Goal: Check status: Check status

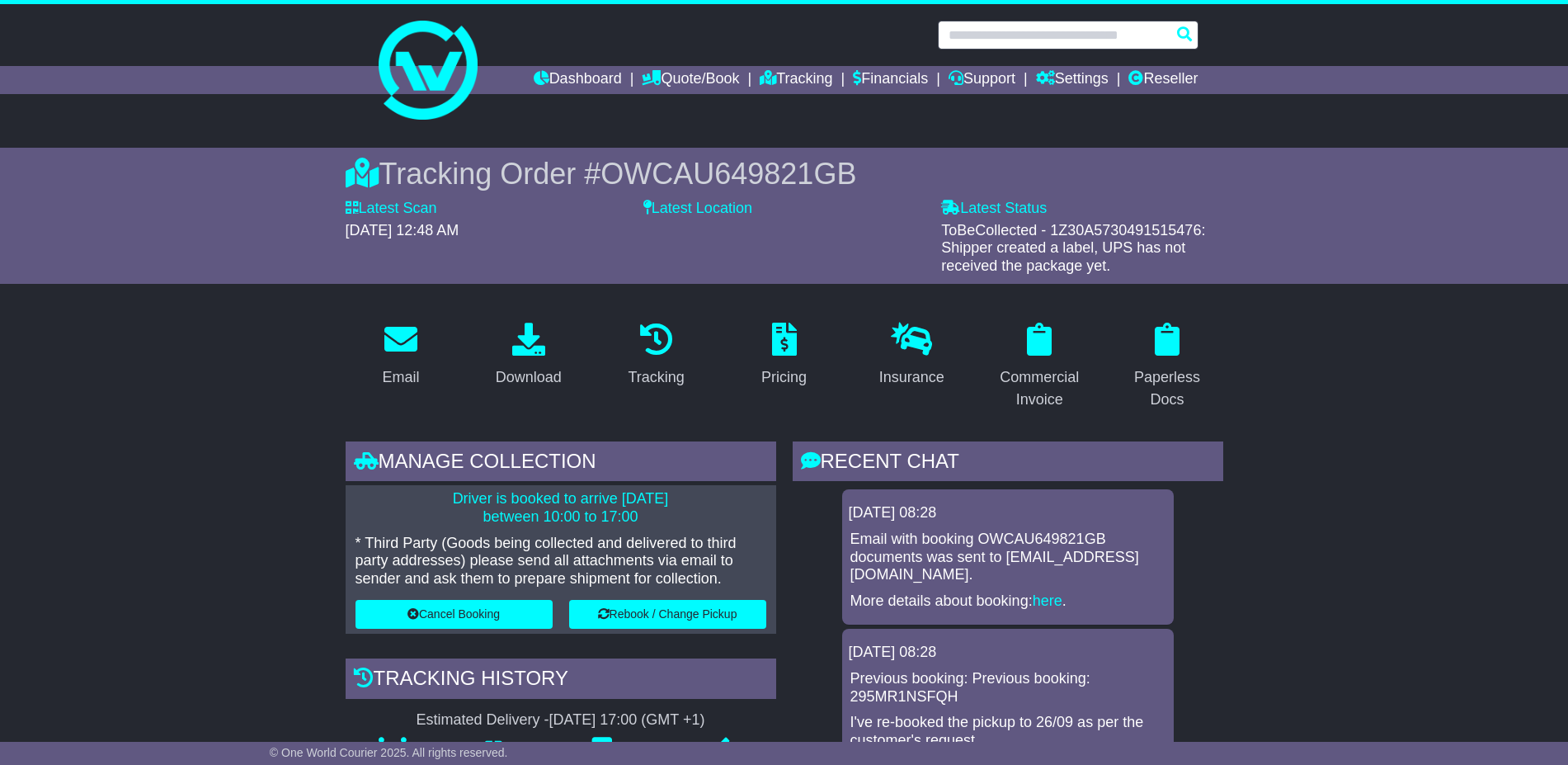
click at [1018, 34] on input "text" at bounding box center [1068, 34] width 260 height 29
paste input "**********"
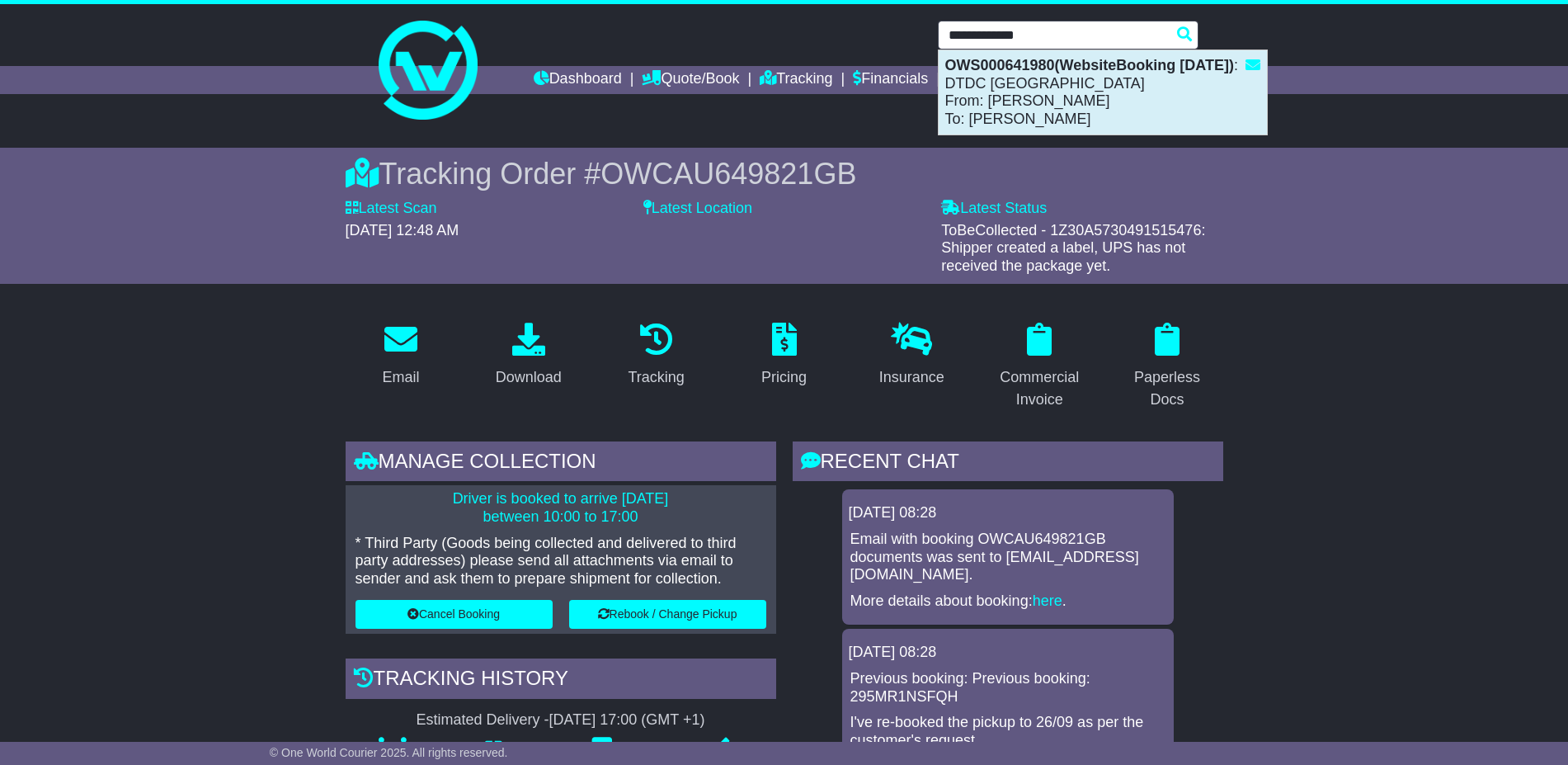
click at [1040, 93] on div "OWS000641980(WebsiteBooking 3-9-2025) : DTDC Australia From: LISA DIMEXH To: An…" at bounding box center [1102, 92] width 328 height 85
type input "**********"
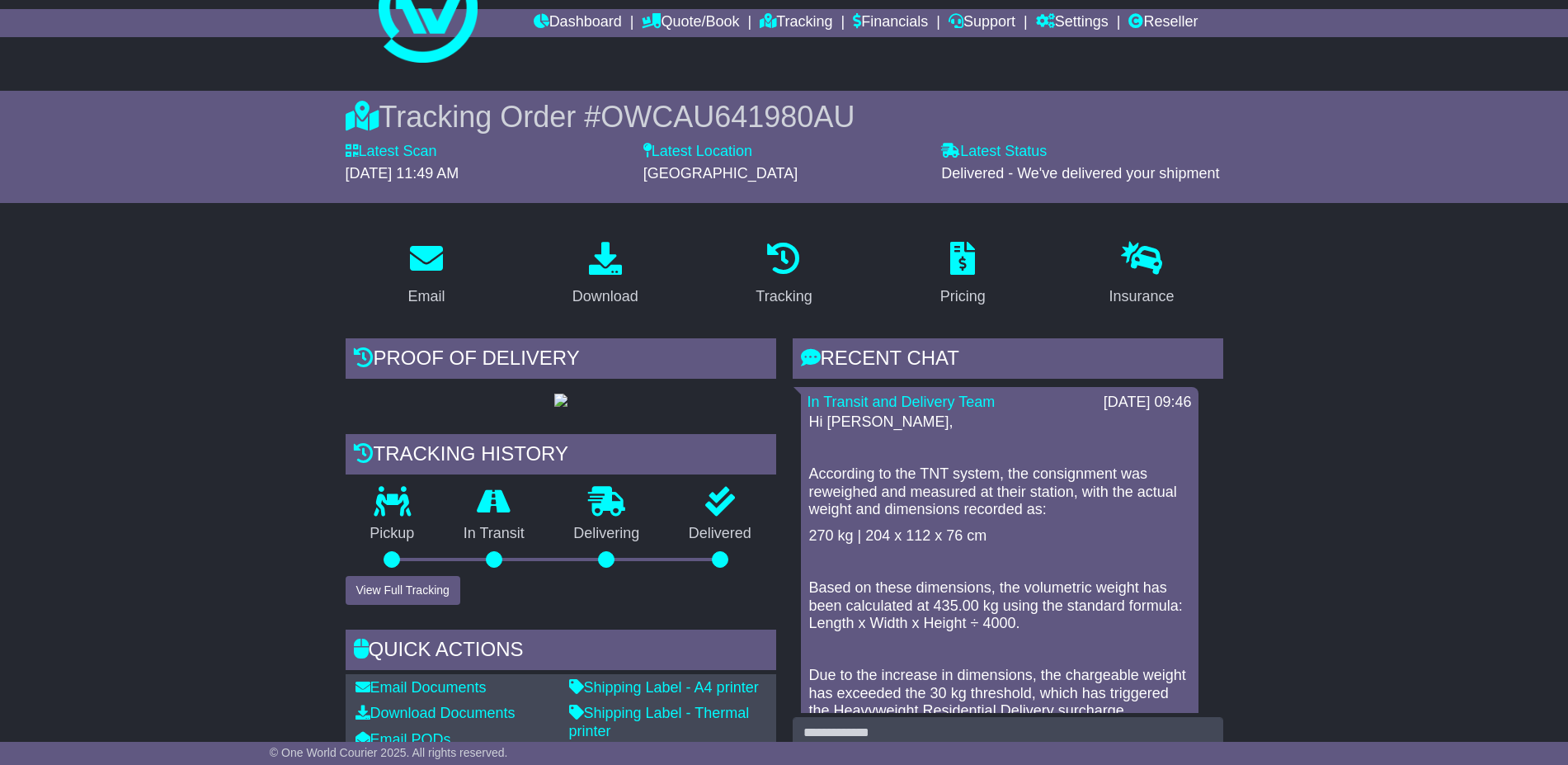
scroll to position [103, 0]
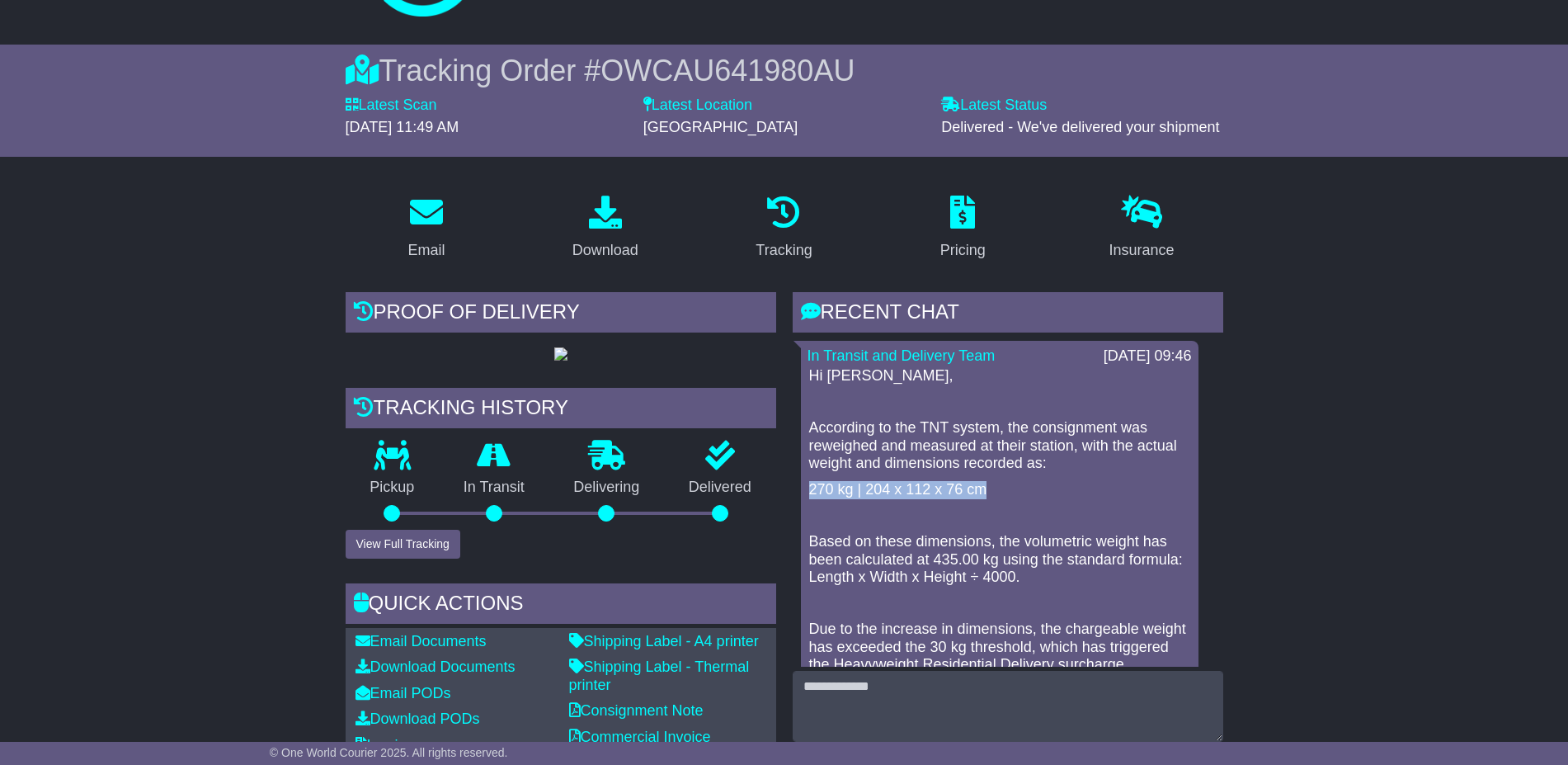
drag, startPoint x: 993, startPoint y: 486, endPoint x: 802, endPoint y: 480, distance: 191.1
click at [802, 480] on div "In Transit and Delivery Team [DATE] 09:46 Hi [PERSON_NAME], According to the TN…" at bounding box center [1000, 627] width 398 height 575
copy p "270 kg | 204 x 112 x 76 cm"
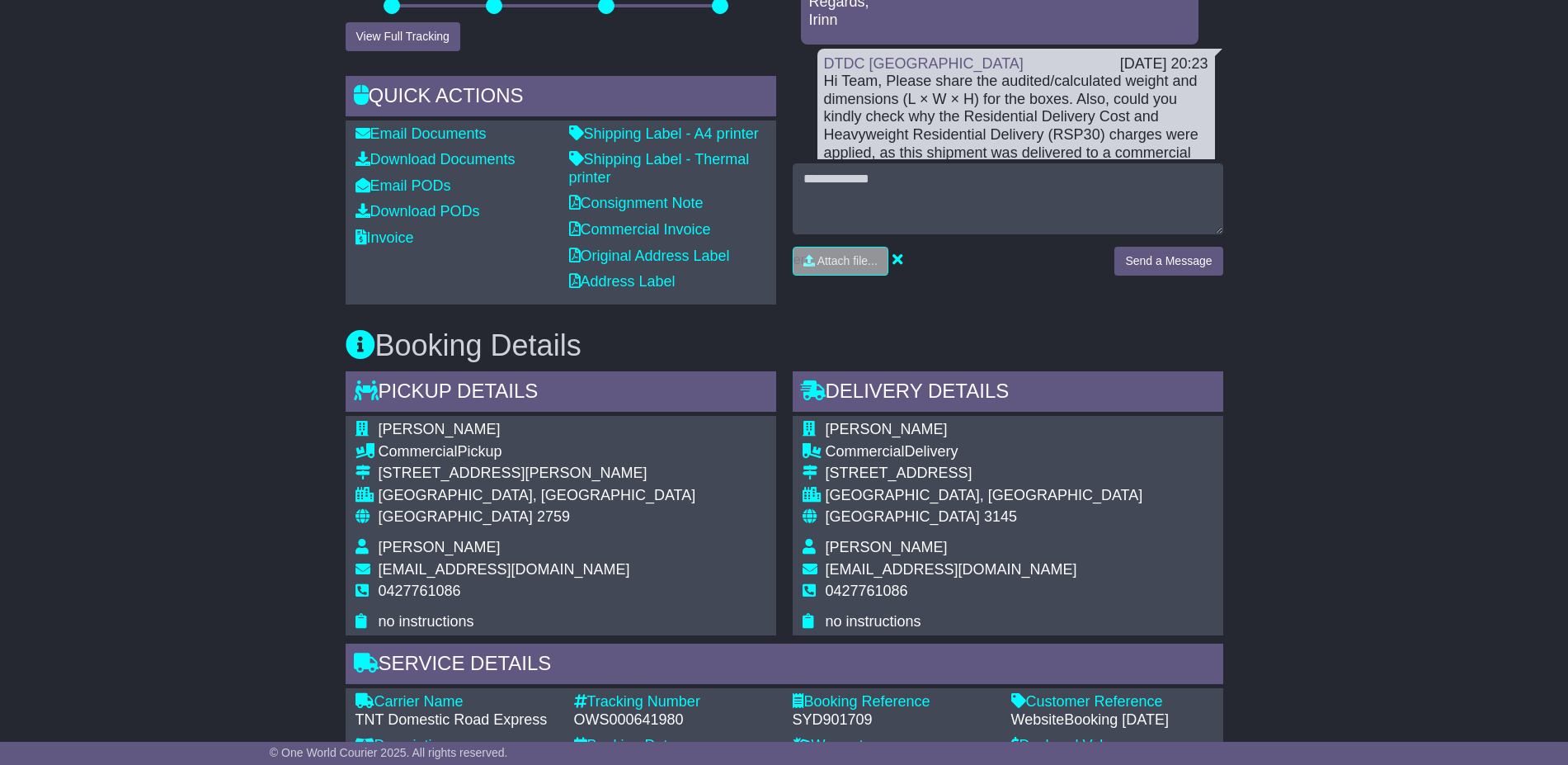
scroll to position [619, 0]
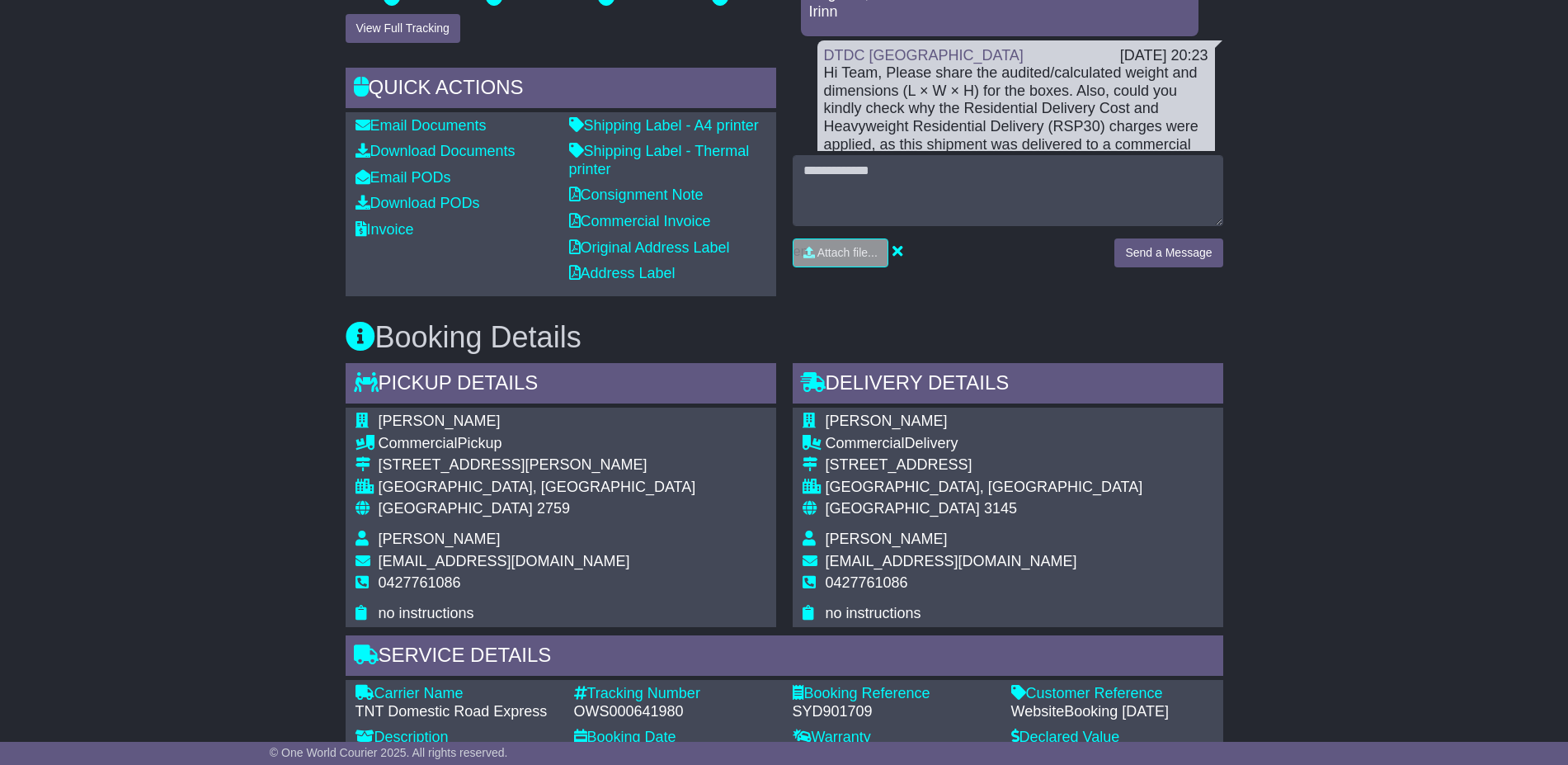
click at [537, 516] on span "2759" at bounding box center [553, 508] width 33 height 17
copy span "2759"
click at [984, 516] on span "3145" at bounding box center [1000, 508] width 33 height 17
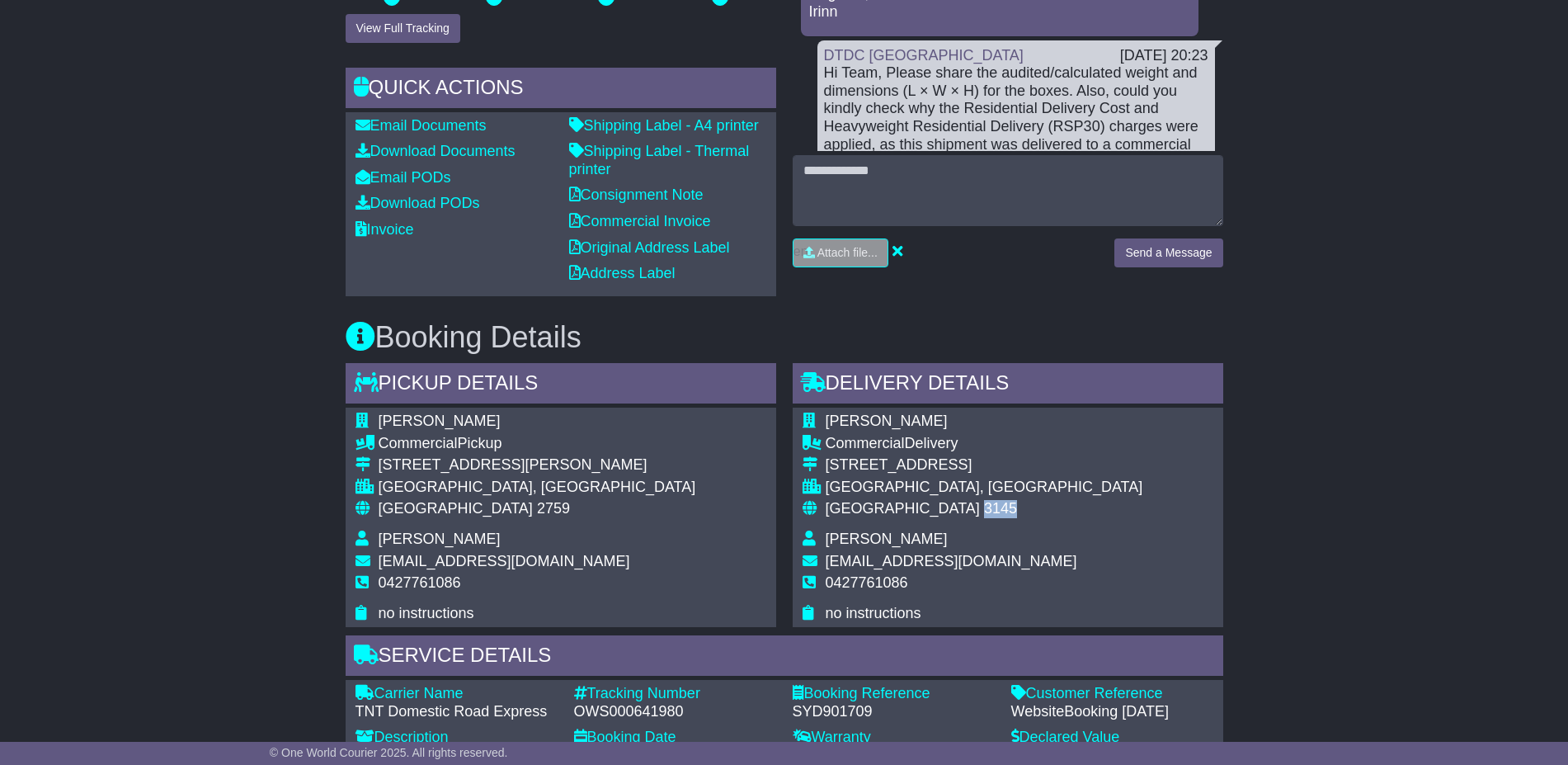
copy span "3145"
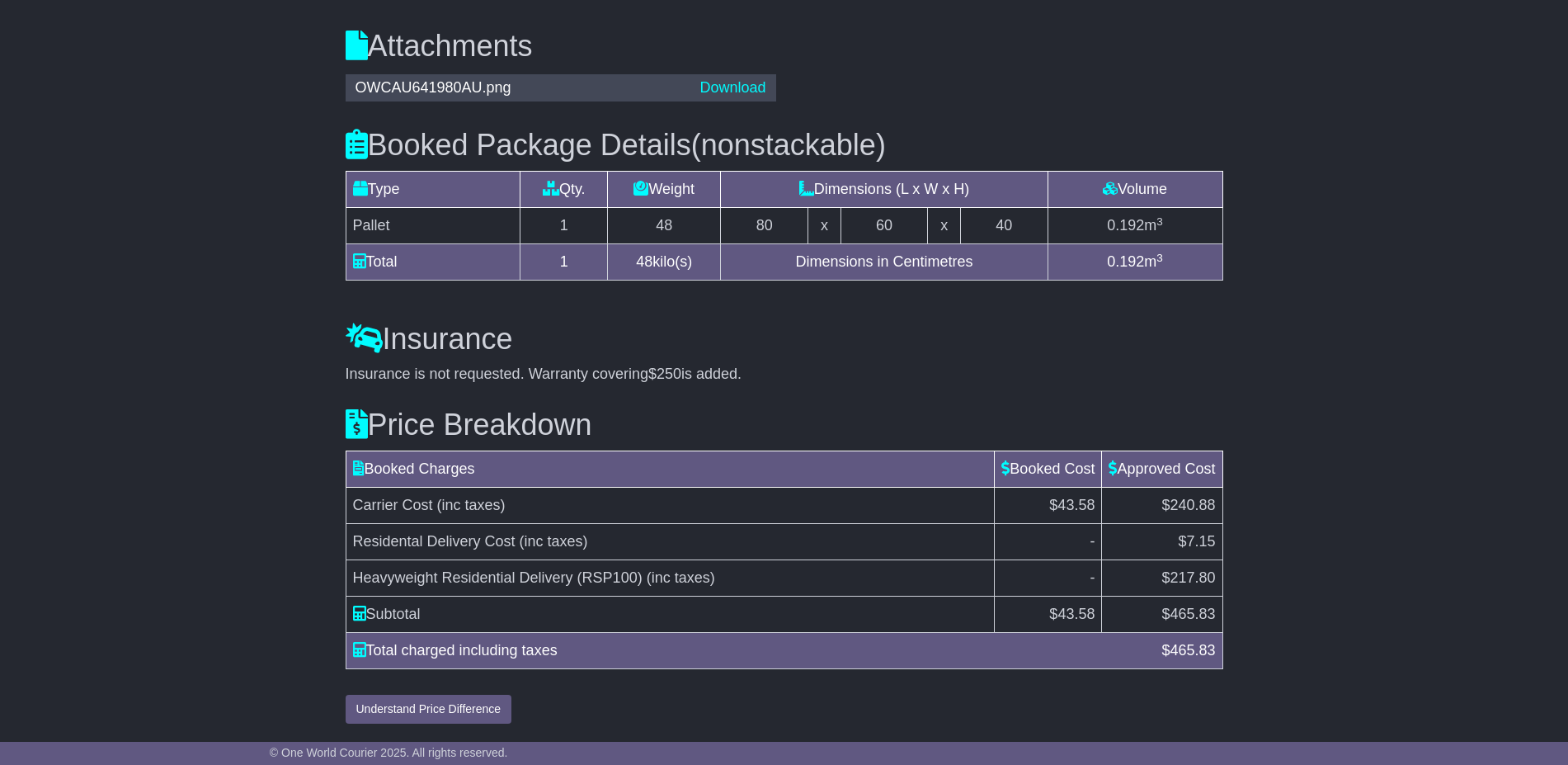
scroll to position [1731, 0]
click at [376, 533] on span "Residental Delivery Cost" at bounding box center [434, 541] width 163 height 17
click at [434, 539] on span "Residental Delivery Cost" at bounding box center [434, 541] width 163 height 17
click at [432, 538] on span "Residental Delivery Cost" at bounding box center [434, 541] width 163 height 17
click at [431, 538] on span "Residental Delivery Cost" at bounding box center [434, 541] width 163 height 17
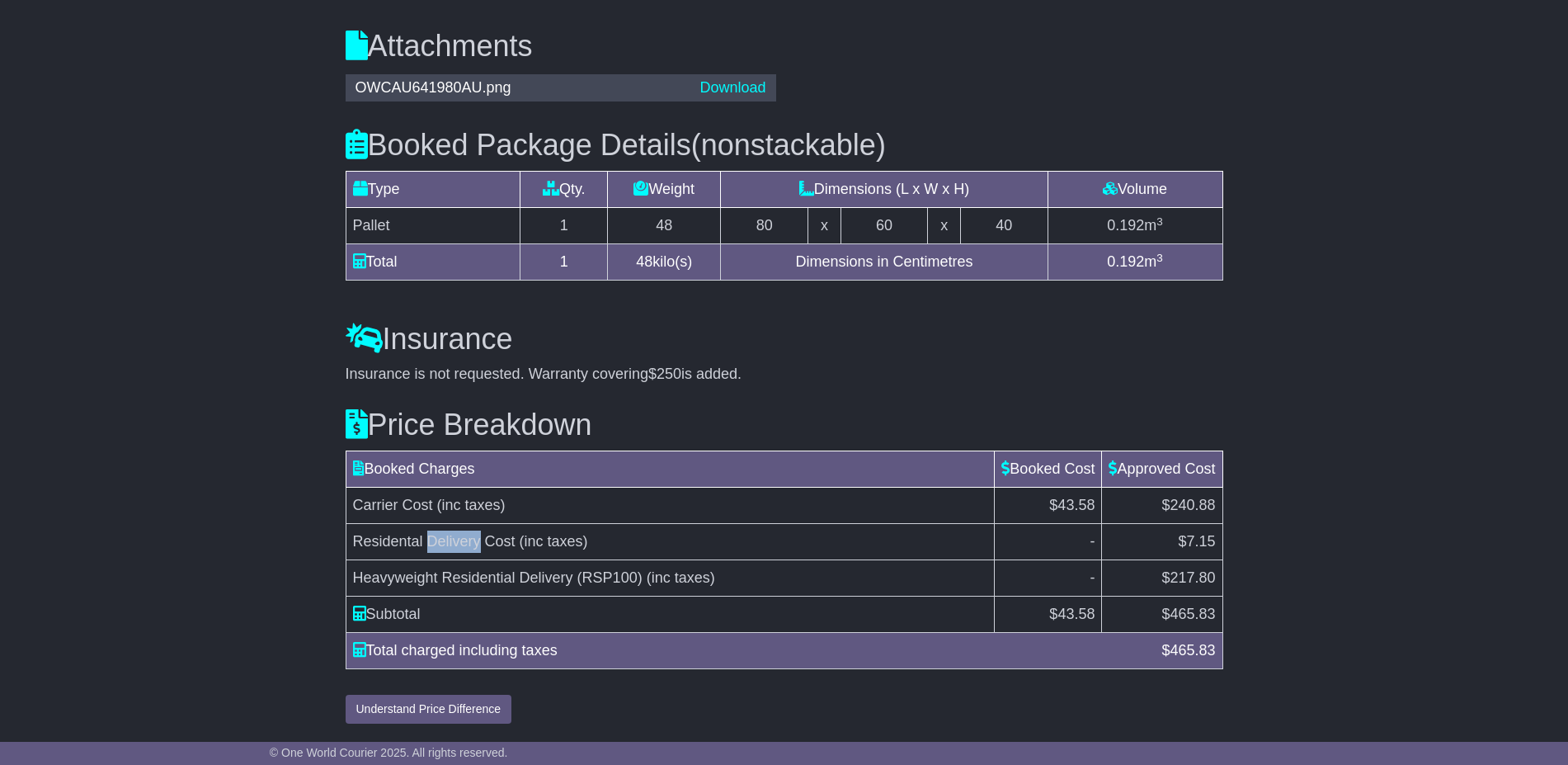
click at [431, 538] on span "Residental Delivery Cost" at bounding box center [434, 541] width 163 height 17
copy tr "Residental Delivery Cost (inc taxes)"
drag, startPoint x: 1175, startPoint y: 546, endPoint x: 1214, endPoint y: 541, distance: 39.3
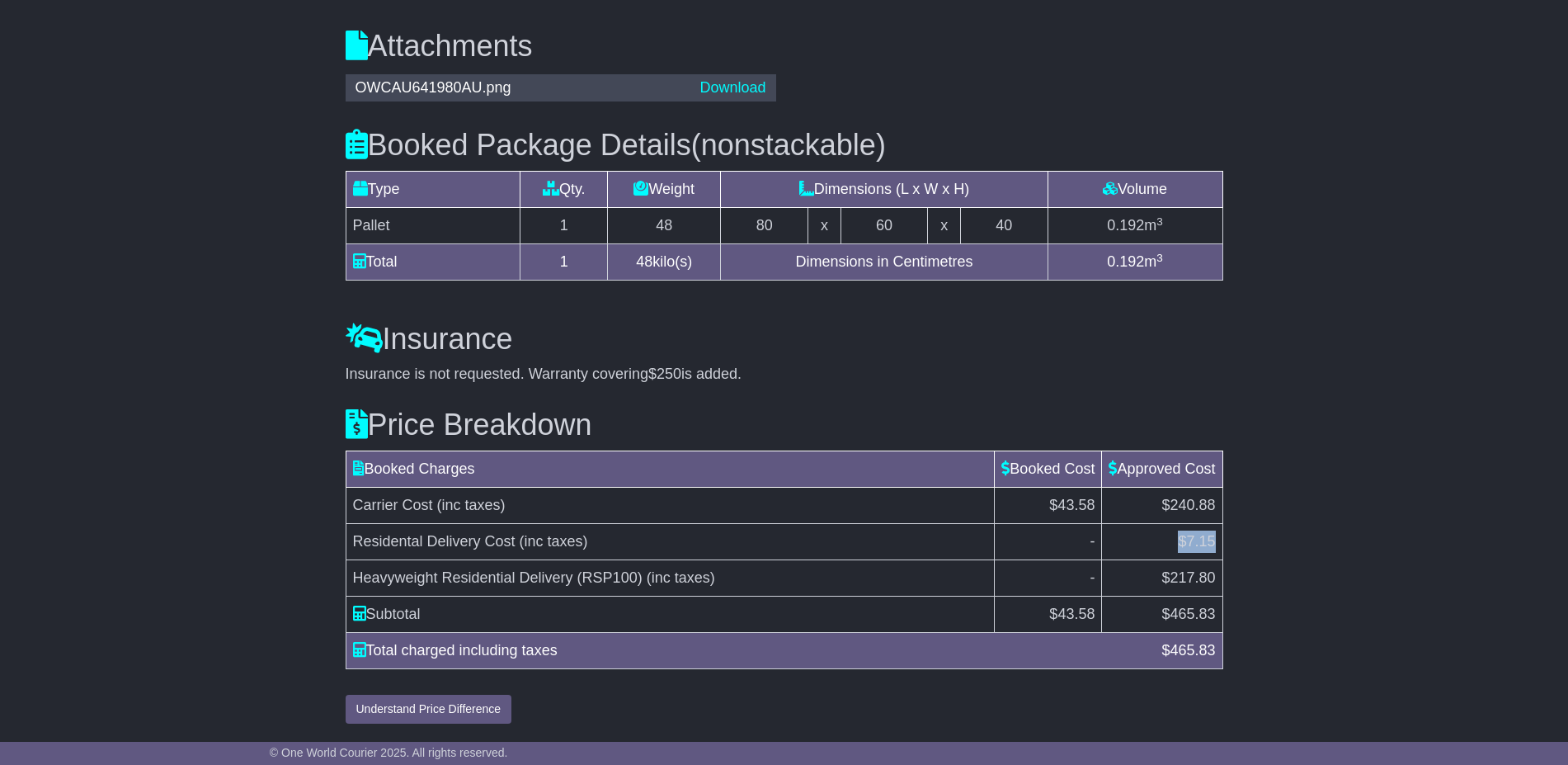
click at [1219, 544] on td "$7.15" at bounding box center [1163, 541] width 121 height 36
copy span "$7.15"
click at [674, 578] on span "(inc taxes)" at bounding box center [681, 577] width 69 height 17
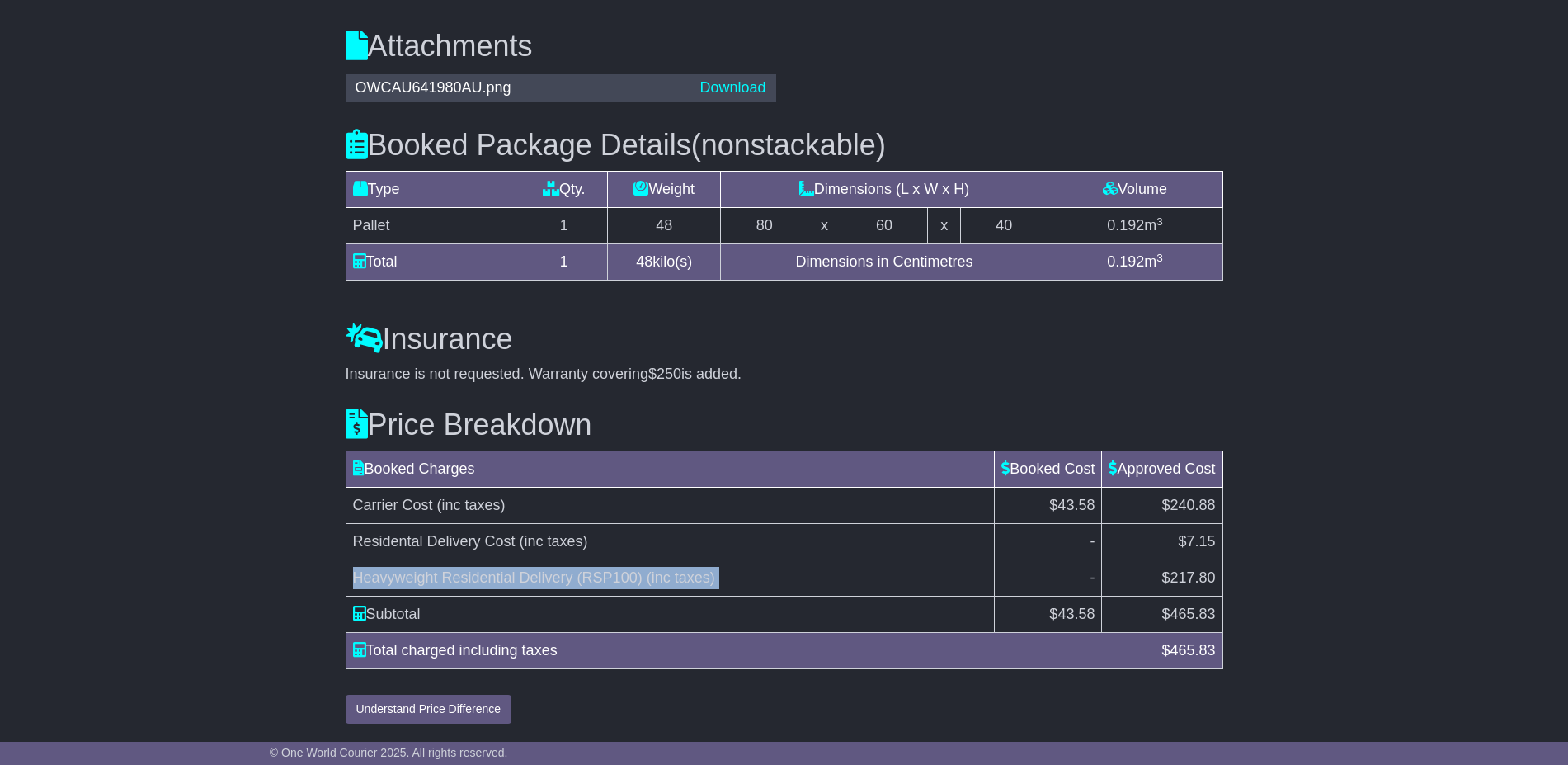
click at [672, 578] on span "(inc taxes)" at bounding box center [681, 577] width 69 height 17
copy tr "Heavyweight Residential Delivery (RSP100) (inc taxes)"
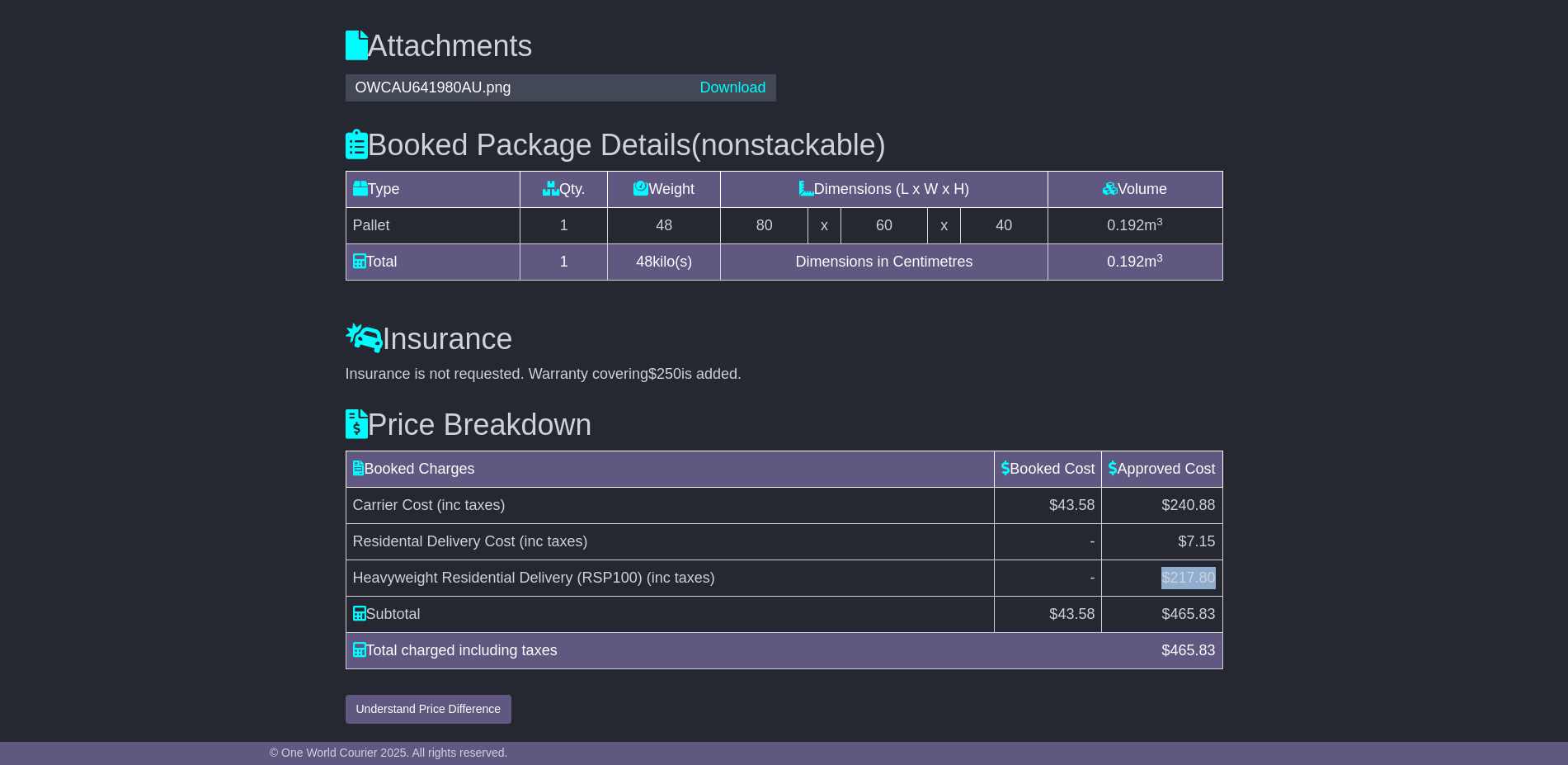
drag, startPoint x: 1147, startPoint y: 569, endPoint x: 1214, endPoint y: 583, distance: 68.4
click at [1215, 583] on td "$217.80" at bounding box center [1163, 578] width 121 height 36
copy span "$217.80"
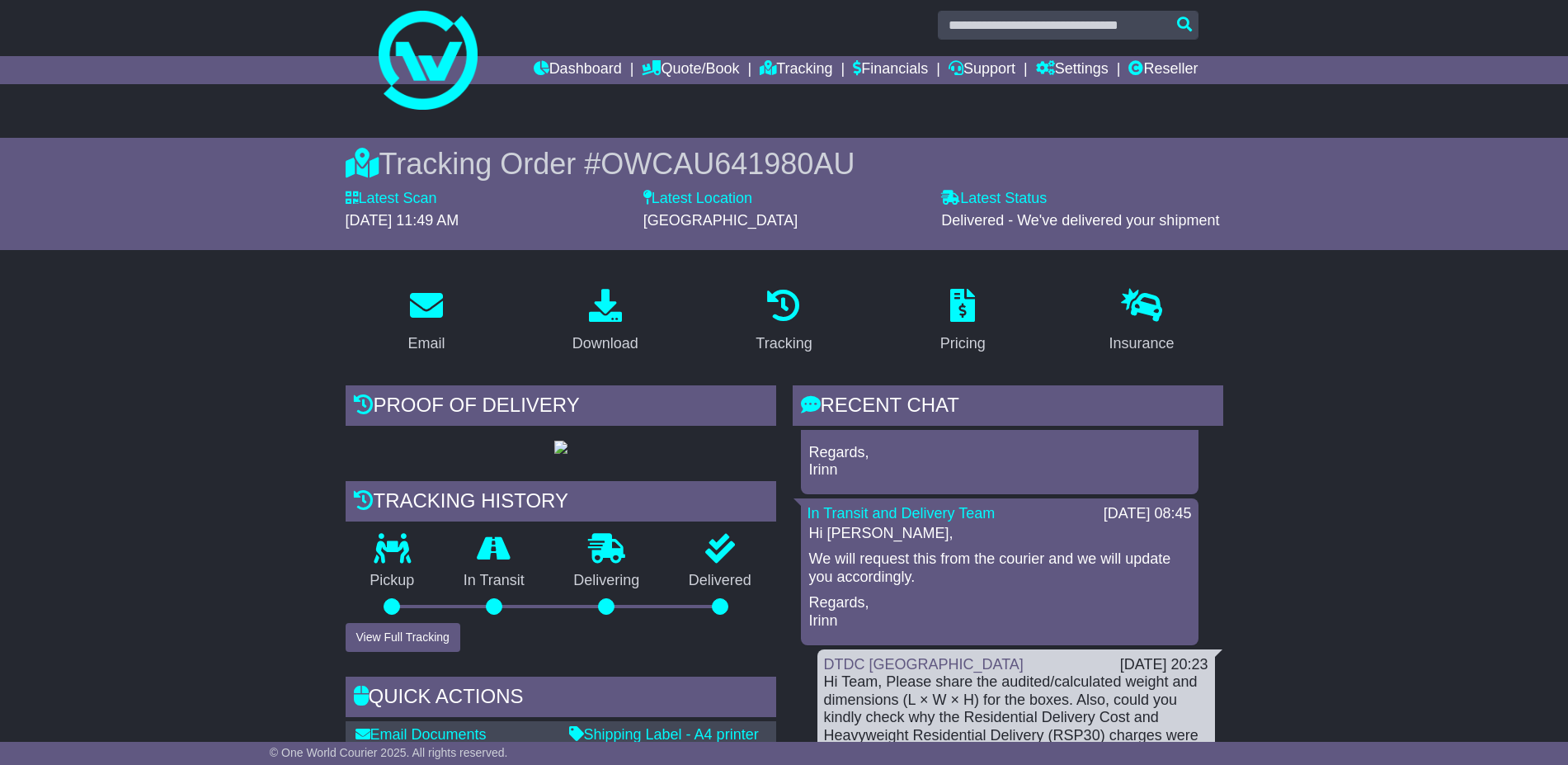
scroll to position [0, 0]
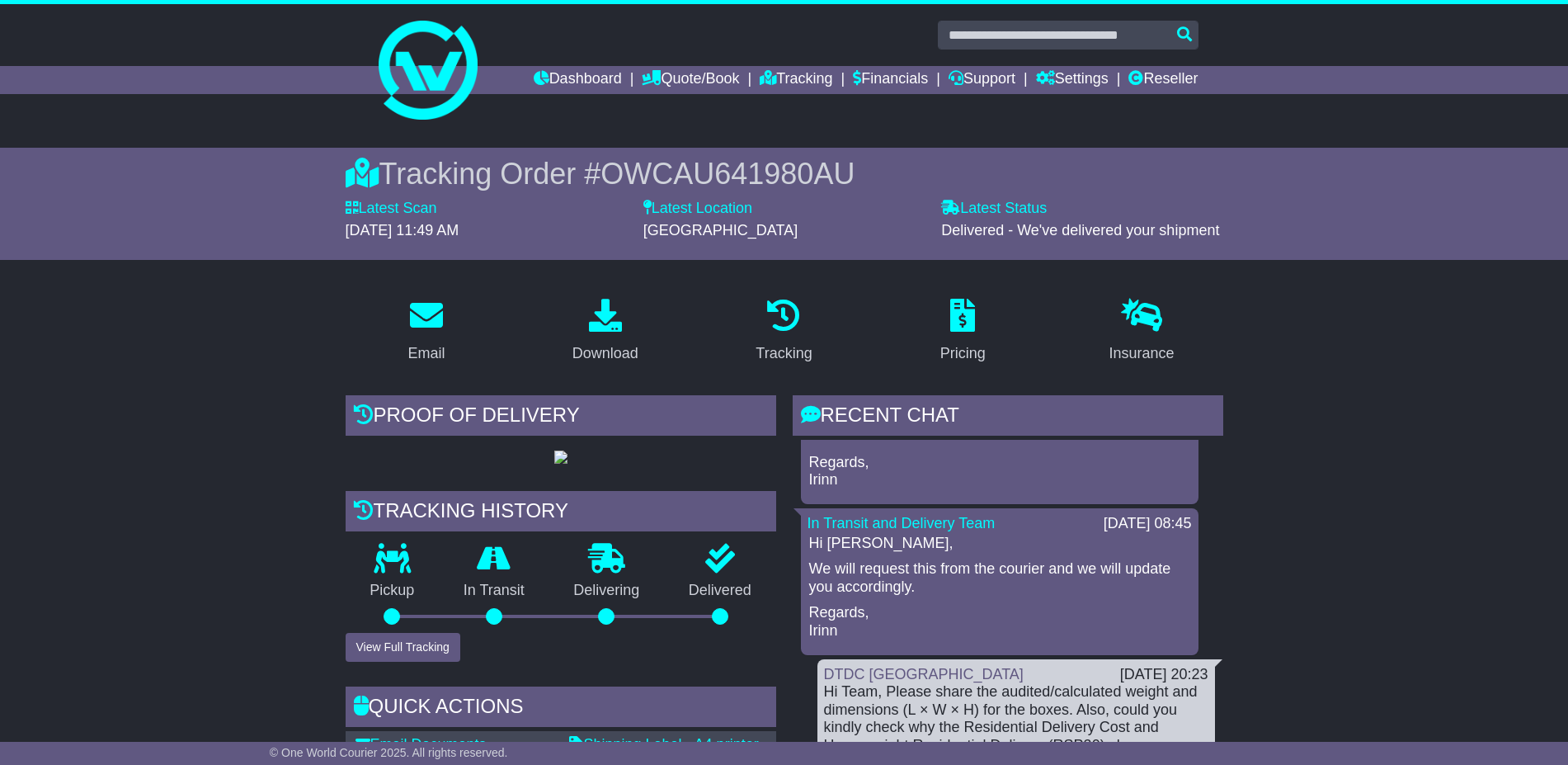
click at [776, 165] on span "OWCAU641980AU" at bounding box center [727, 174] width 254 height 33
click at [776, 166] on span "OWCAU641980AU" at bounding box center [727, 174] width 254 height 33
copy span "OWCAU641980AU"
click at [1044, 41] on input "text" at bounding box center [1068, 34] width 260 height 29
paste input "**********"
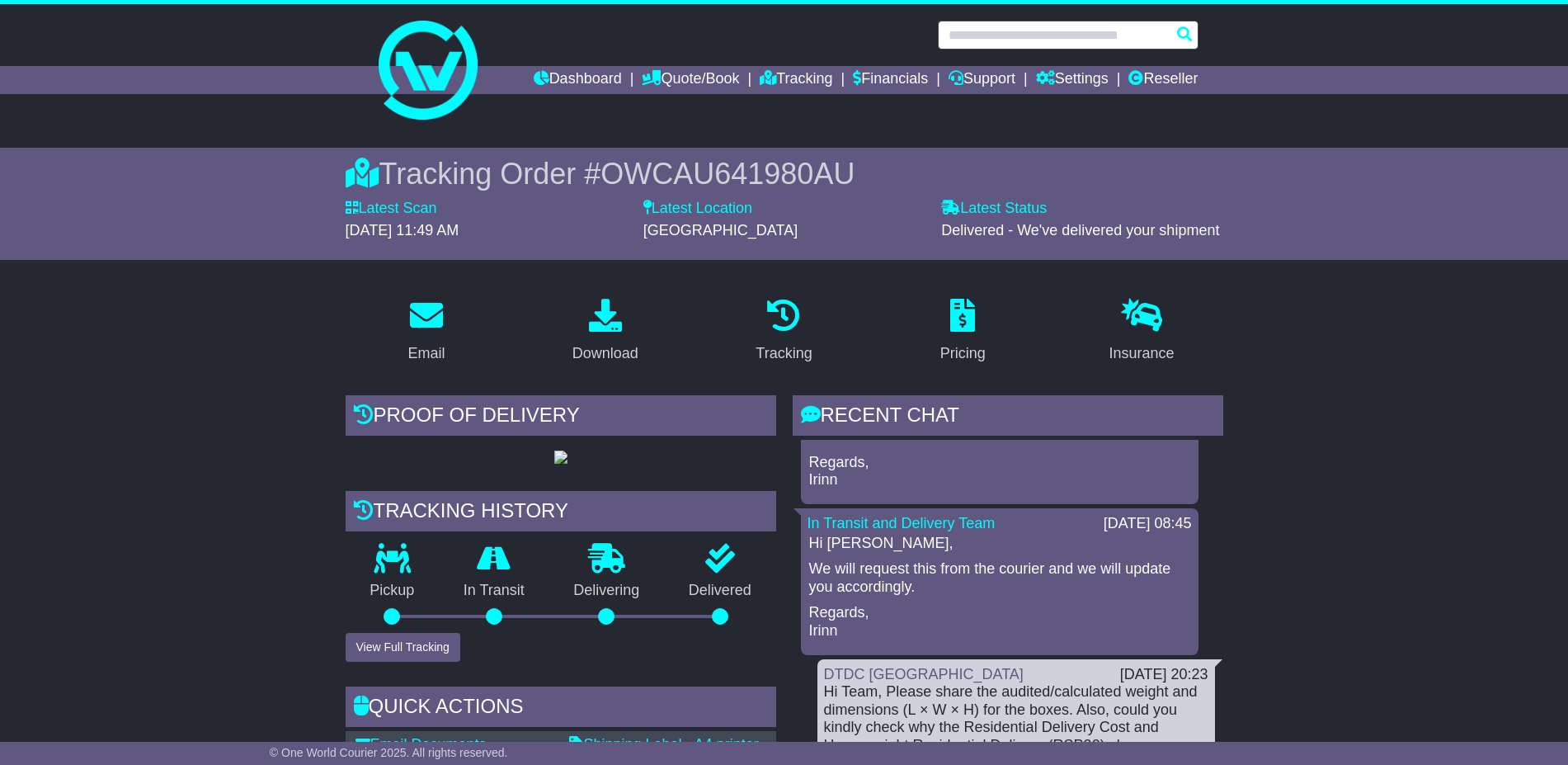
type input "**********"
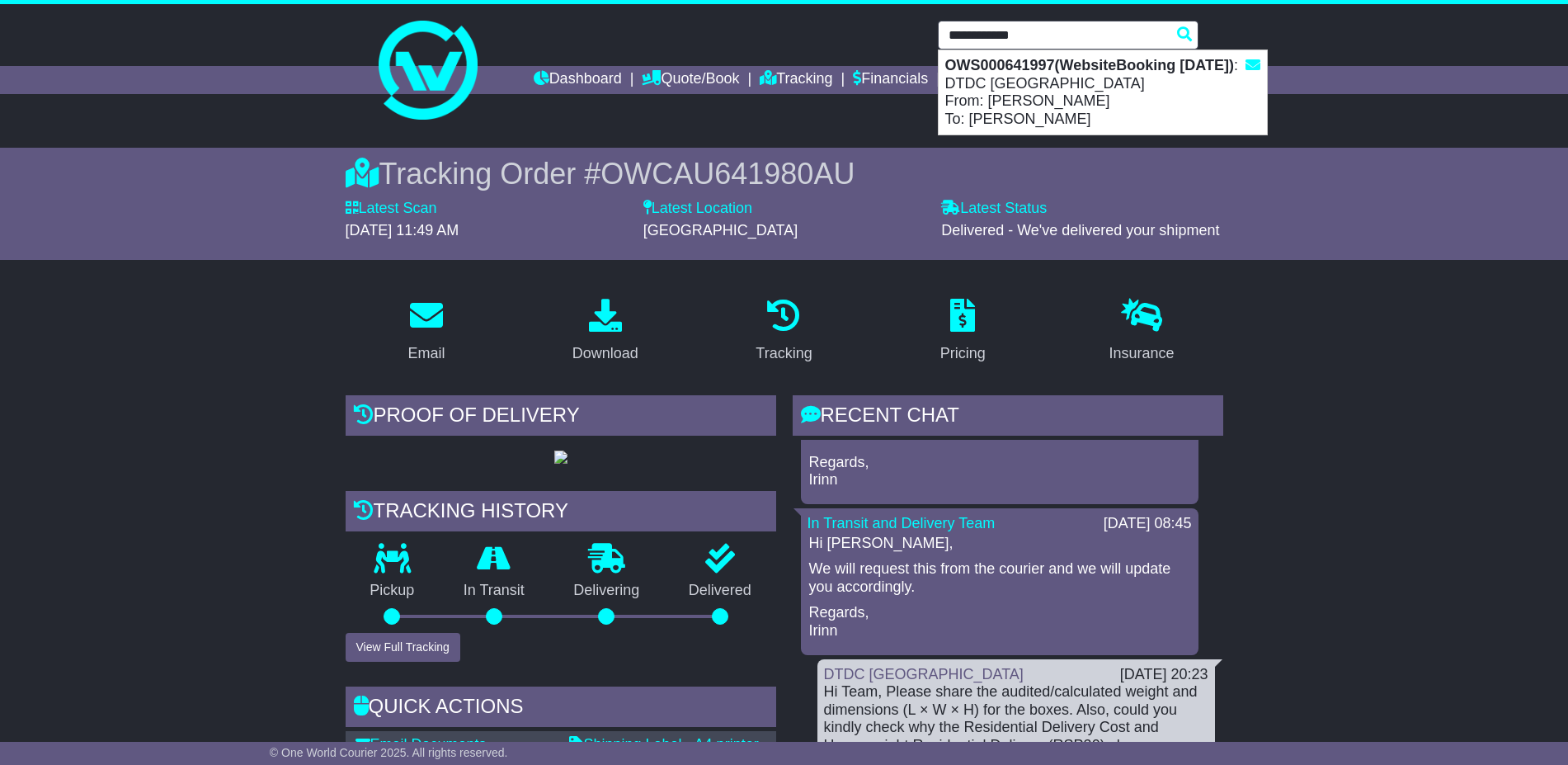
click at [1007, 90] on div "OWS000641997(WebsiteBooking [DATE]) : DTDC [GEOGRAPHIC_DATA] From: [PERSON_NAME…" at bounding box center [1102, 92] width 328 height 85
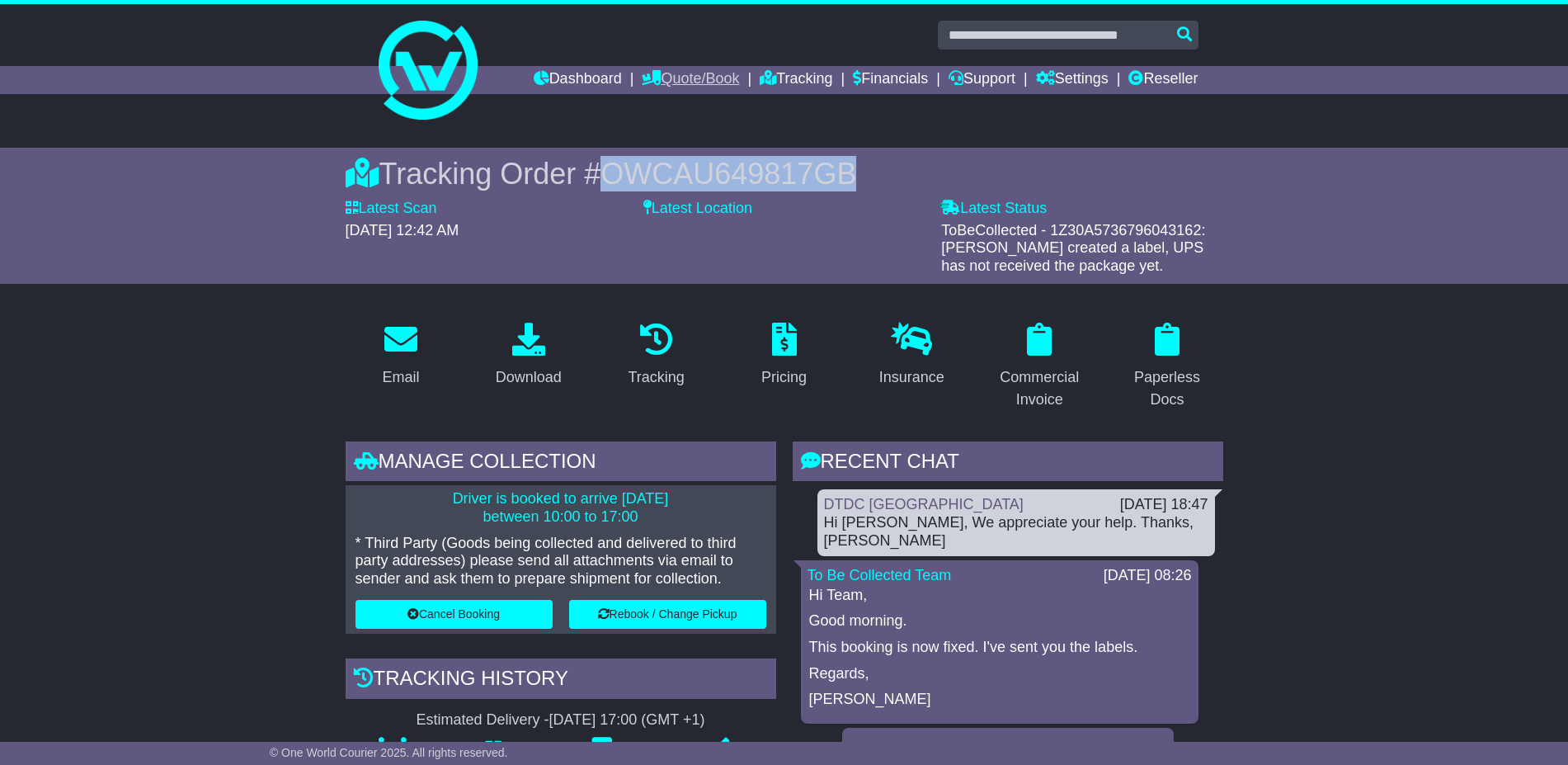
click at [673, 74] on link "Quote/Book" at bounding box center [690, 80] width 98 height 28
click at [665, 102] on link "Domestic" at bounding box center [707, 108] width 130 height 19
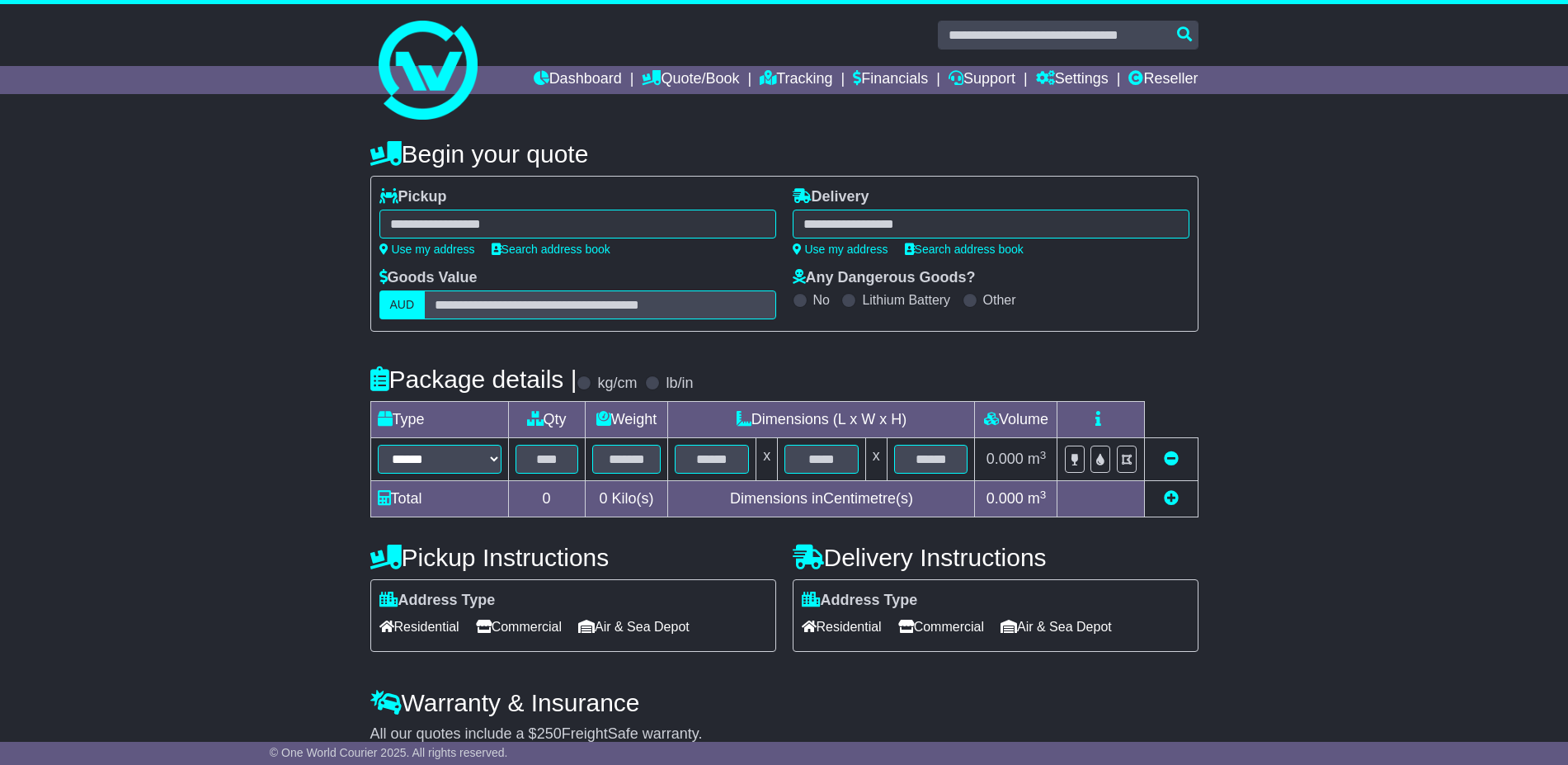
click at [619, 218] on div at bounding box center [577, 223] width 397 height 29
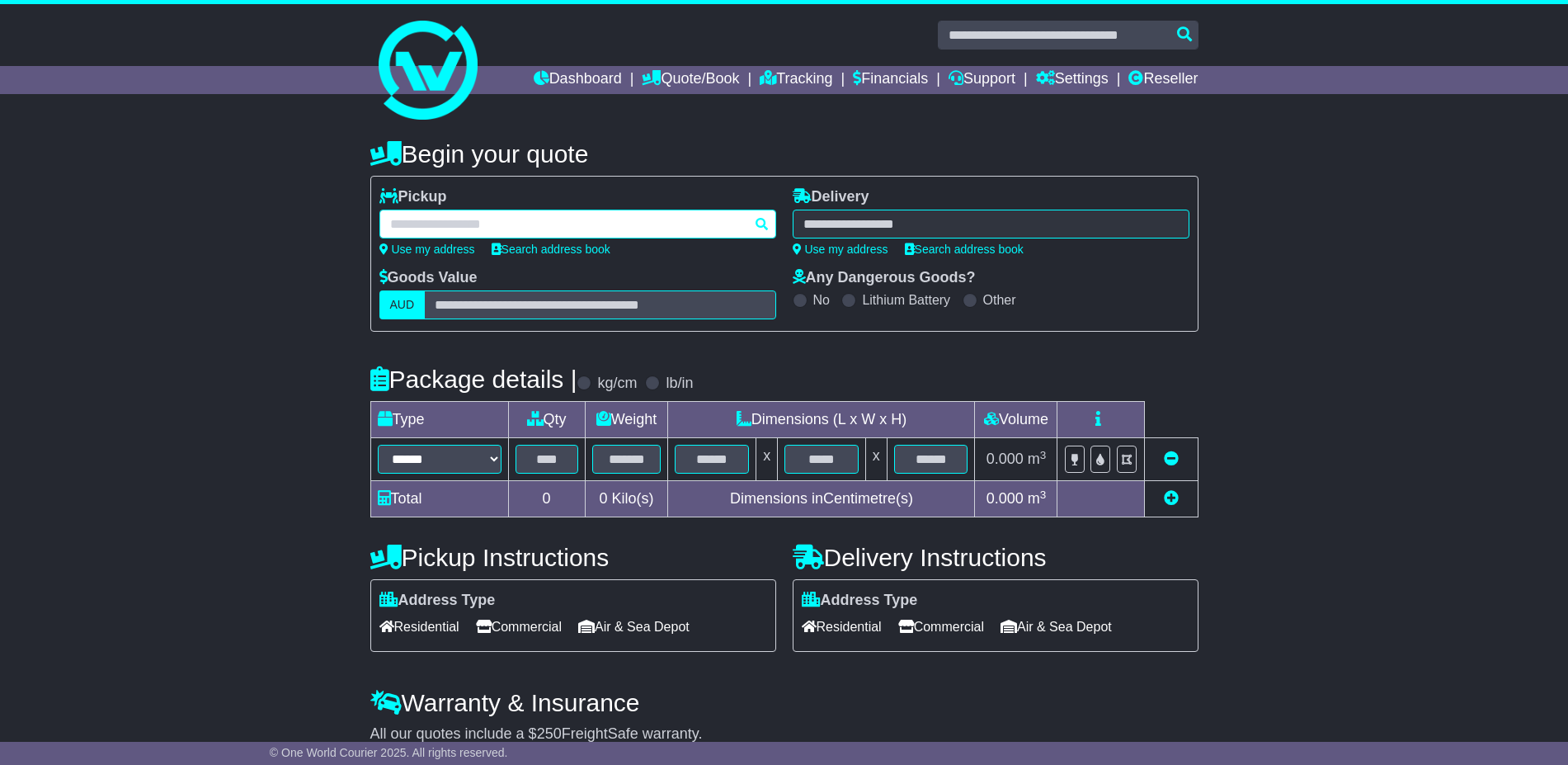
paste input "****"
type input "****"
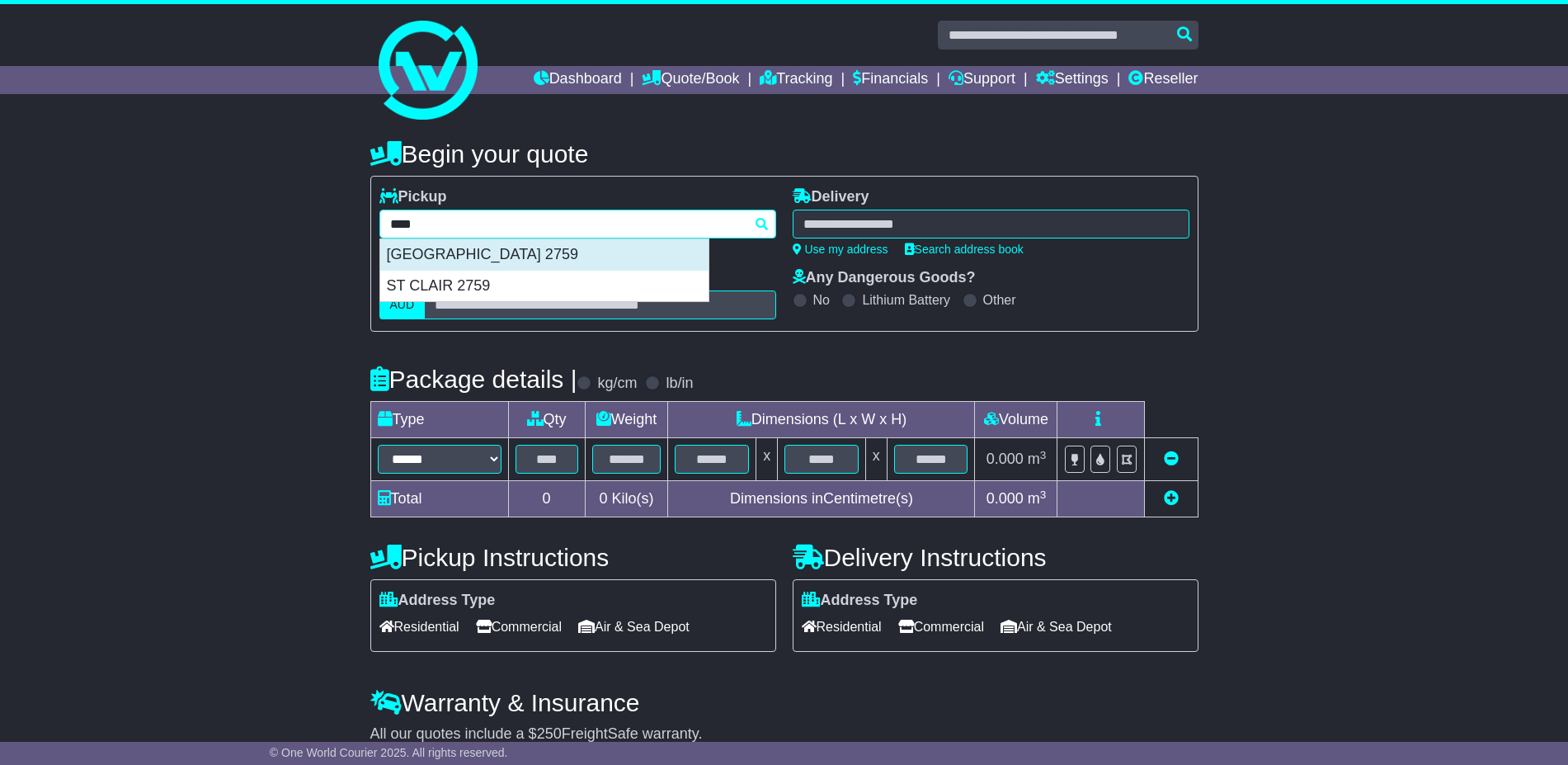
click at [535, 251] on div "ERSKINE PARK 2759" at bounding box center [544, 255] width 328 height 32
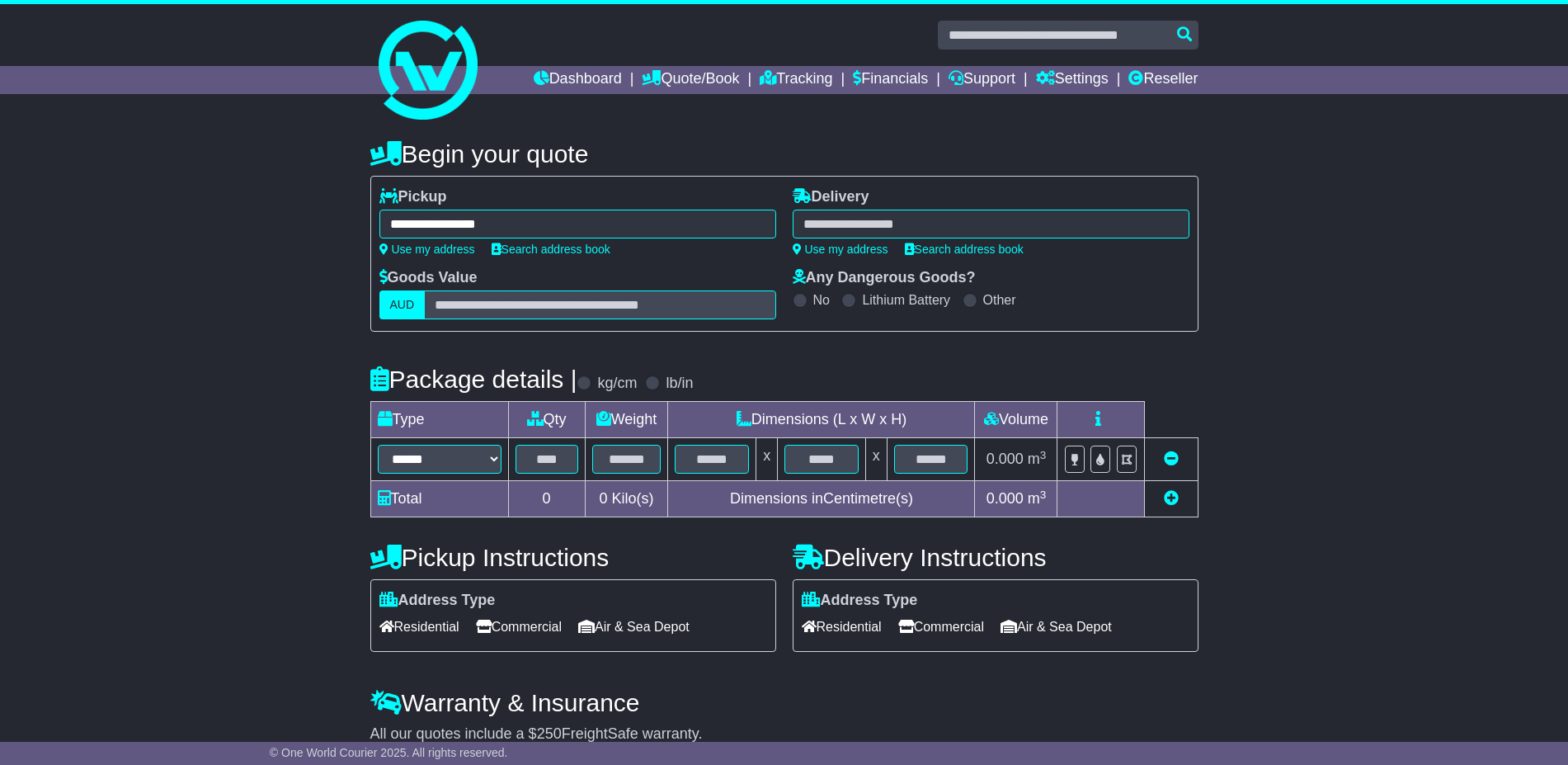
type input "**********"
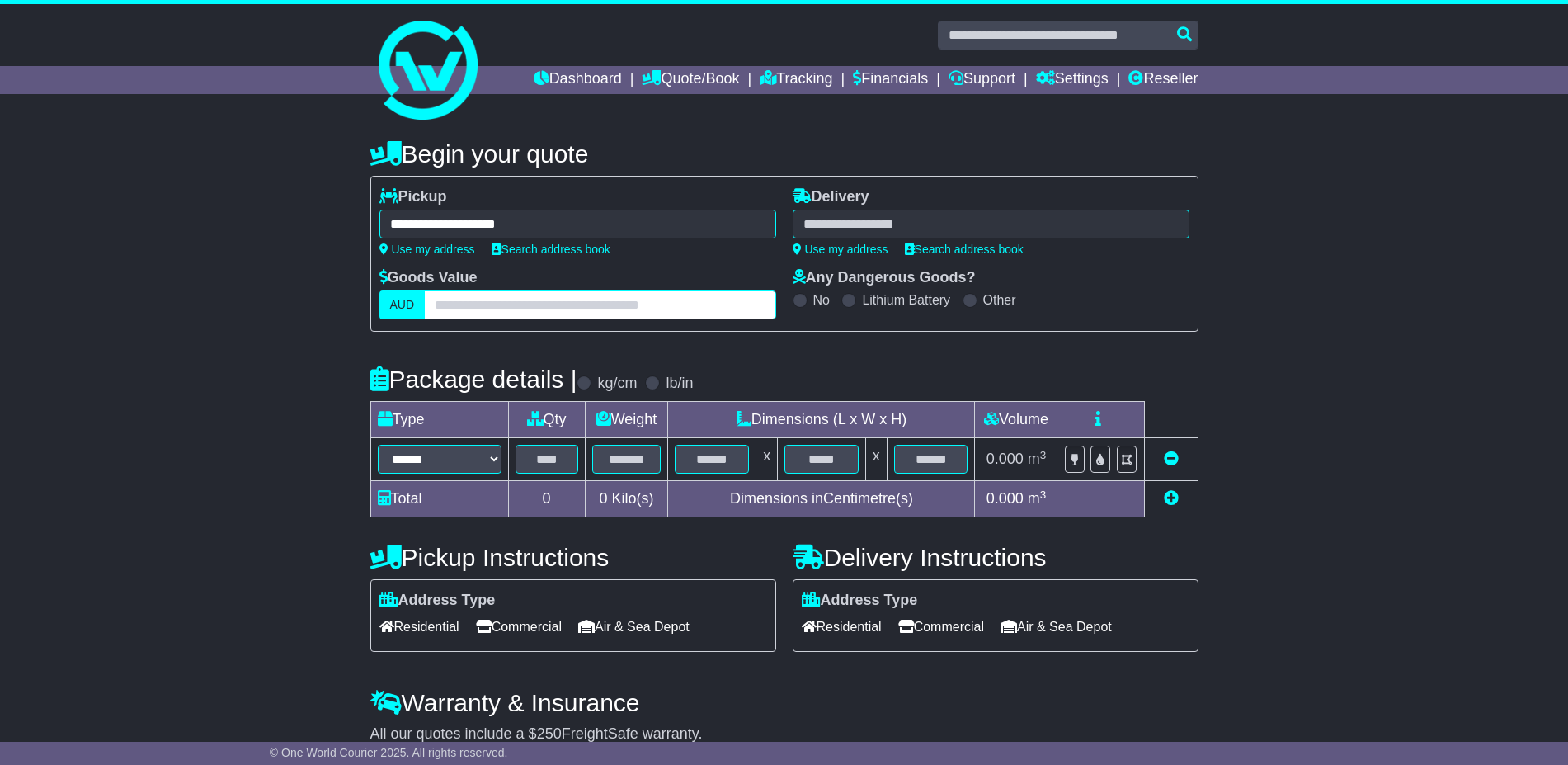
click at [507, 308] on input "text" at bounding box center [600, 304] width 351 height 29
type input "***"
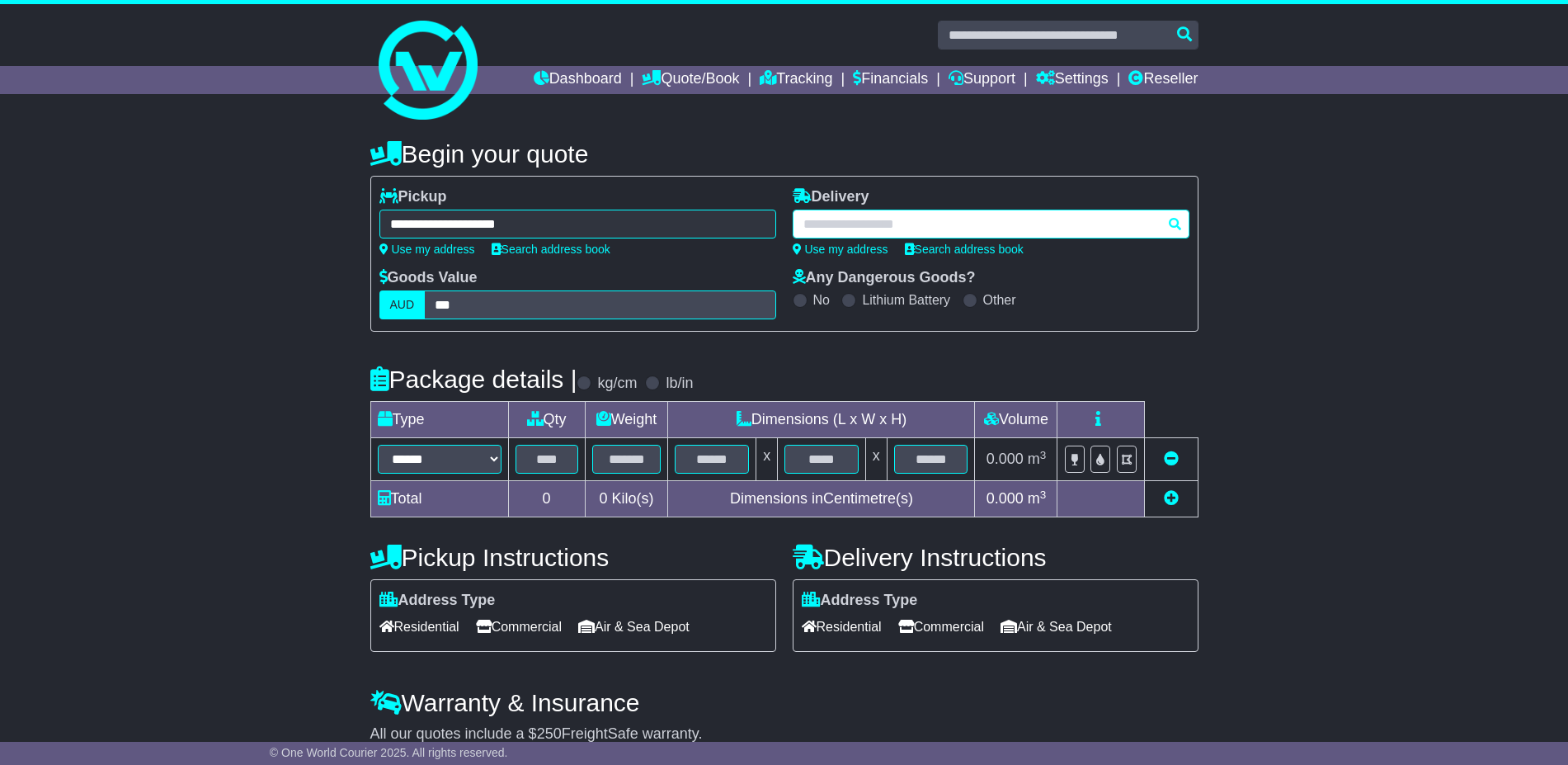
click at [917, 222] on div at bounding box center [991, 223] width 397 height 29
paste input "****"
type input "****"
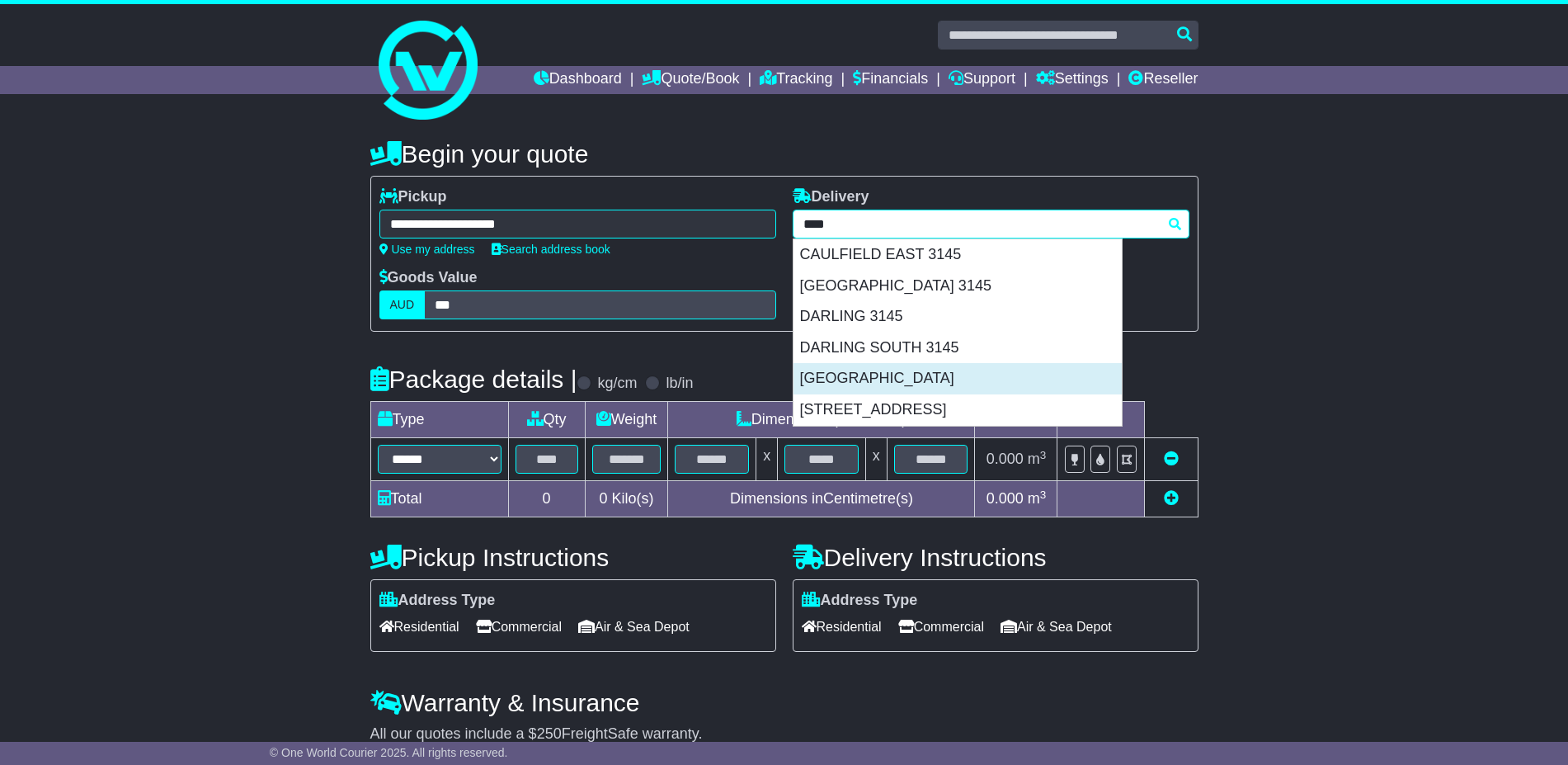
click at [884, 383] on div "MALVERN EAST 3145" at bounding box center [957, 378] width 328 height 32
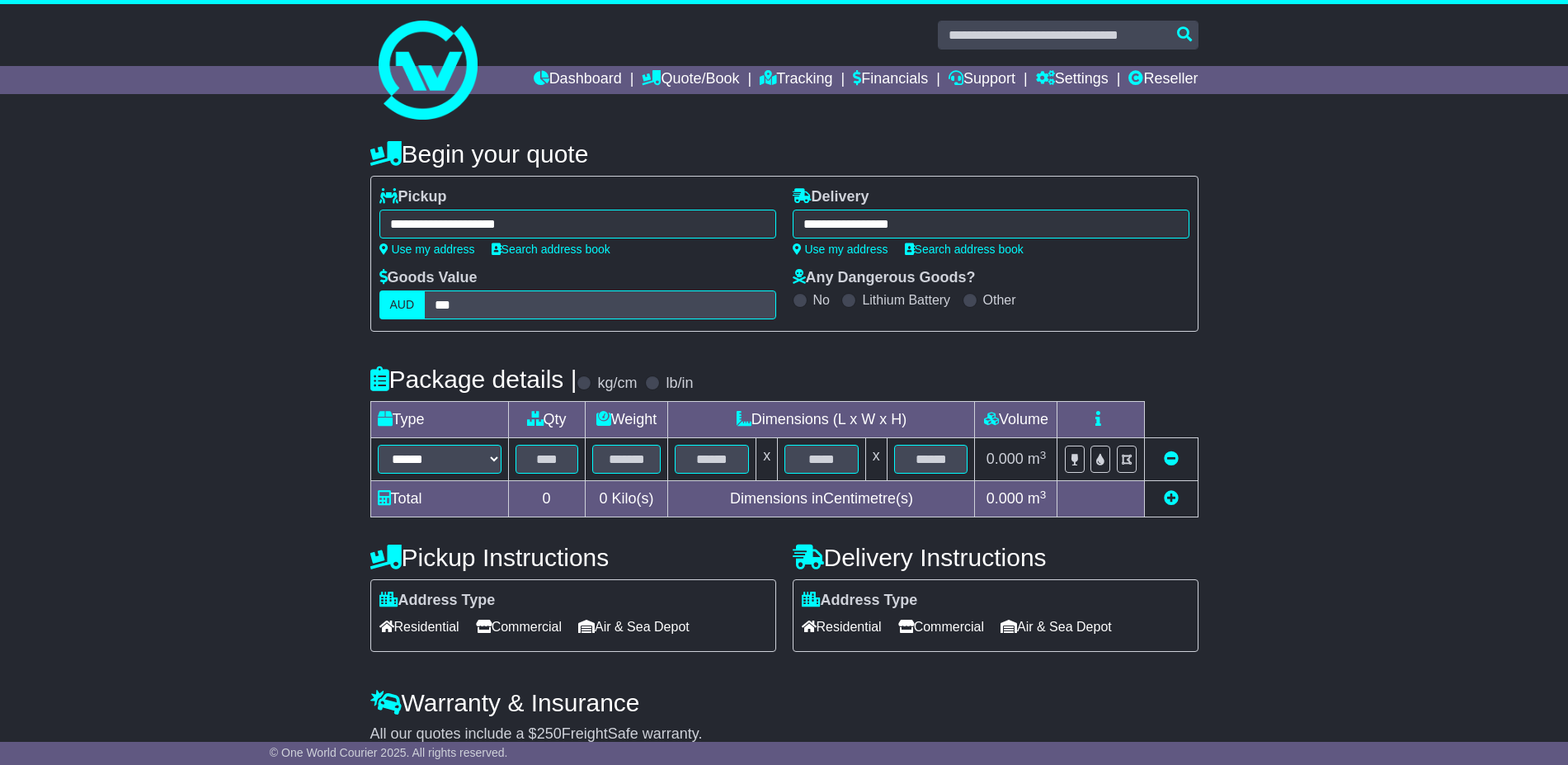
type input "**********"
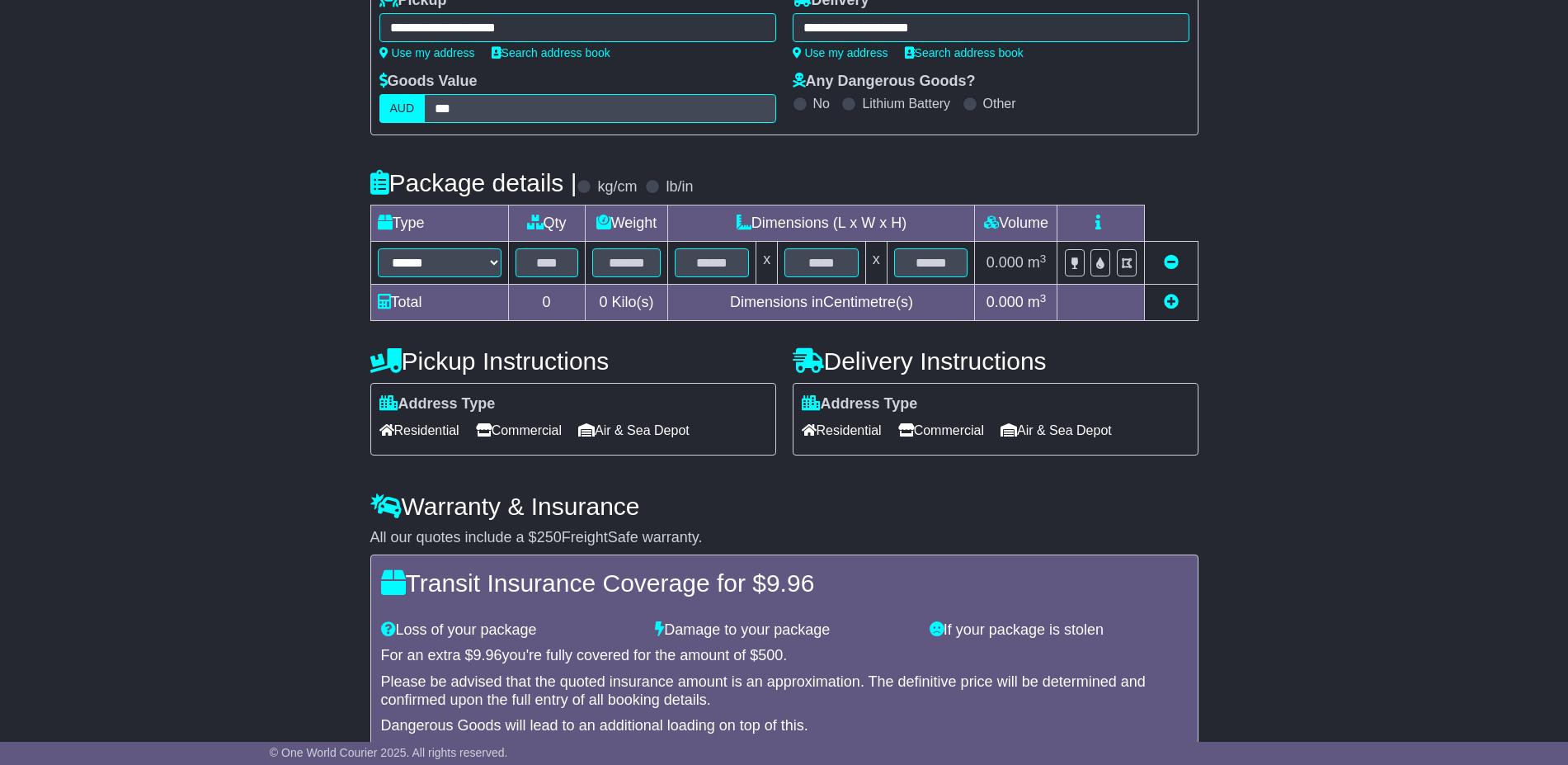
scroll to position [206, 0]
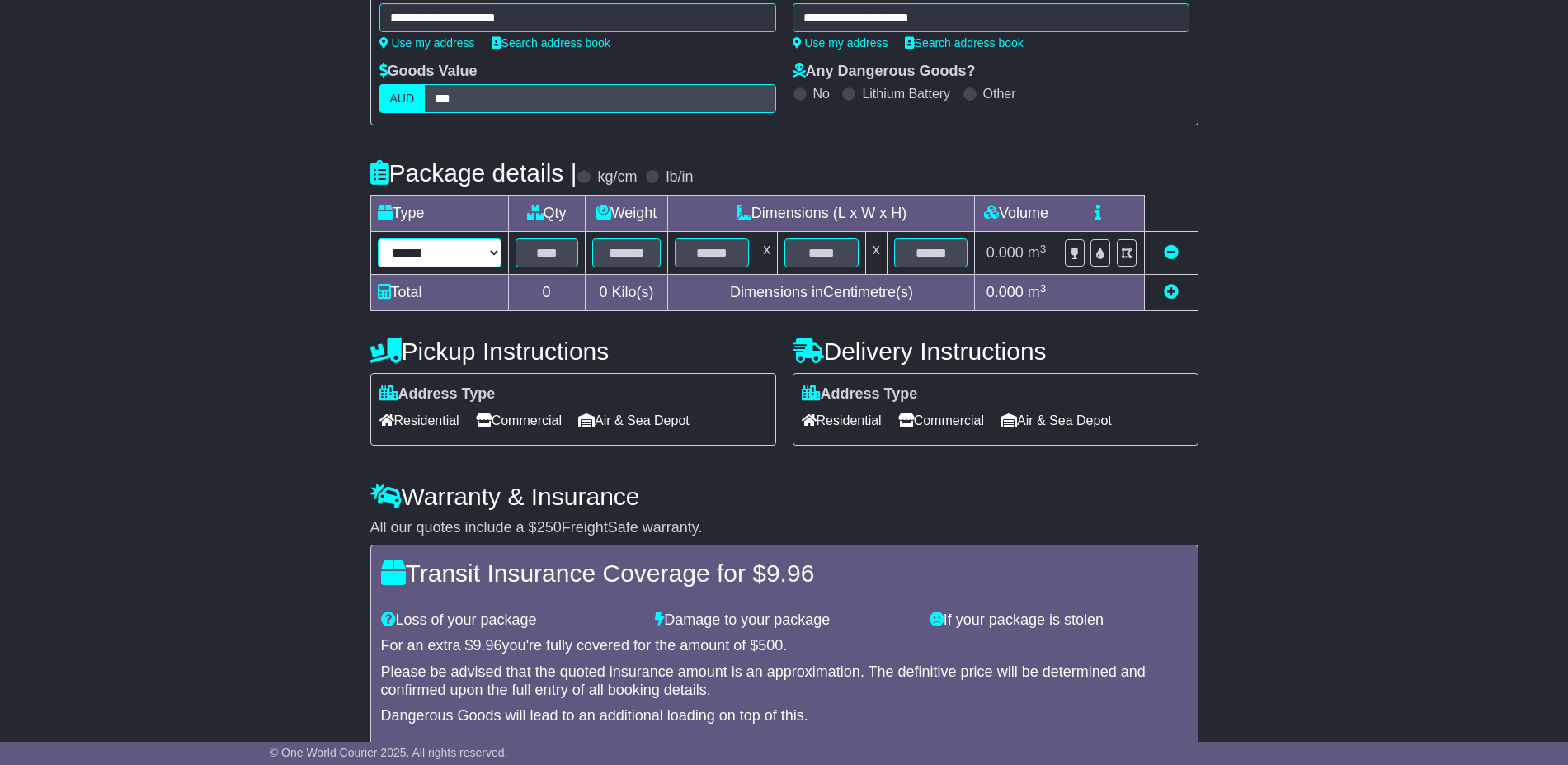
click at [460, 251] on select "****** ****** *** ******** ***** **** **** ****** *** *******" at bounding box center [439, 252] width 124 height 29
select select "**"
click at [377, 238] on select "****** ****** *** ******** ***** **** **** ****** *** *******" at bounding box center [439, 252] width 124 height 29
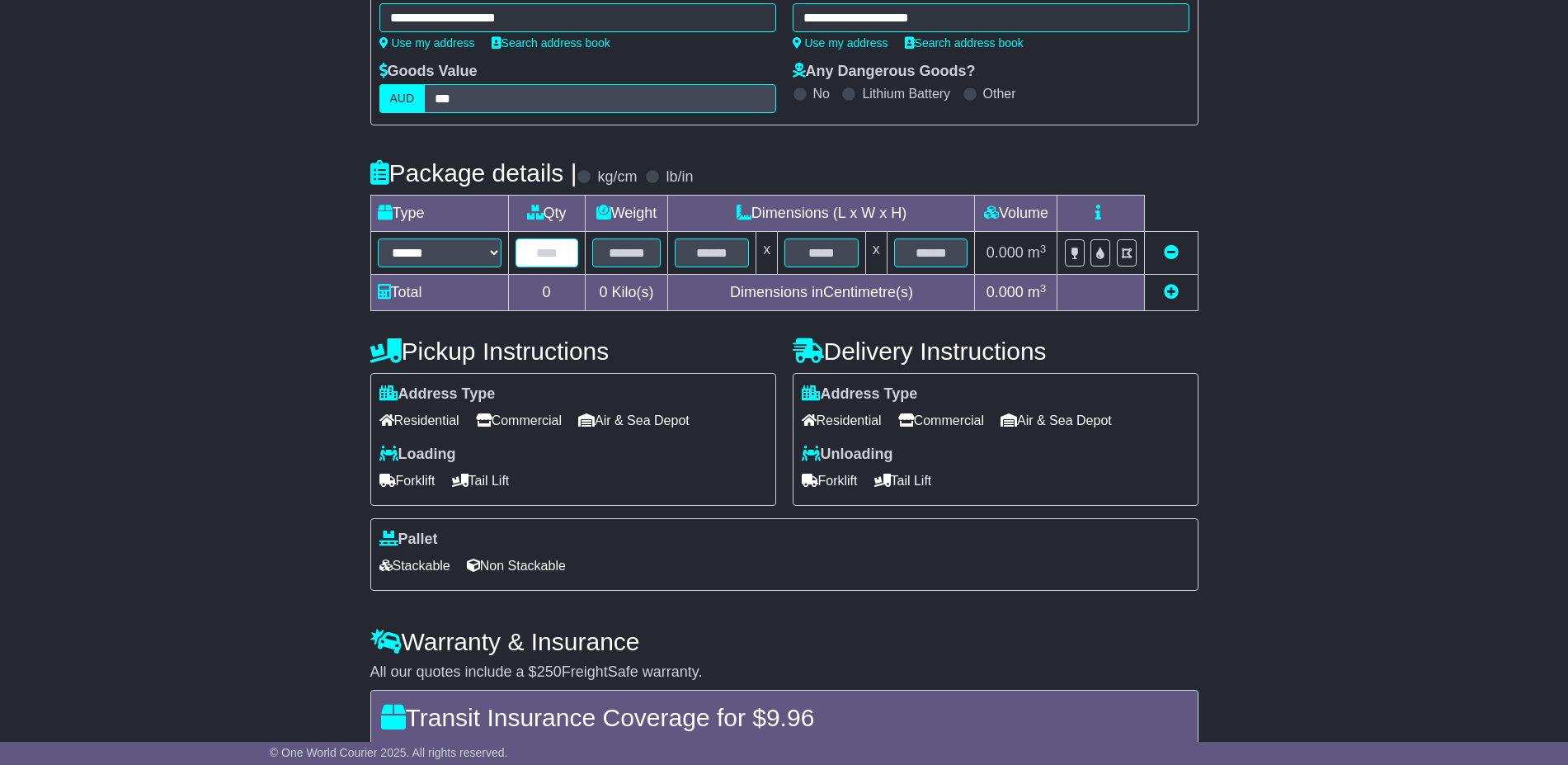
click at [540, 263] on input "text" at bounding box center [547, 252] width 62 height 29
type input "*"
type input "***"
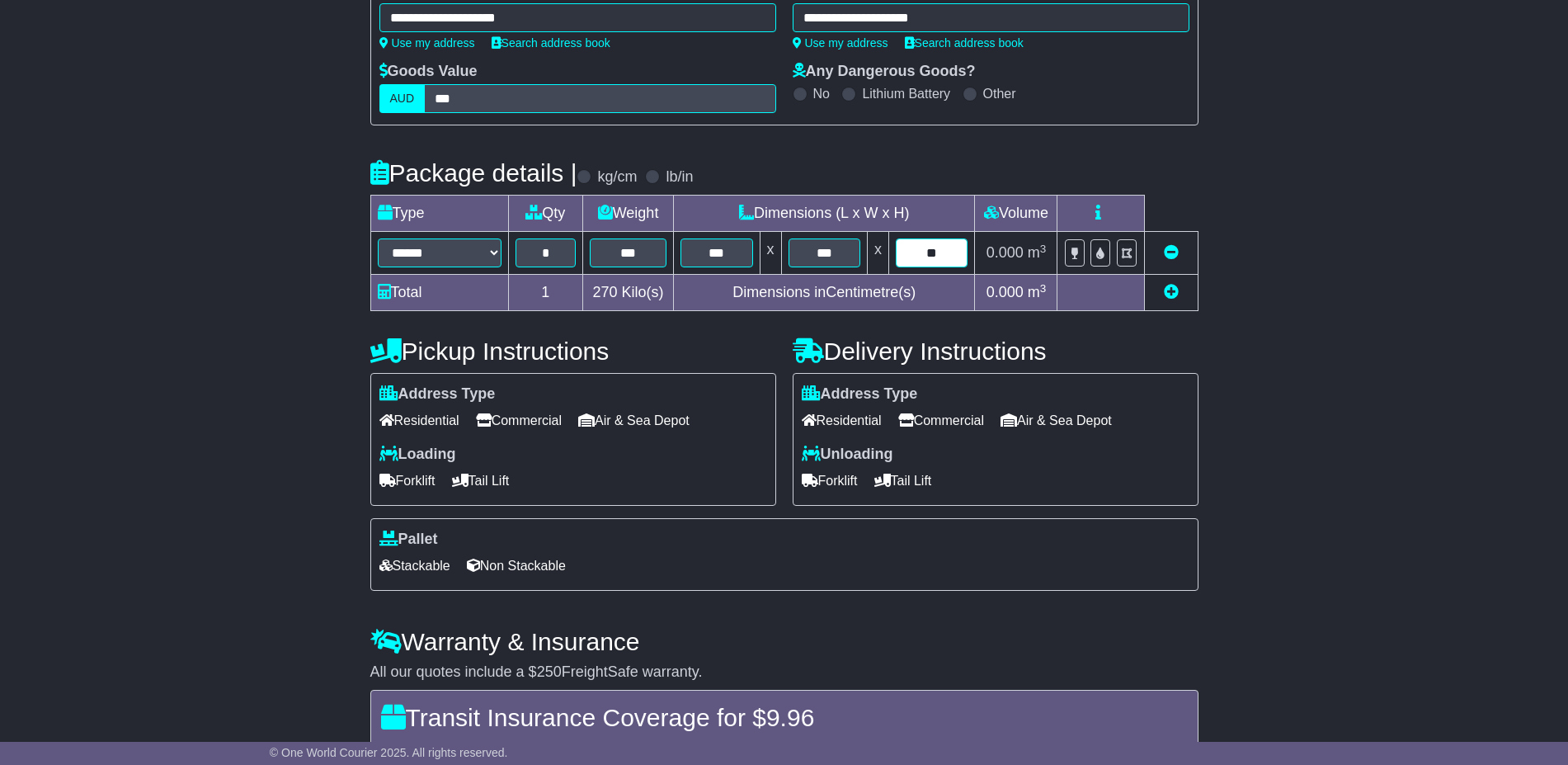
type input "**"
click at [494, 407] on span "Commercial" at bounding box center [519, 420] width 86 height 26
click at [953, 413] on span "Commercial" at bounding box center [941, 420] width 86 height 26
click at [836, 480] on span "Forklift" at bounding box center [830, 481] width 56 height 26
click at [416, 477] on span "Forklift" at bounding box center [407, 481] width 56 height 26
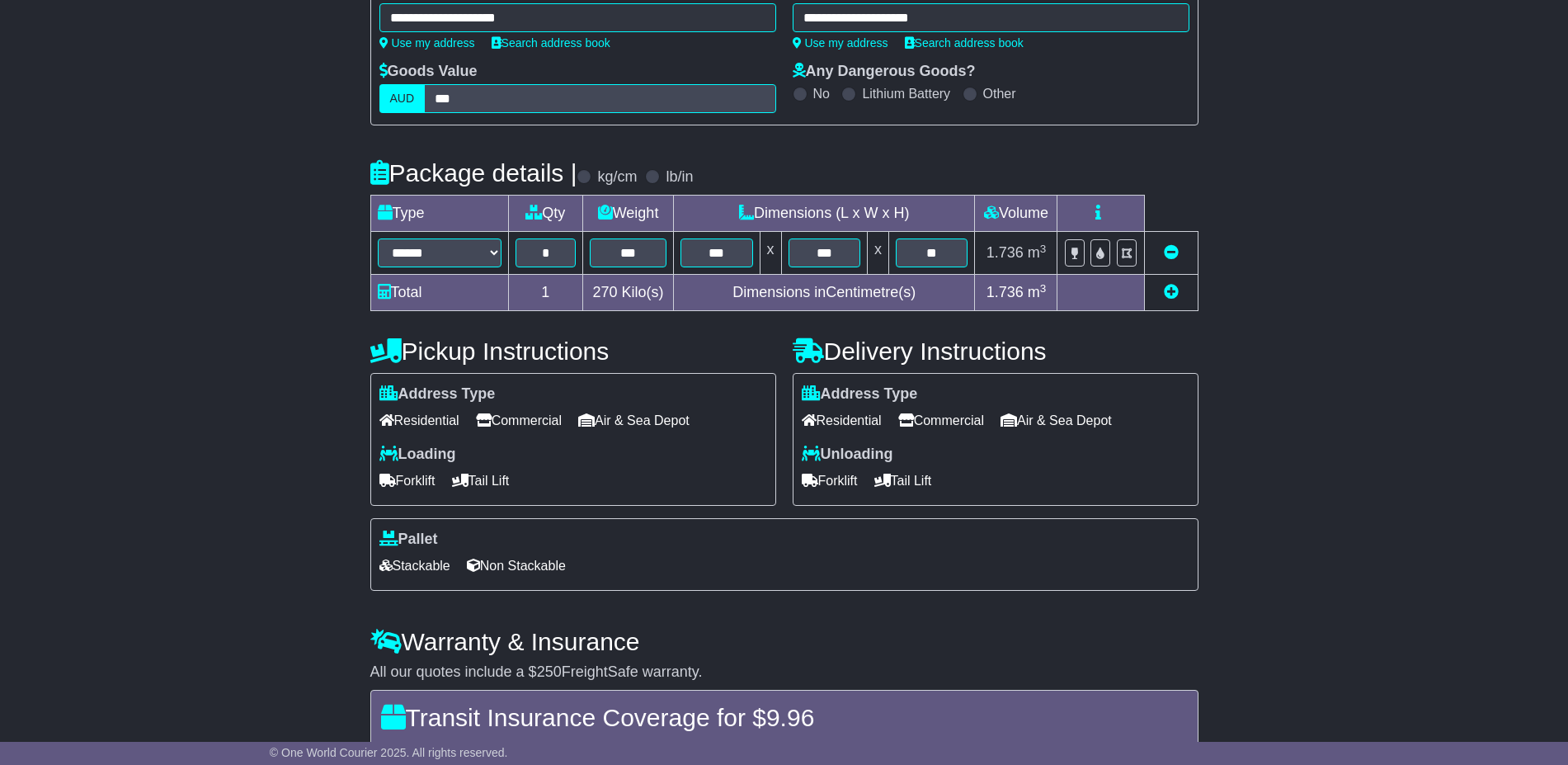
click at [543, 564] on span "Non Stackable" at bounding box center [516, 566] width 99 height 26
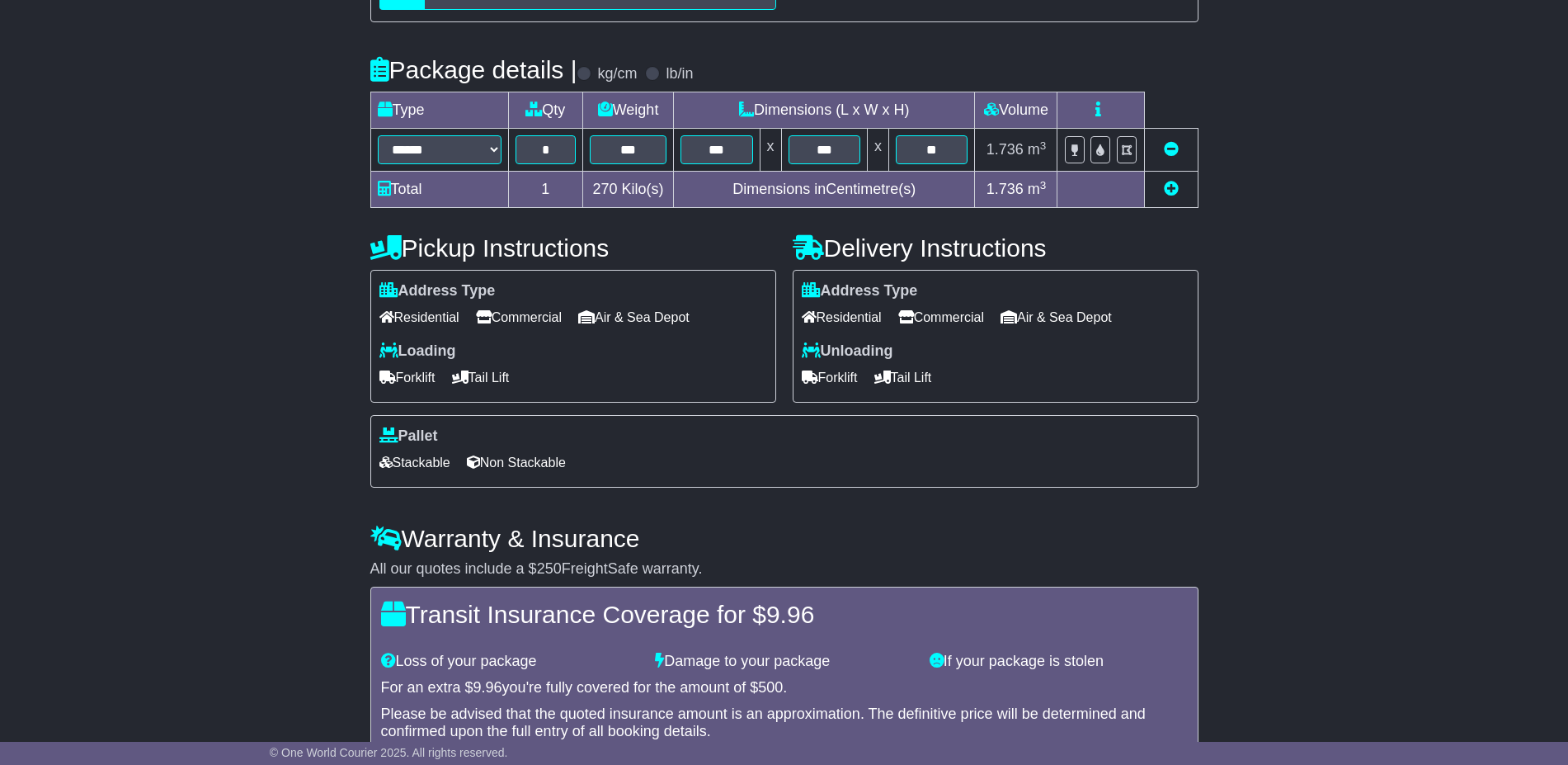
scroll to position [472, 0]
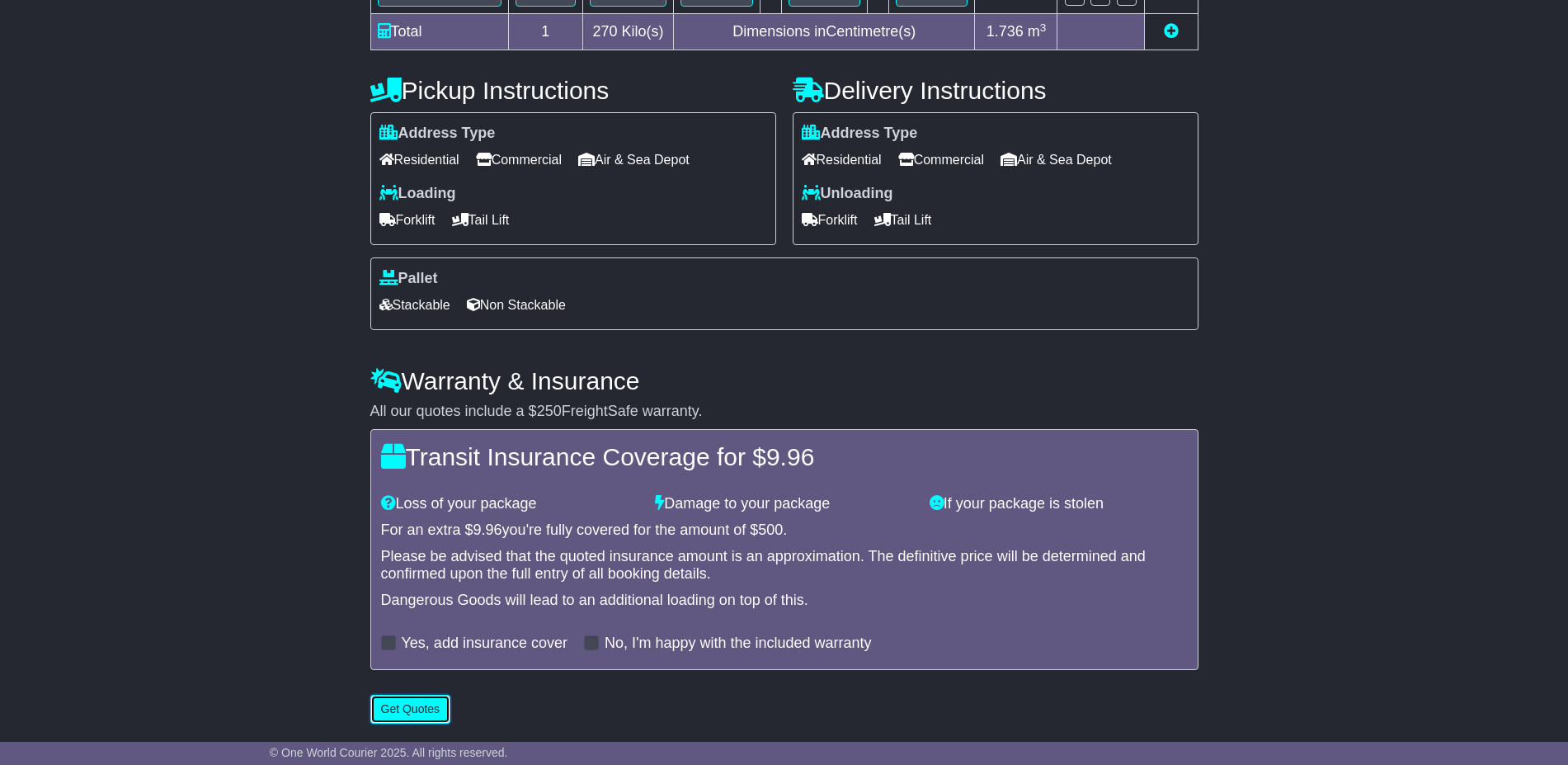
click at [398, 708] on button "Get Quotes" at bounding box center [410, 708] width 81 height 29
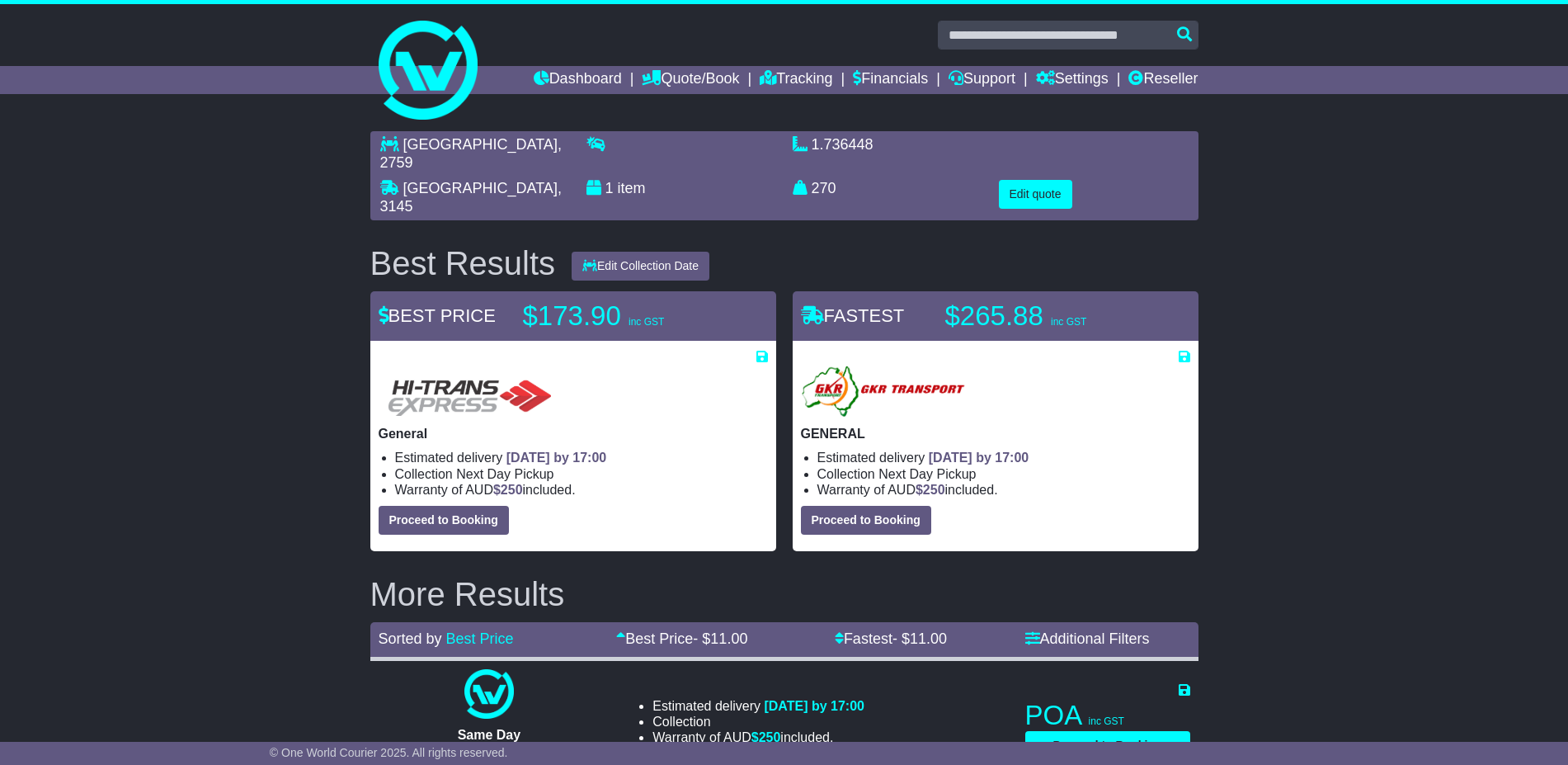
scroll to position [240, 0]
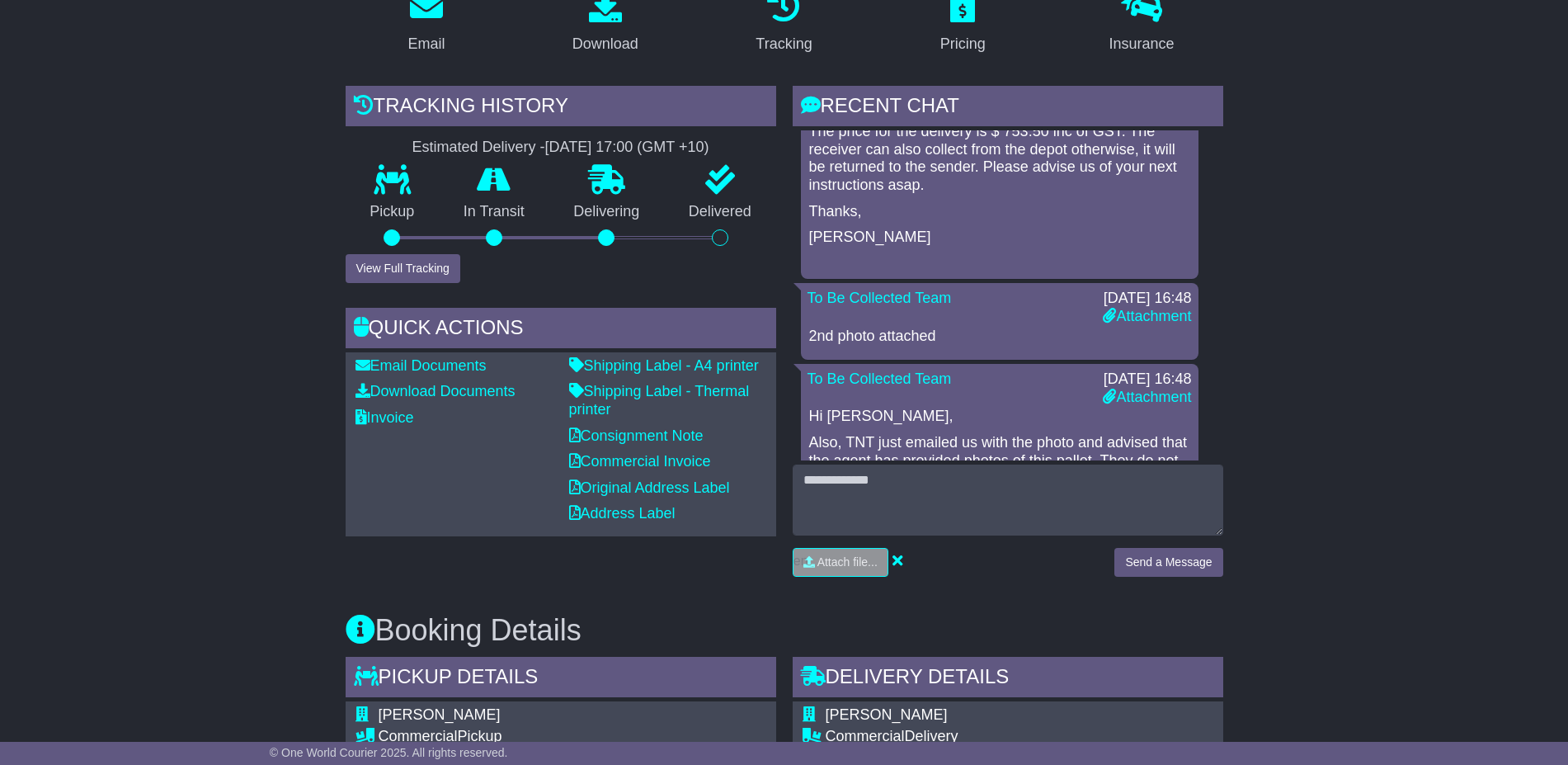
scroll to position [1340, 0]
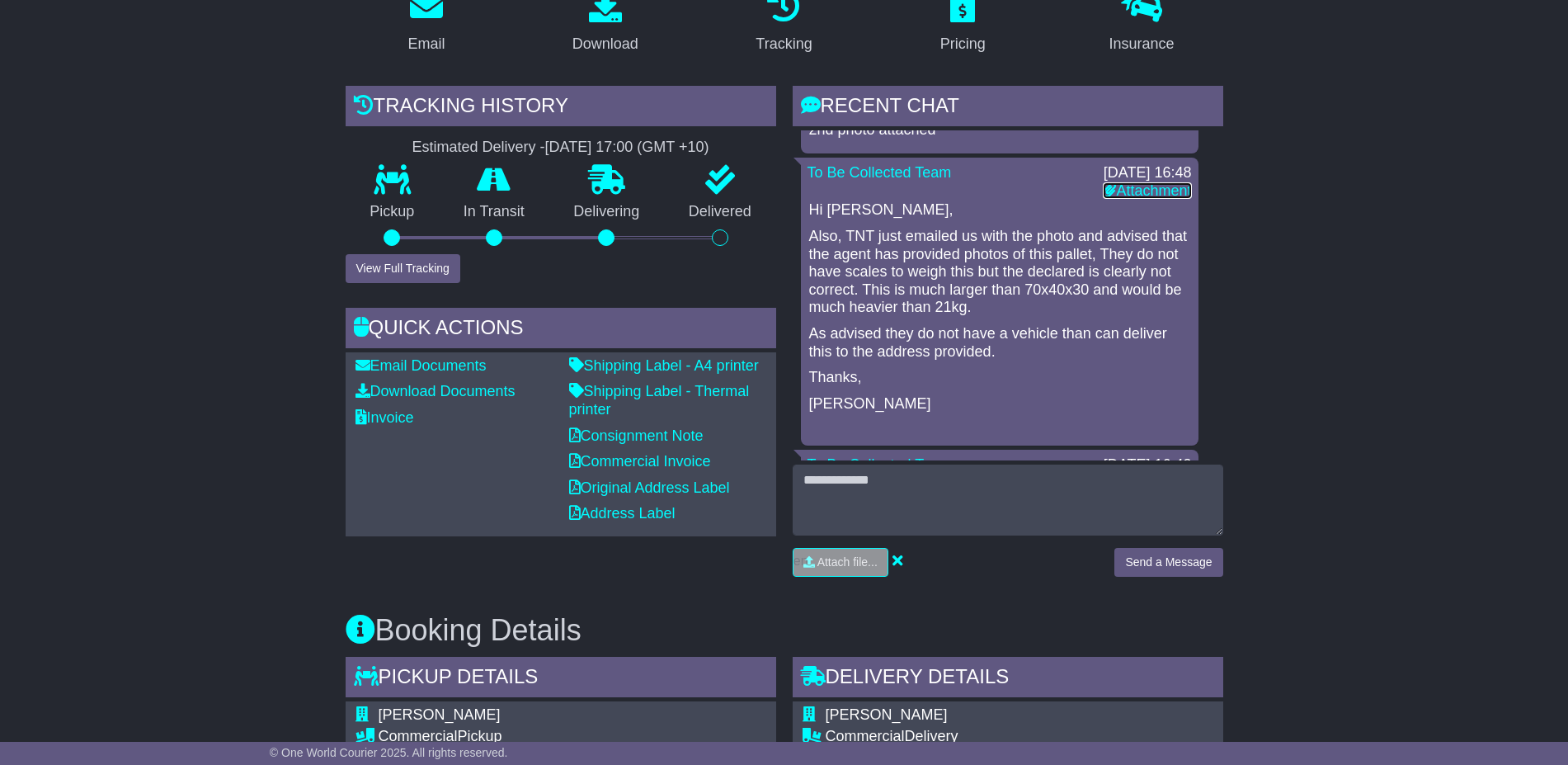
click at [1131, 199] on link "Attachment" at bounding box center [1146, 191] width 88 height 17
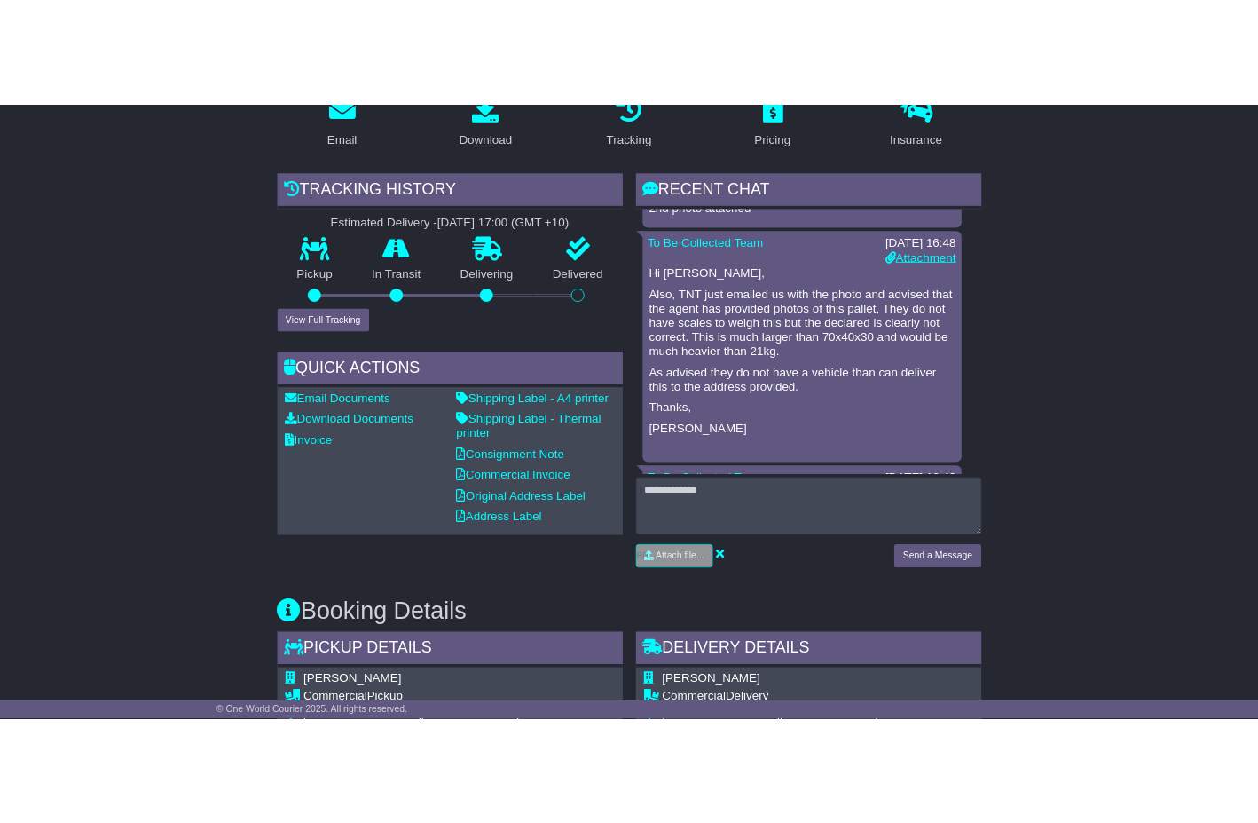
scroll to position [369, 0]
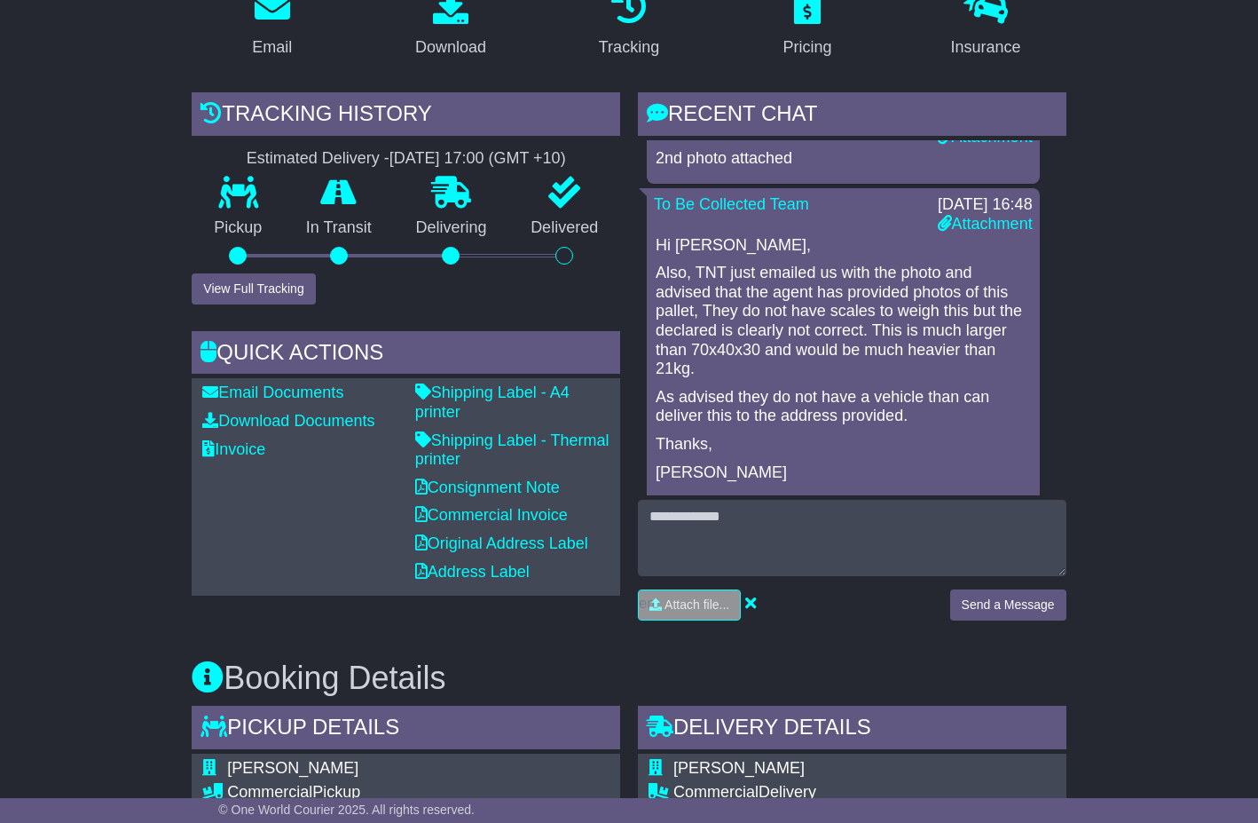
drag, startPoint x: 122, startPoint y: 106, endPoint x: 126, endPoint y: 93, distance: 14.0
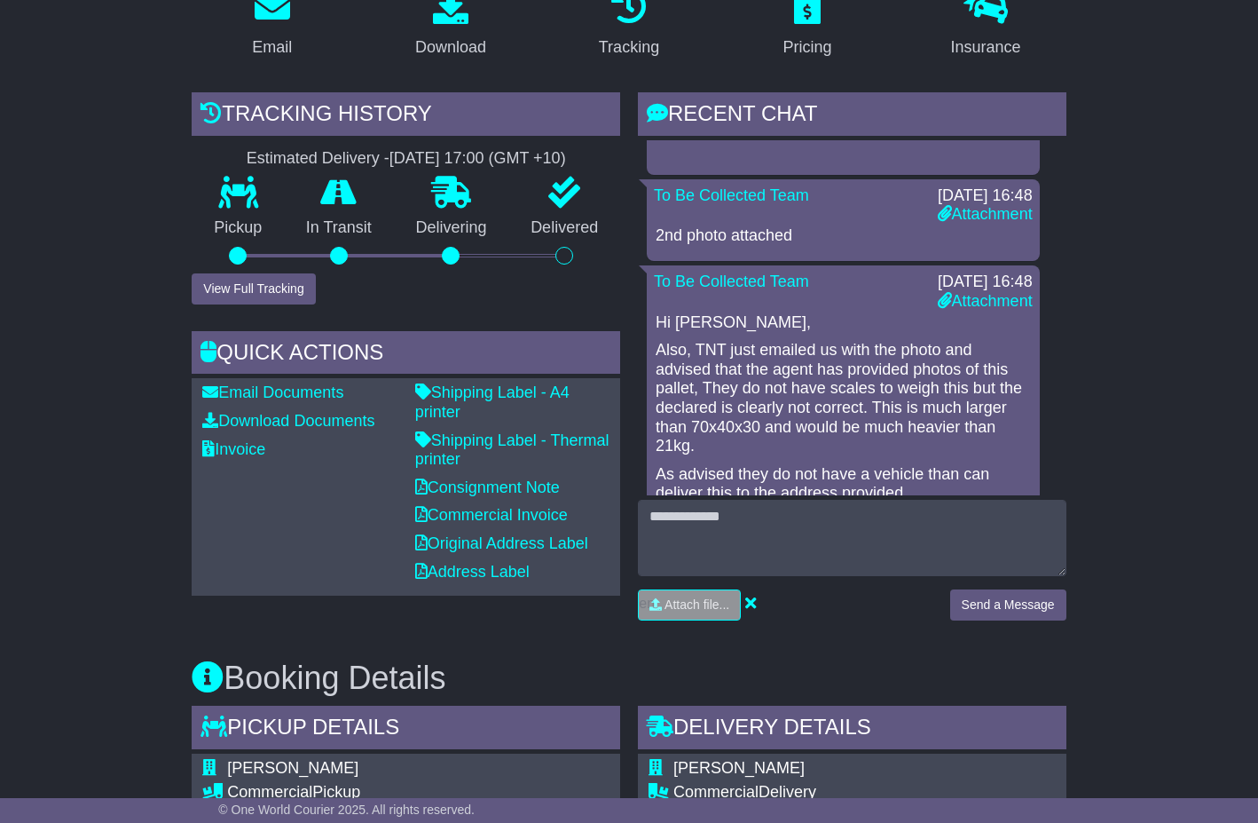
scroll to position [1331, 0]
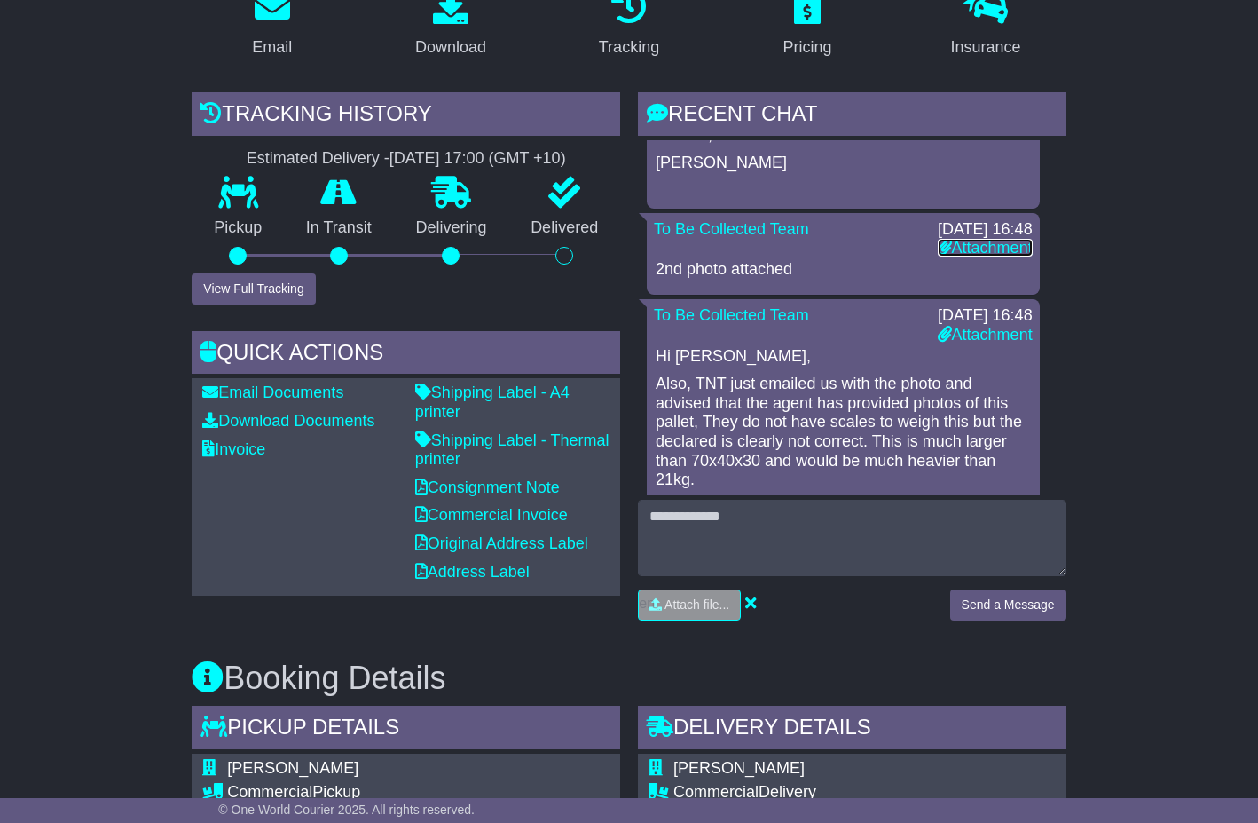
click at [963, 248] on link "Attachment" at bounding box center [985, 248] width 95 height 18
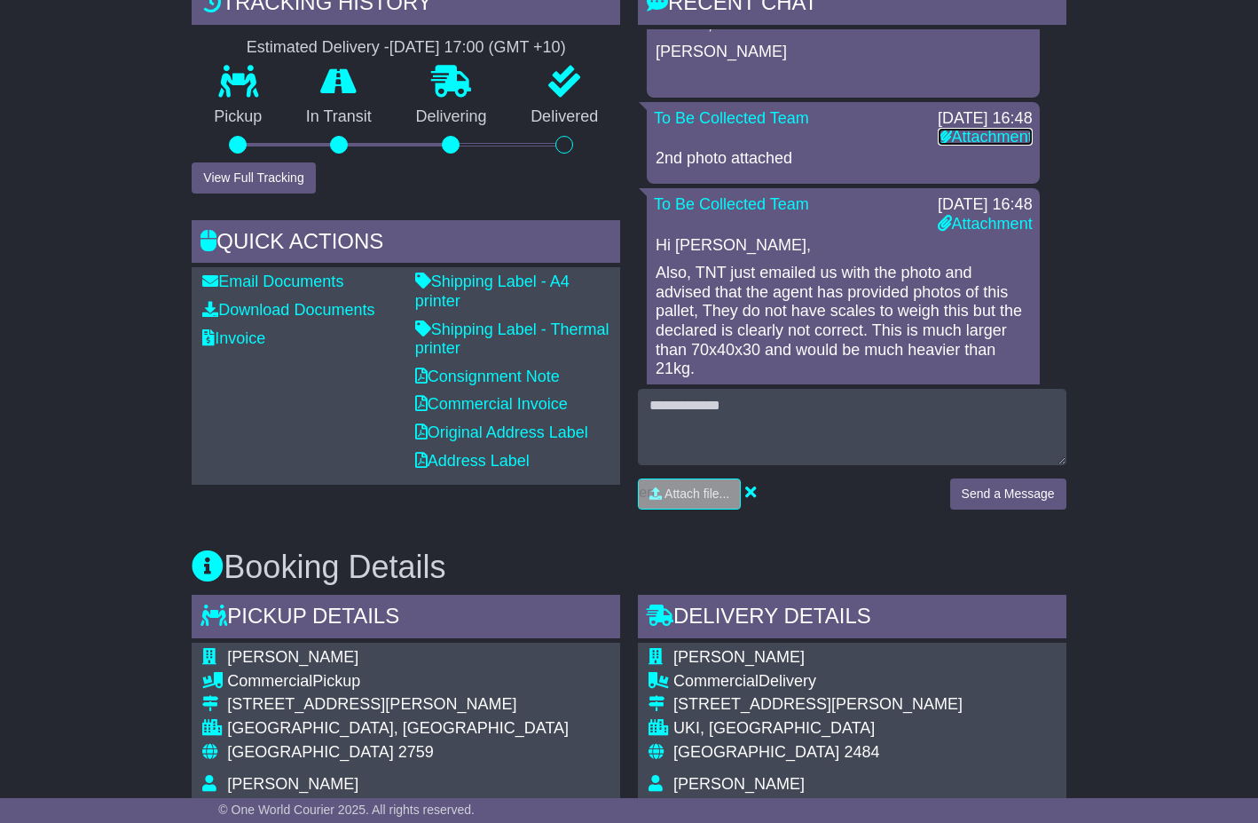
scroll to position [147, 0]
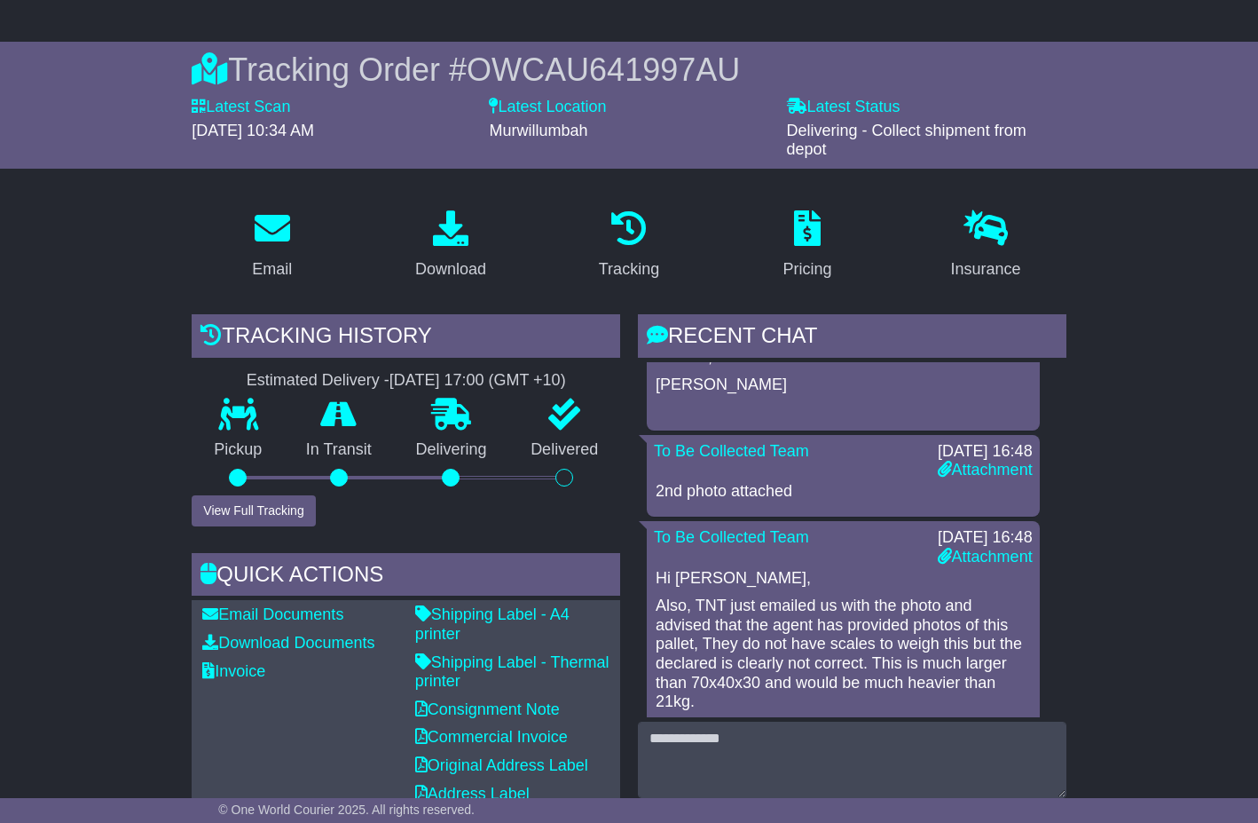
drag, startPoint x: 15, startPoint y: 277, endPoint x: 28, endPoint y: 263, distance: 19.5
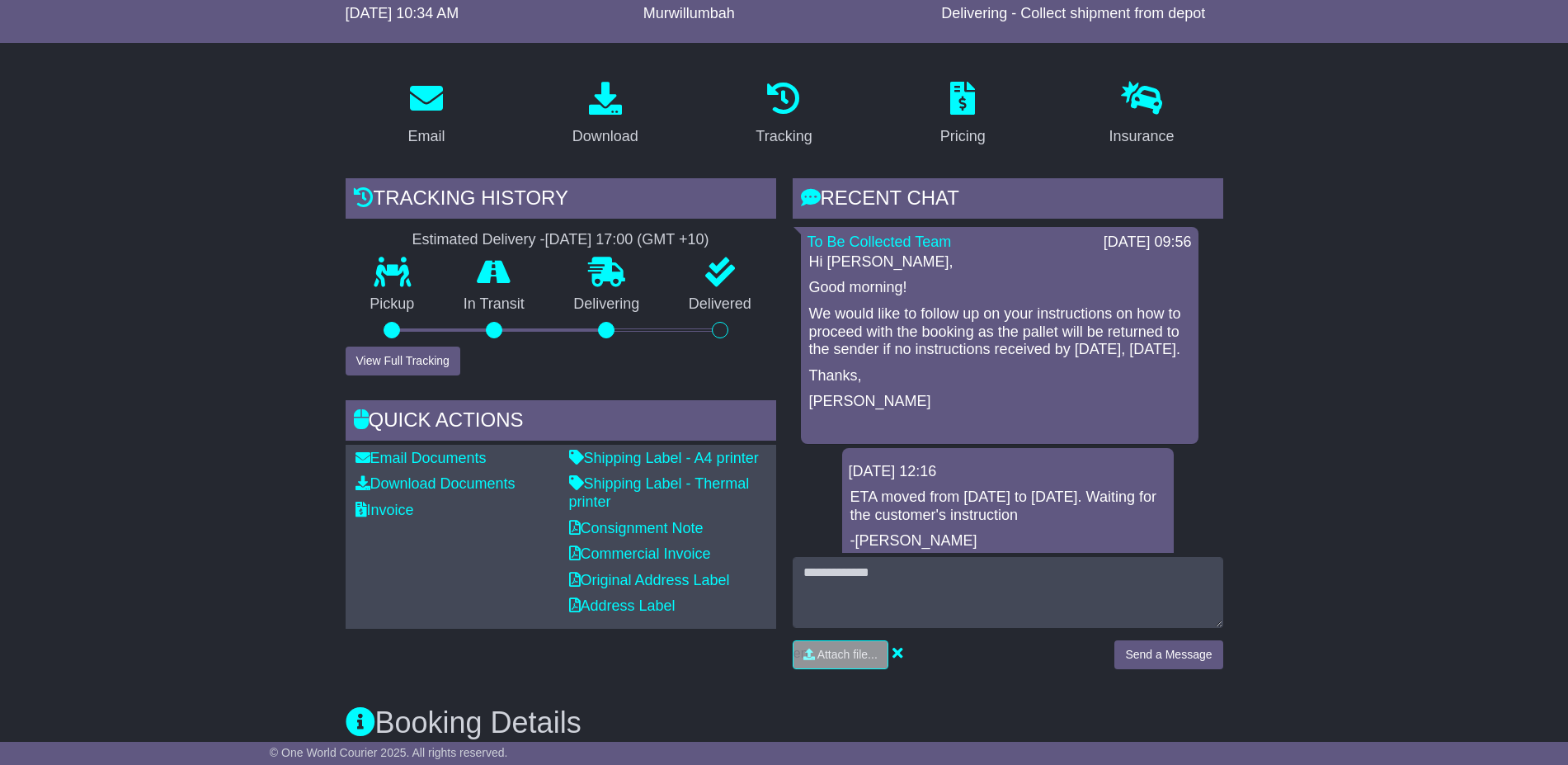
scroll to position [328, 0]
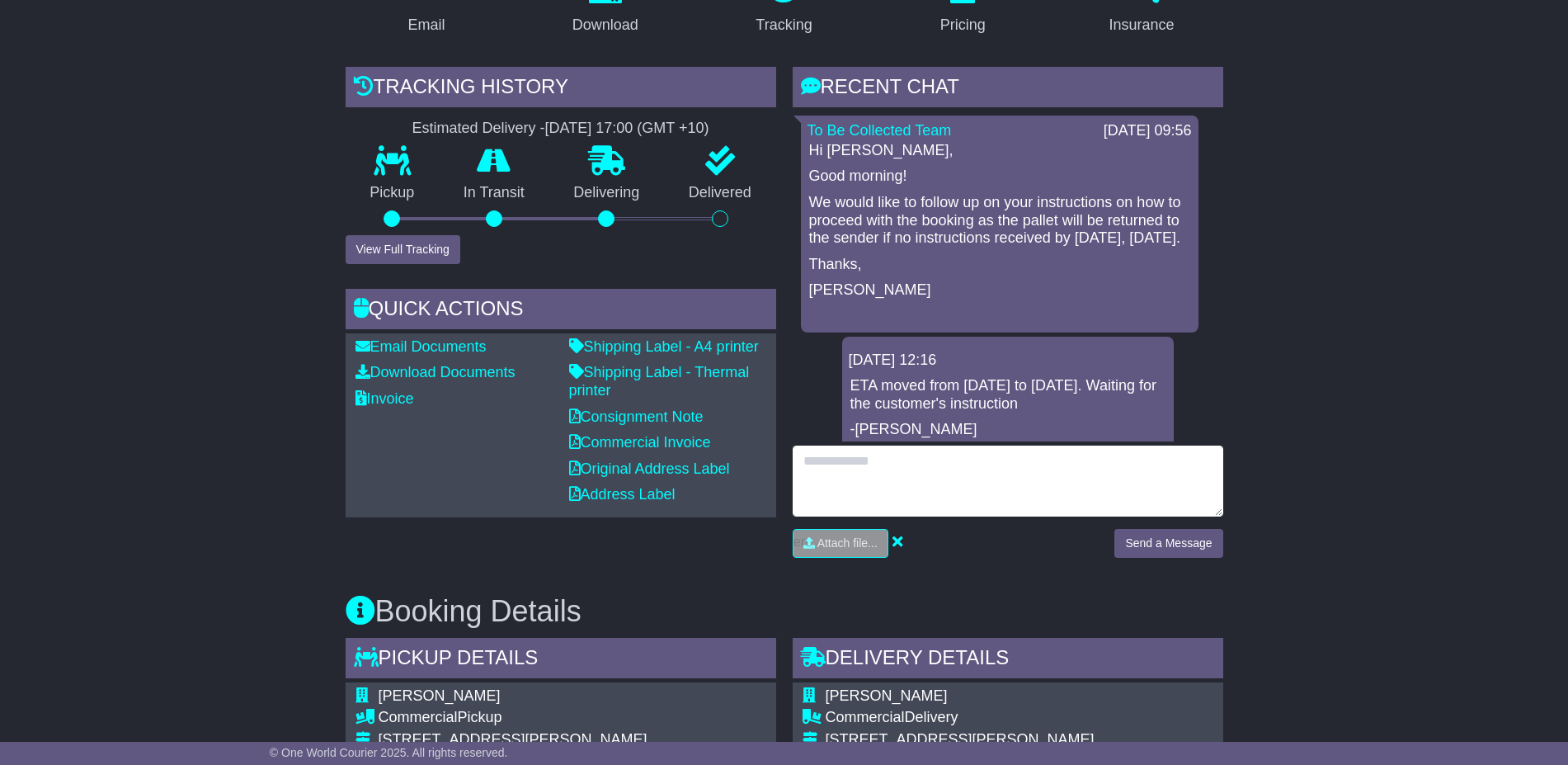
click at [1011, 478] on textarea at bounding box center [1008, 481] width 430 height 71
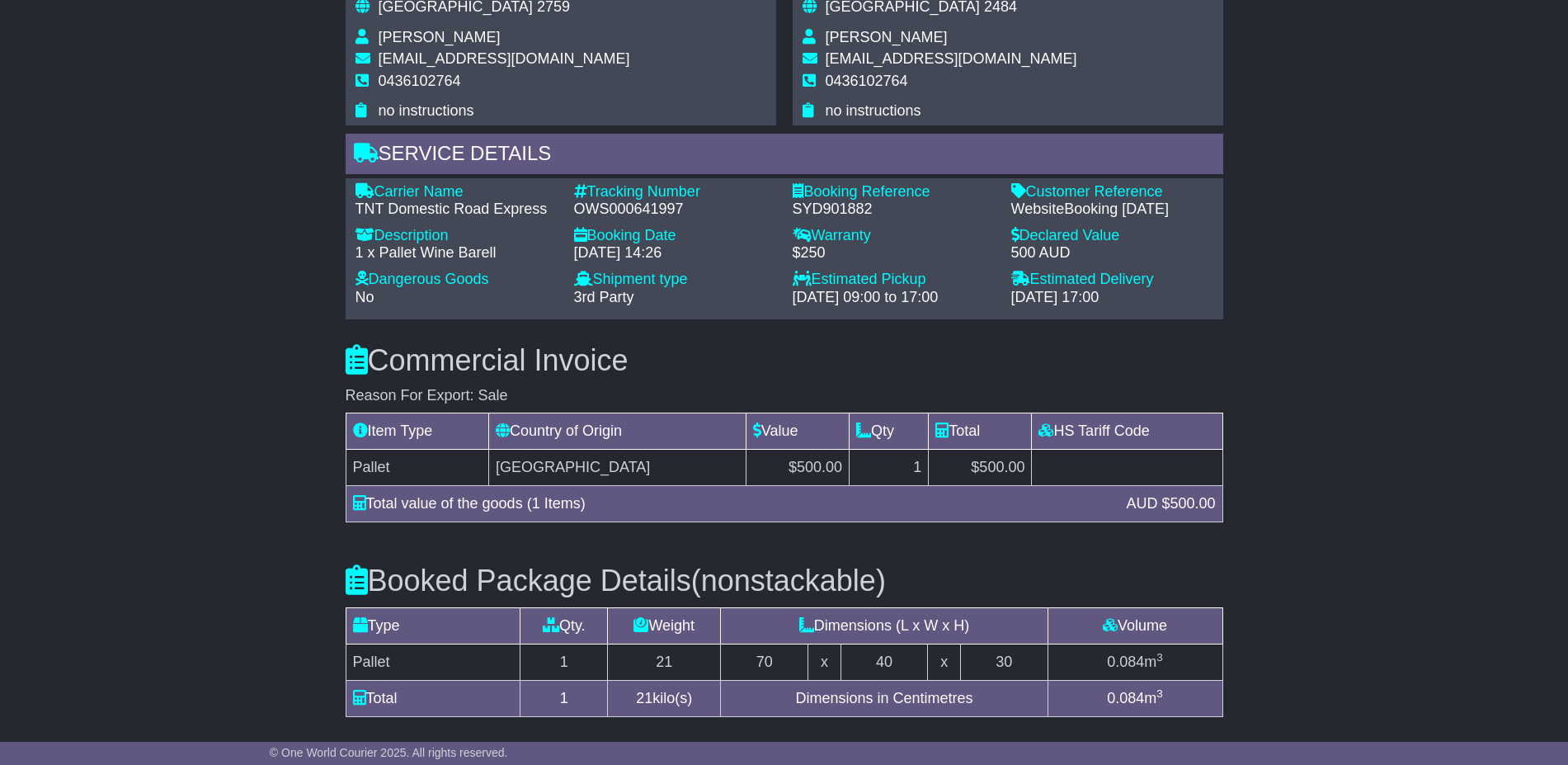
scroll to position [844, 0]
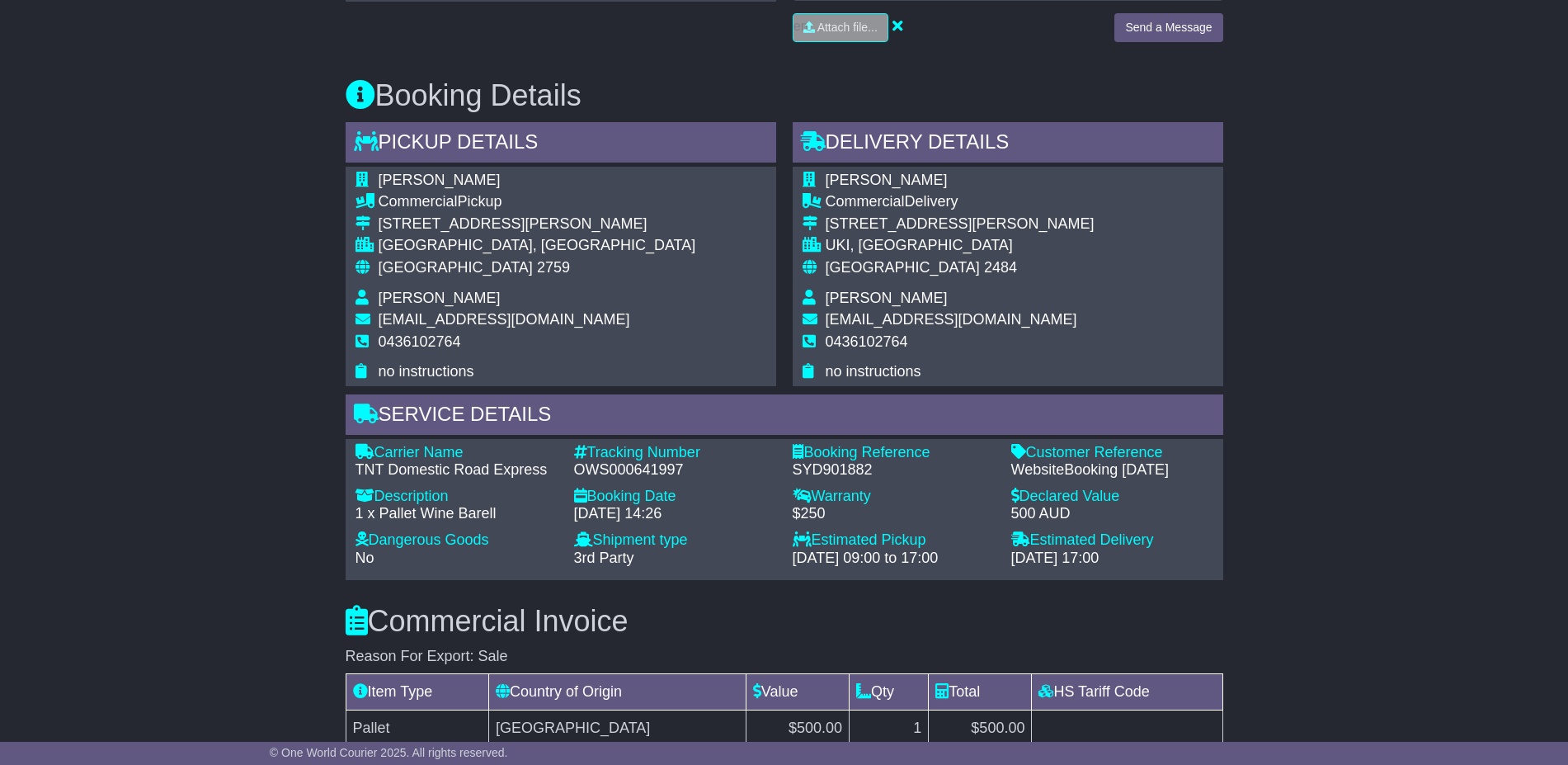
click at [628, 478] on div "OWS000641997" at bounding box center [675, 470] width 202 height 19
copy div "OWS000641997"
click at [636, 469] on div "OWS000641997" at bounding box center [675, 470] width 202 height 19
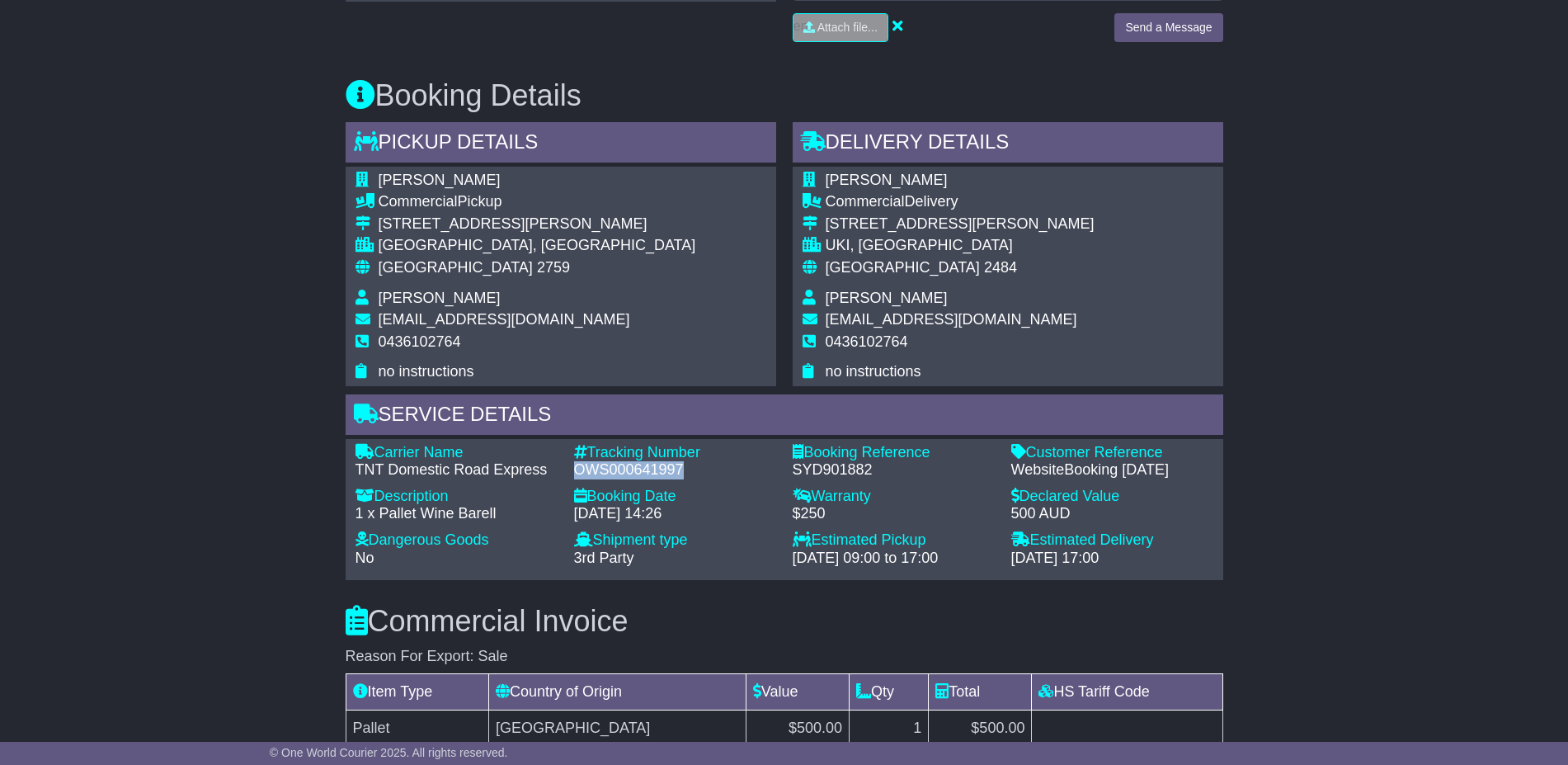
copy div "OWS000641997"
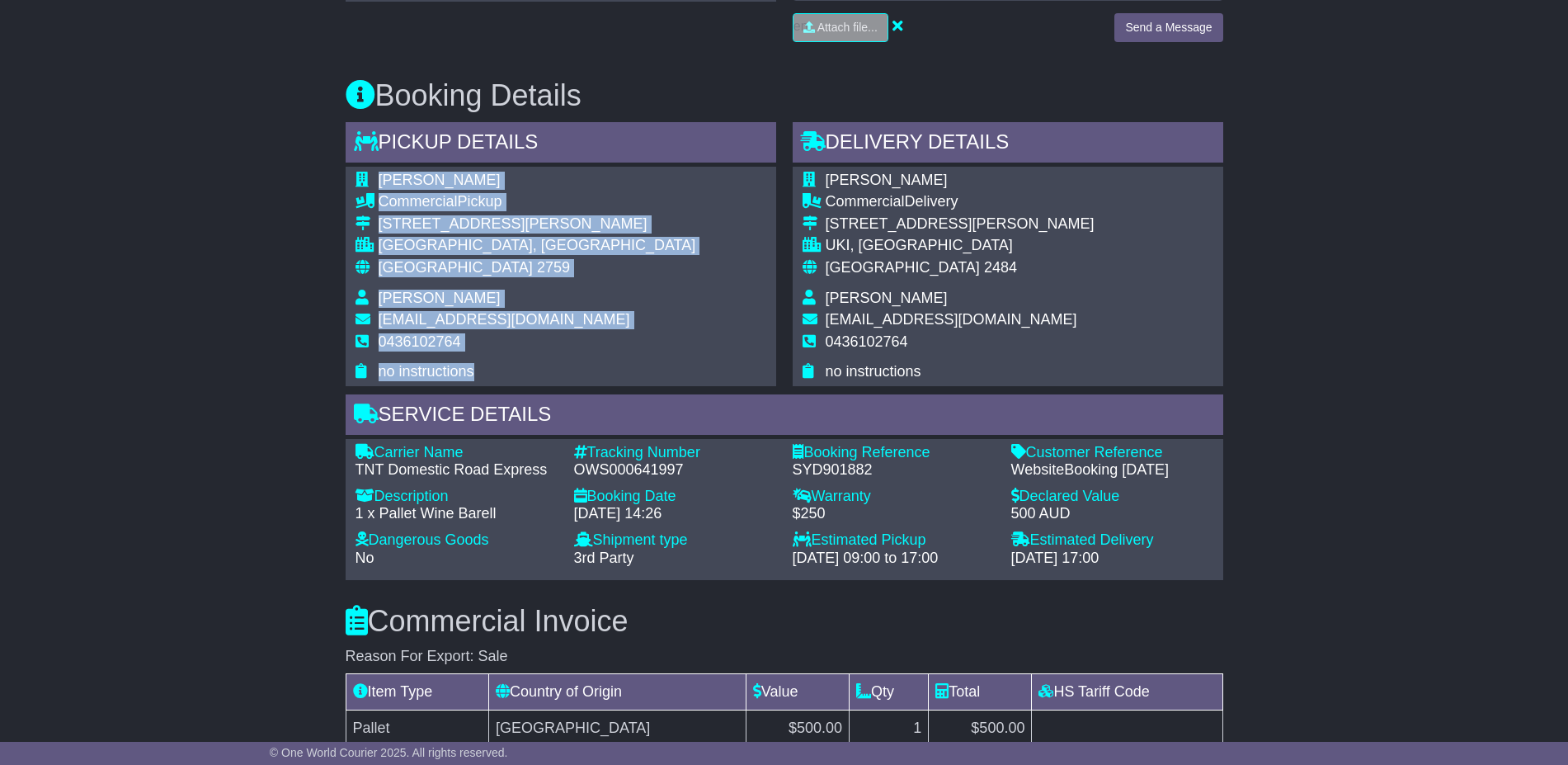
drag, startPoint x: 504, startPoint y: 379, endPoint x: 377, endPoint y: 184, distance: 232.7
click at [377, 184] on tbody "LISA DIMECH Commercial Pickup 29-55 lockwood rd ERSKINE PARK, NSW Australia 275…" at bounding box center [525, 276] width 340 height 209
copy tbody "LISA DIMECH Commercial Pickup 29-55 lockwood rd ERSKINE PARK, NSW Australia 275…"
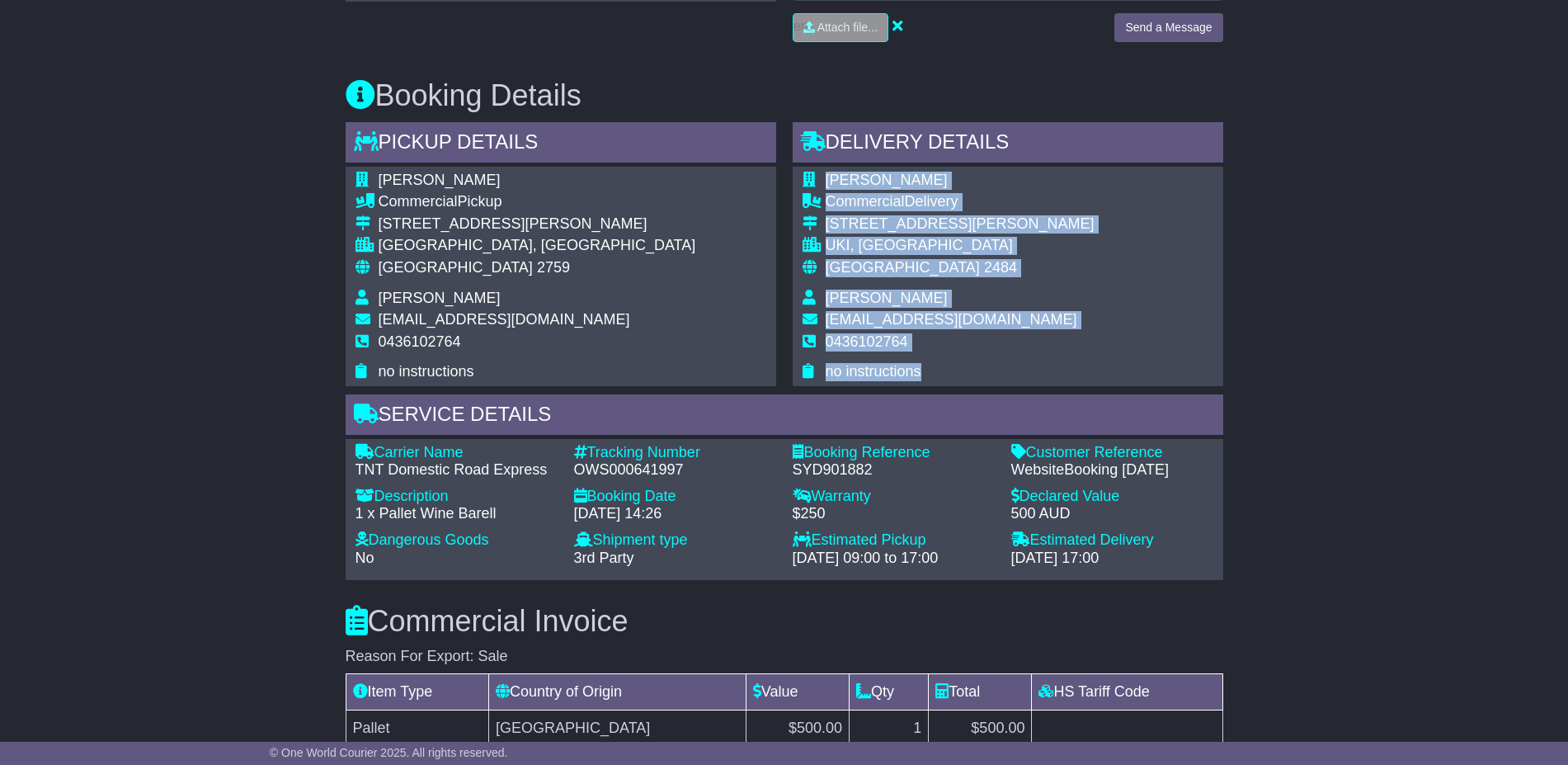
drag, startPoint x: 934, startPoint y: 371, endPoint x: 826, endPoint y: 177, distance: 222.0
click at [826, 177] on tbody "Tony Grannall Commercial Delivery 67 Rowlands Creek Rd UKI, NSW Australia 2484 …" at bounding box center [948, 276] width 292 height 209
copy tbody "Tony Grannall Commercial Delivery 67 Rowlands Creek Rd UKI, NSW Australia 2484 …"
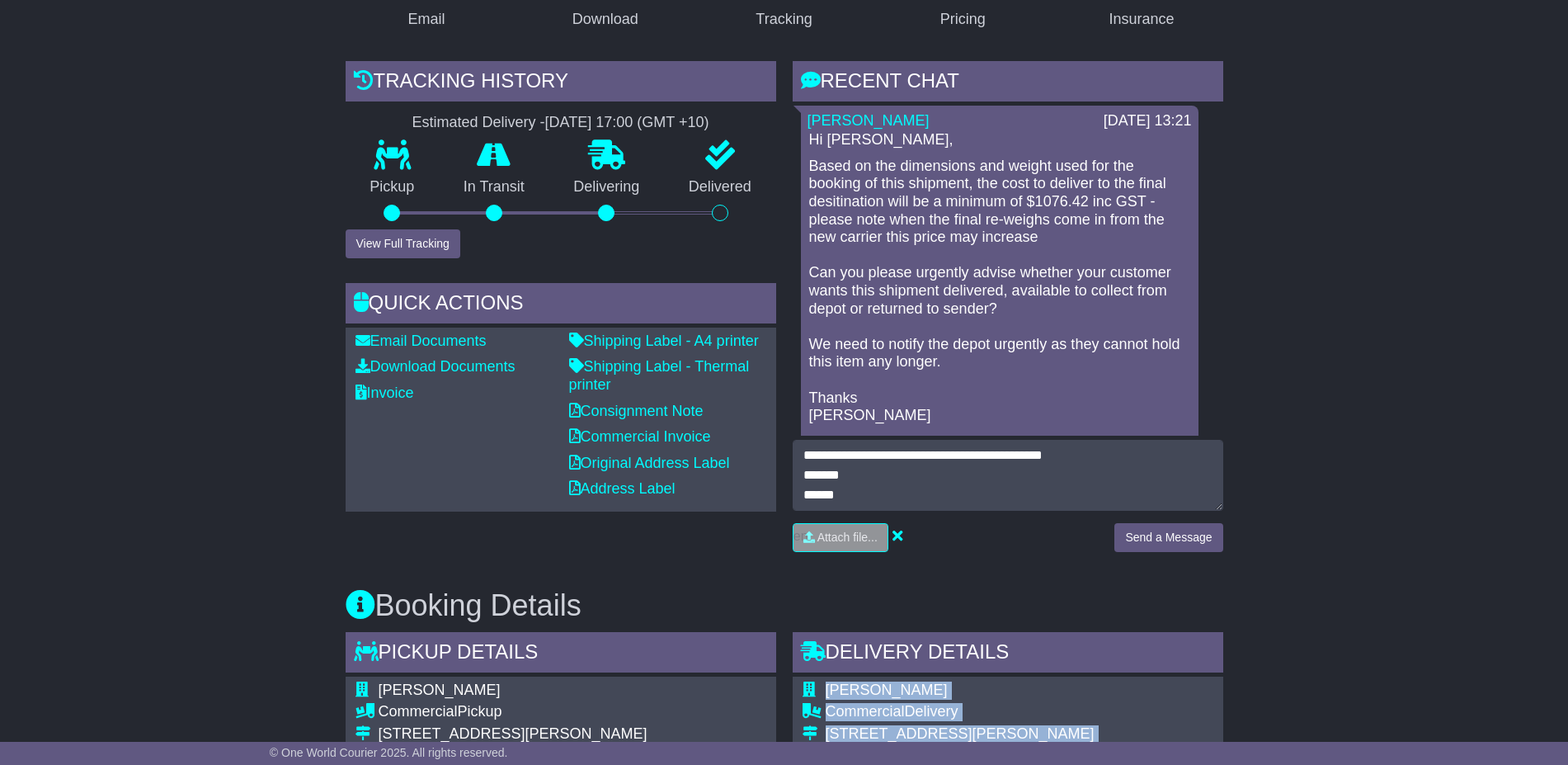
scroll to position [516, 0]
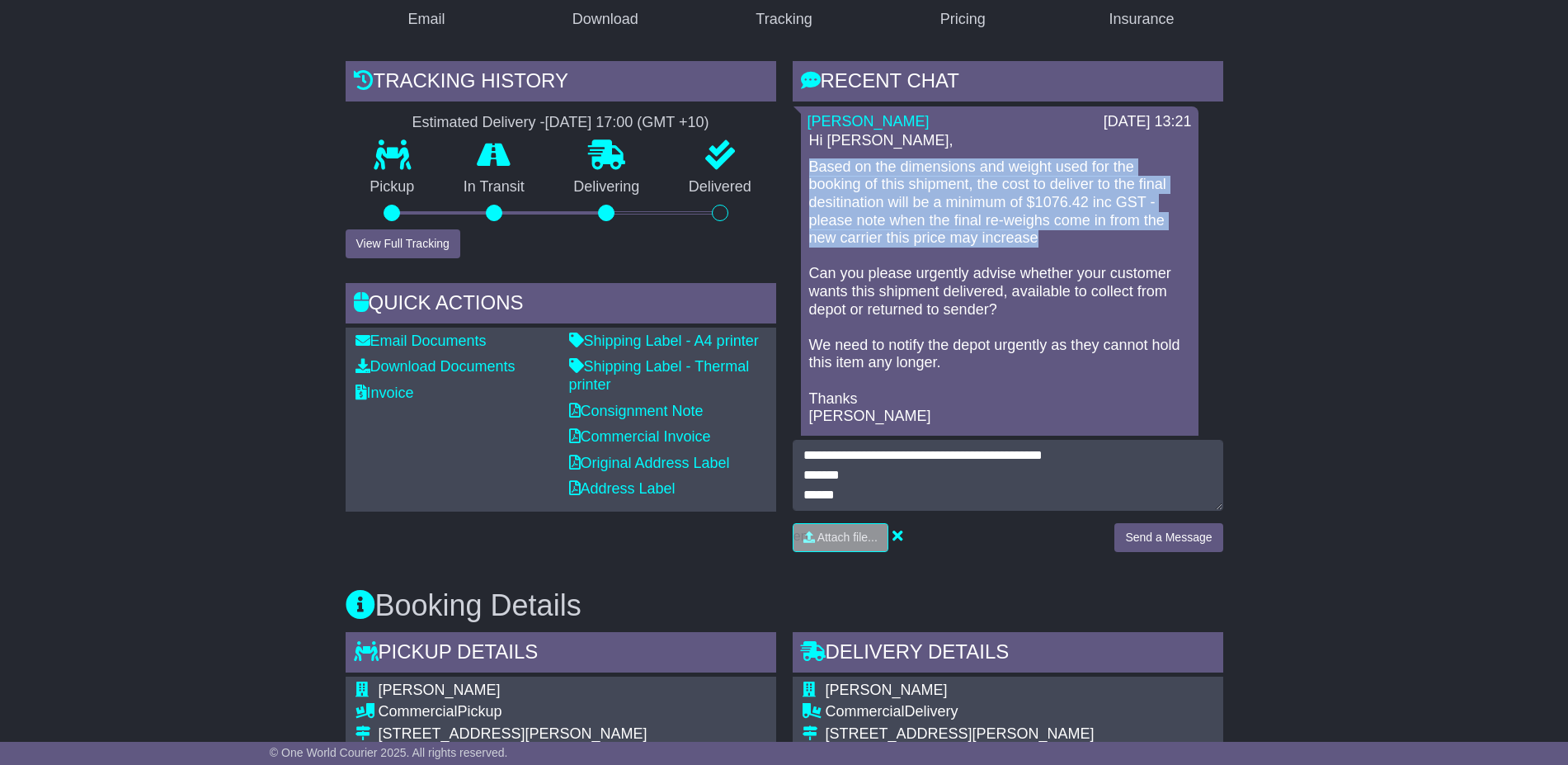
drag, startPoint x: 809, startPoint y: 183, endPoint x: 1154, endPoint y: 251, distance: 351.6
click at [1156, 253] on p "Based on the dimensions and weight used for the booking of this shipment, the c…" at bounding box center [999, 292] width 381 height 268
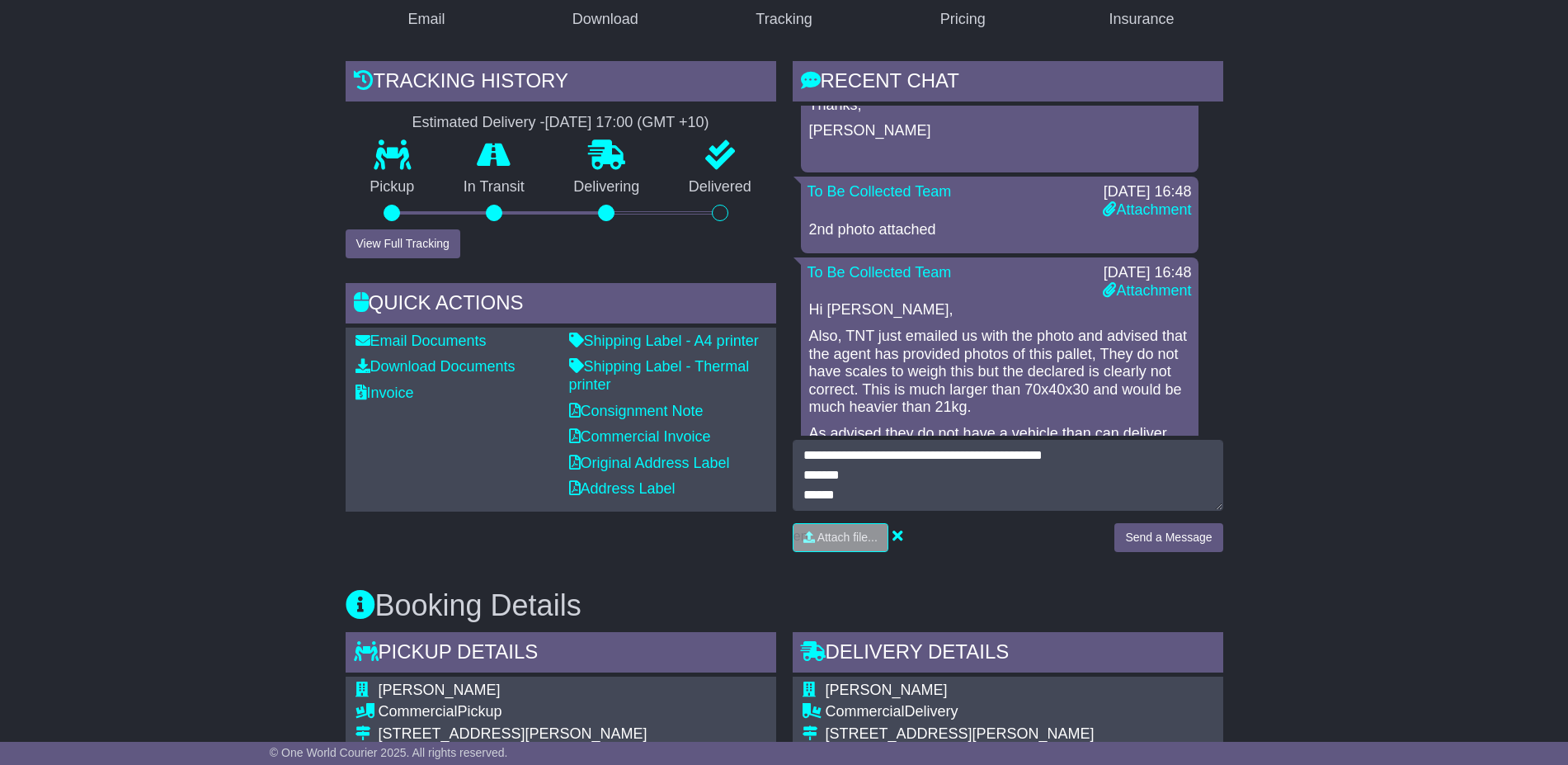
scroll to position [1237, 0]
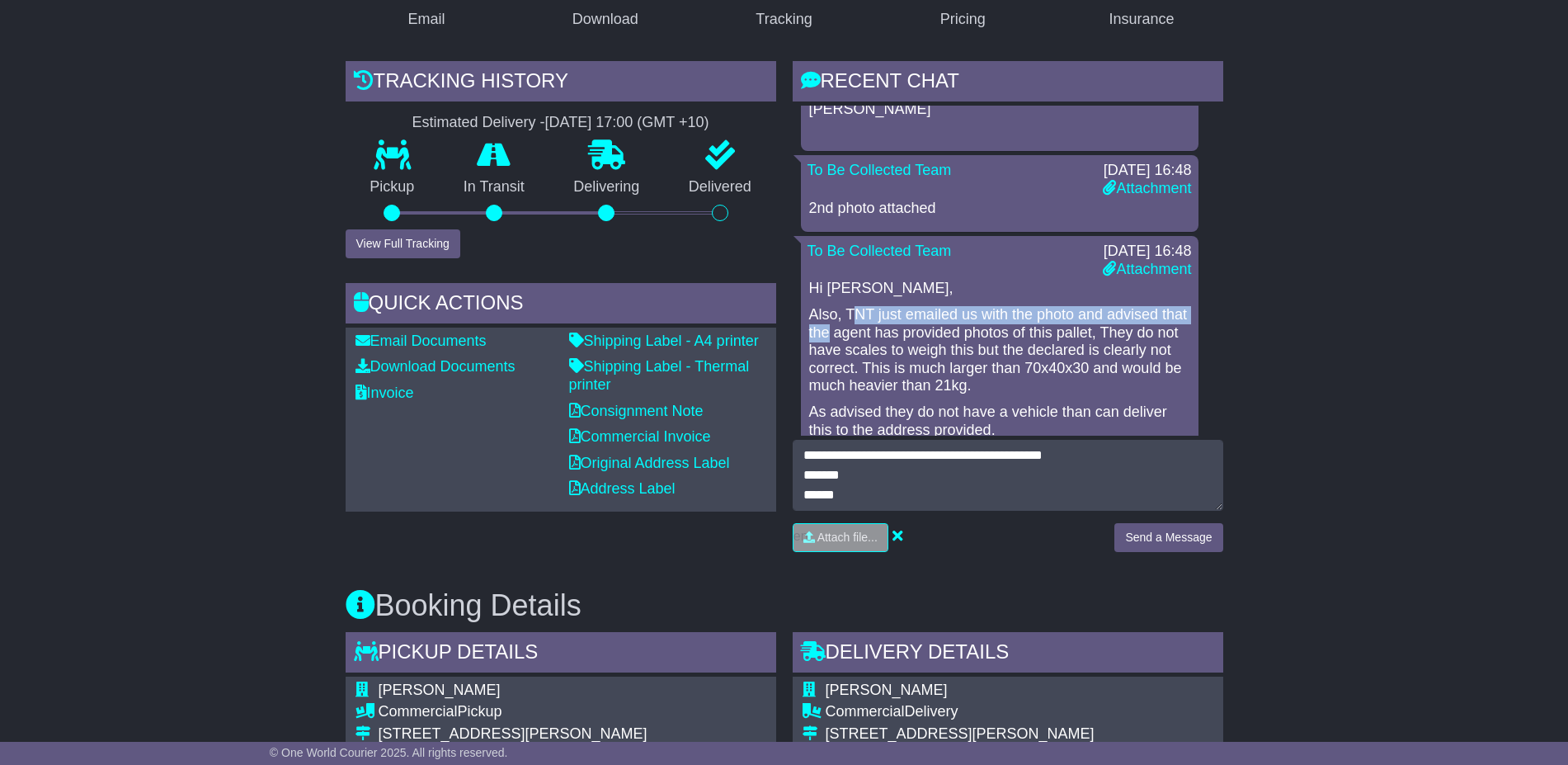
click at [858, 341] on p "Also, TNT just emailed us with the photo and advised that the agent has provide…" at bounding box center [999, 350] width 381 height 89
drag, startPoint x: 858, startPoint y: 341, endPoint x: 845, endPoint y: 329, distance: 17.7
click at [843, 328] on p "Also, TNT just emailed us with the photo and advised that the agent has provide…" at bounding box center [999, 350] width 381 height 89
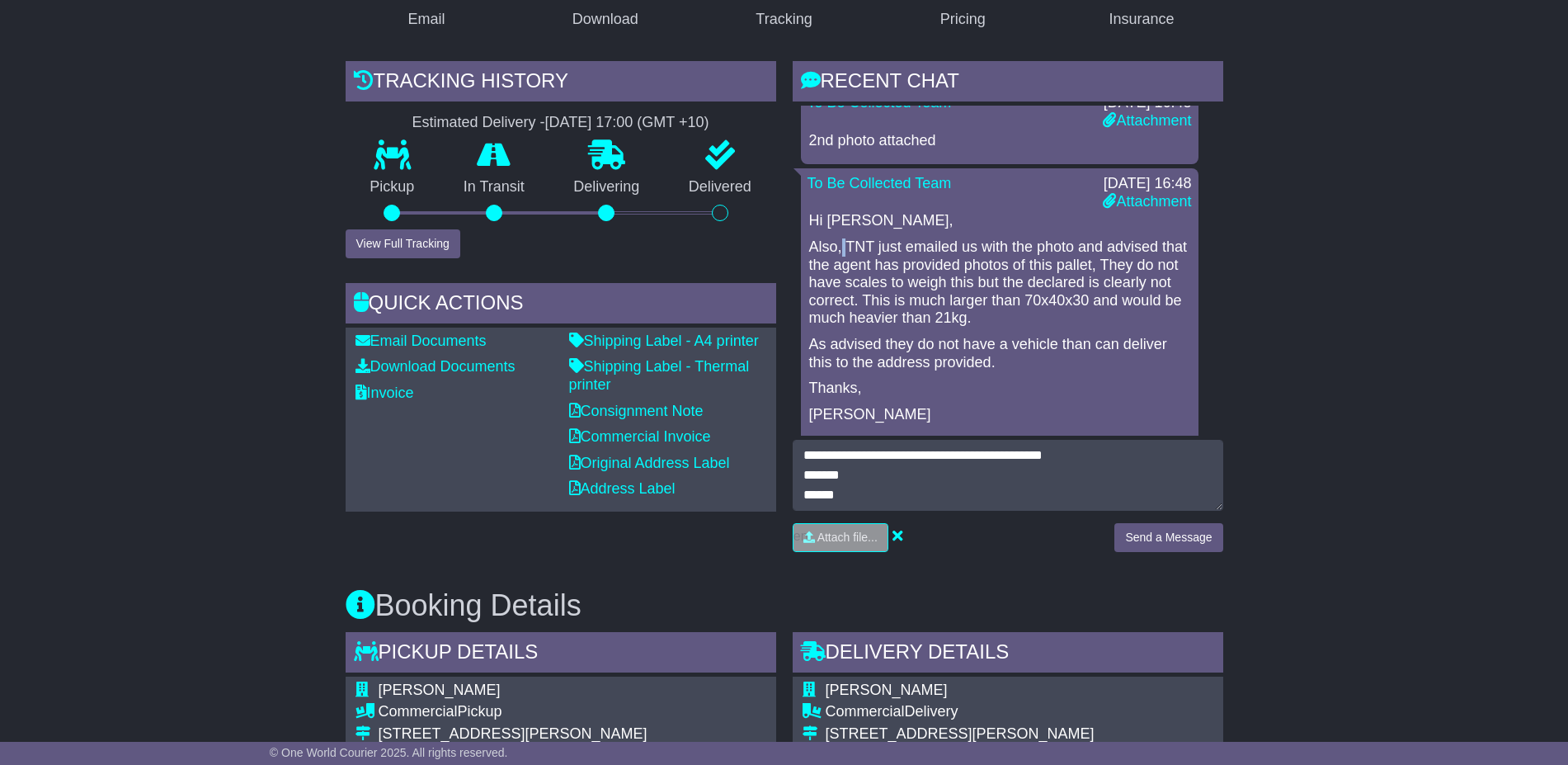
scroll to position [1340, 0]
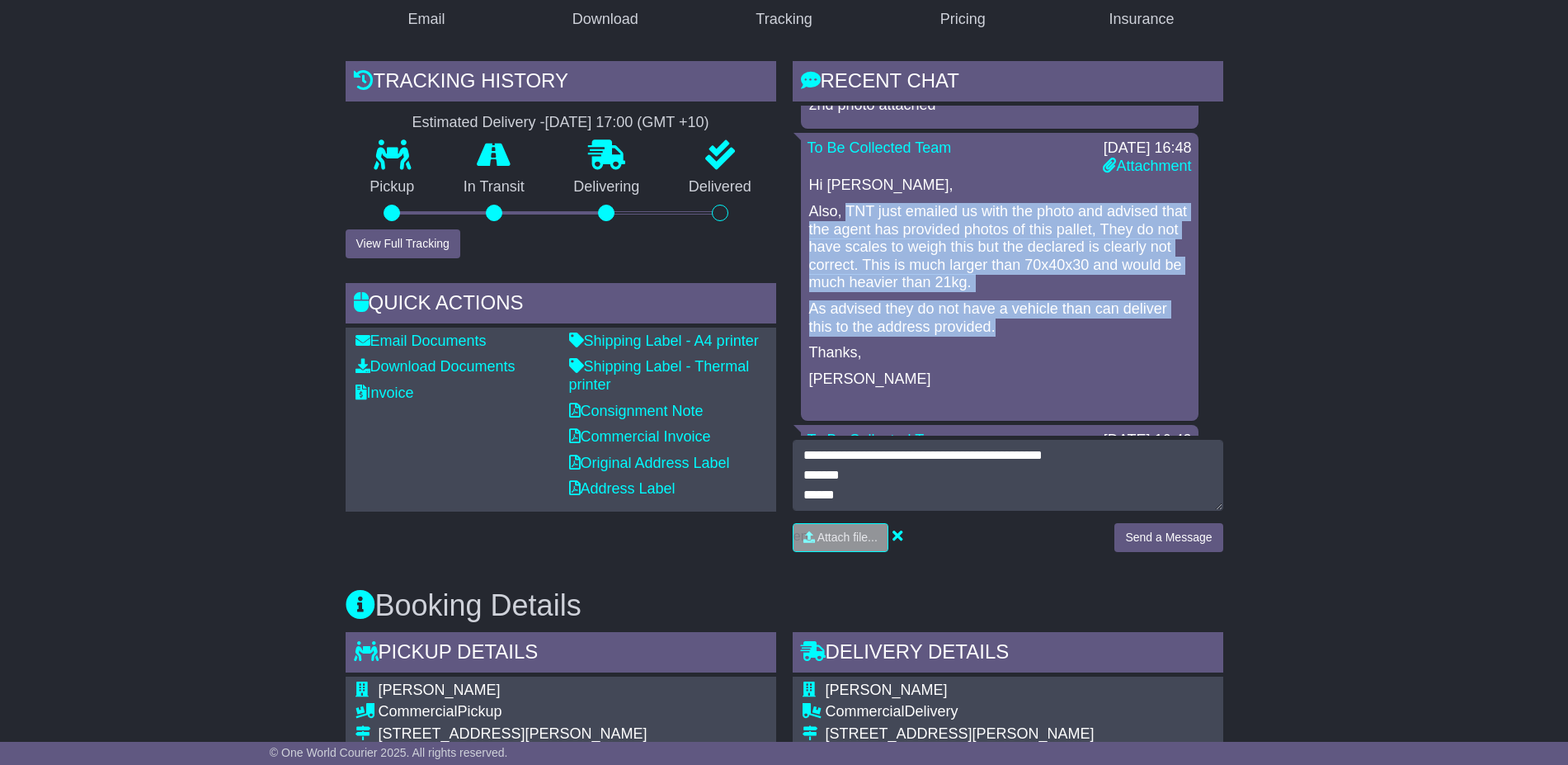
drag, startPoint x: 1008, startPoint y: 351, endPoint x: 844, endPoint y: 231, distance: 203.2
click at [844, 231] on div "Hi Donna, Also, TNT just emailed us with the photo and advised that the agent h…" at bounding box center [1000, 296] width 385 height 238
copy div "TNT just emailed us with the photo and advised that the agent has provided phot…"
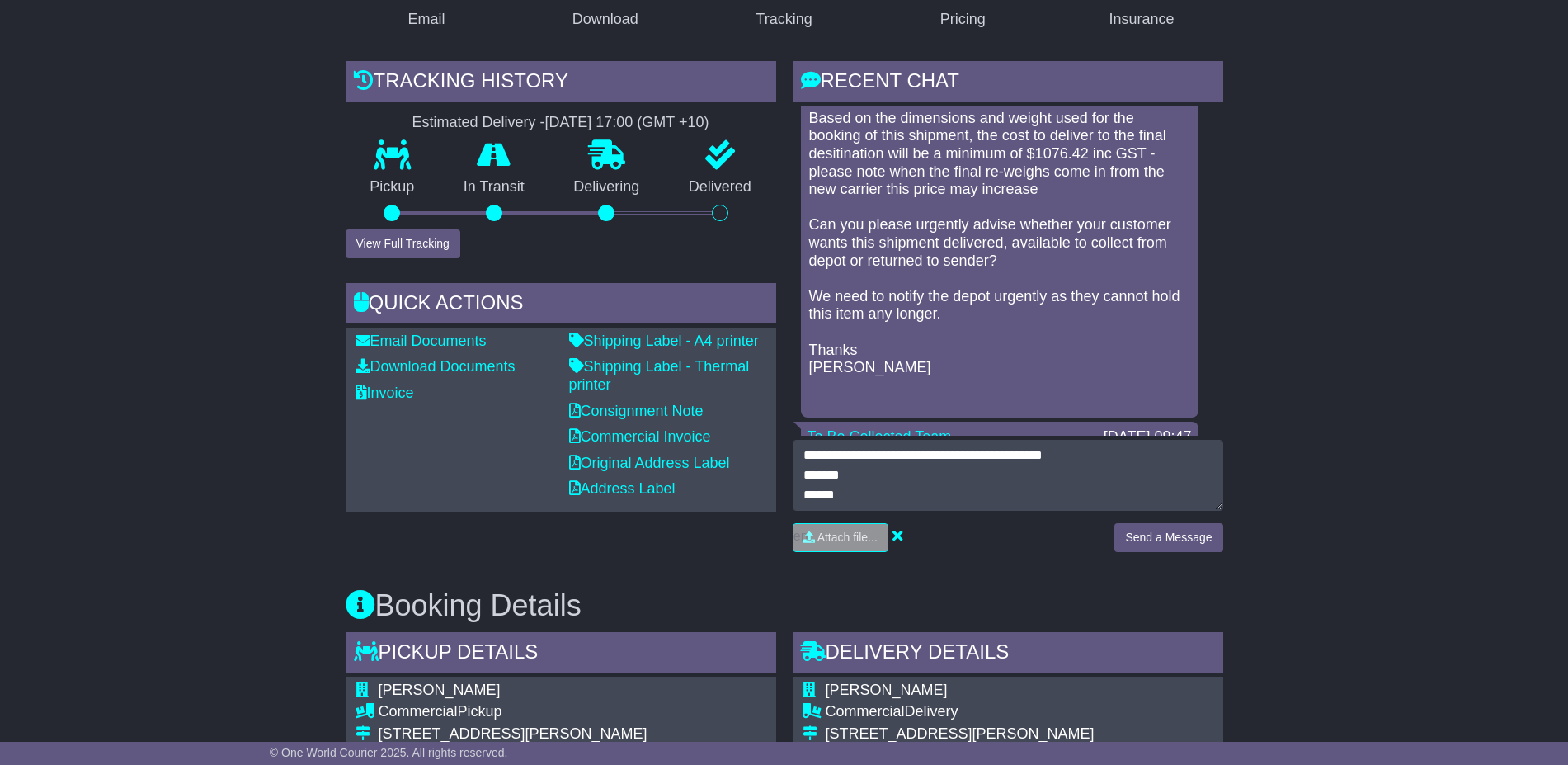
scroll to position [516, 0]
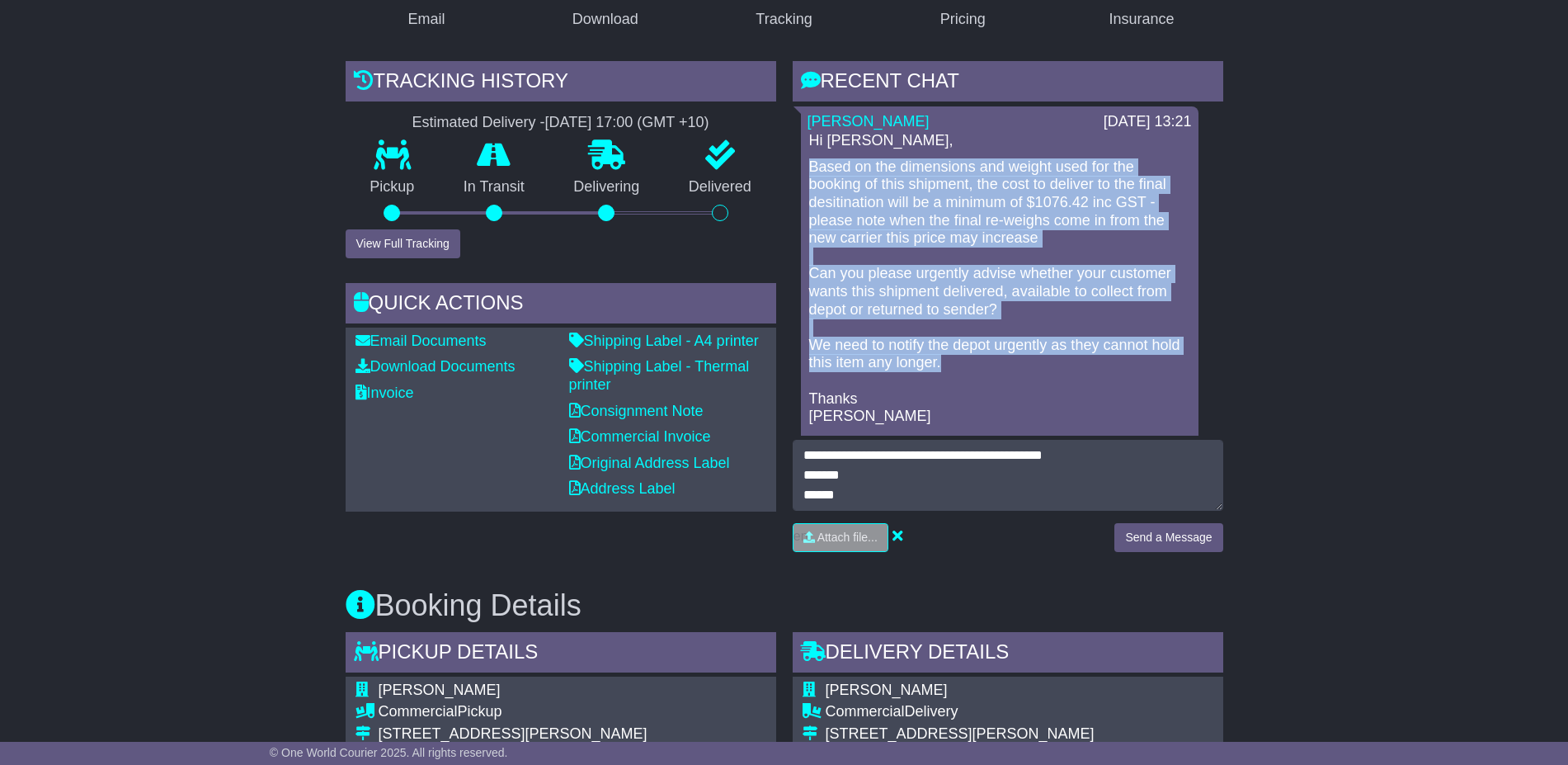
drag, startPoint x: 966, startPoint y: 377, endPoint x: 803, endPoint y: 187, distance: 250.3
click at [803, 191] on div "Ashley McDaid 22 Sep 2025 13:21 Hi Donna, Based on the dimensions and weight us…" at bounding box center [1000, 286] width 398 height 361
copy p "Based on the dimensions and weight used for the booking of this shipment, the c…"
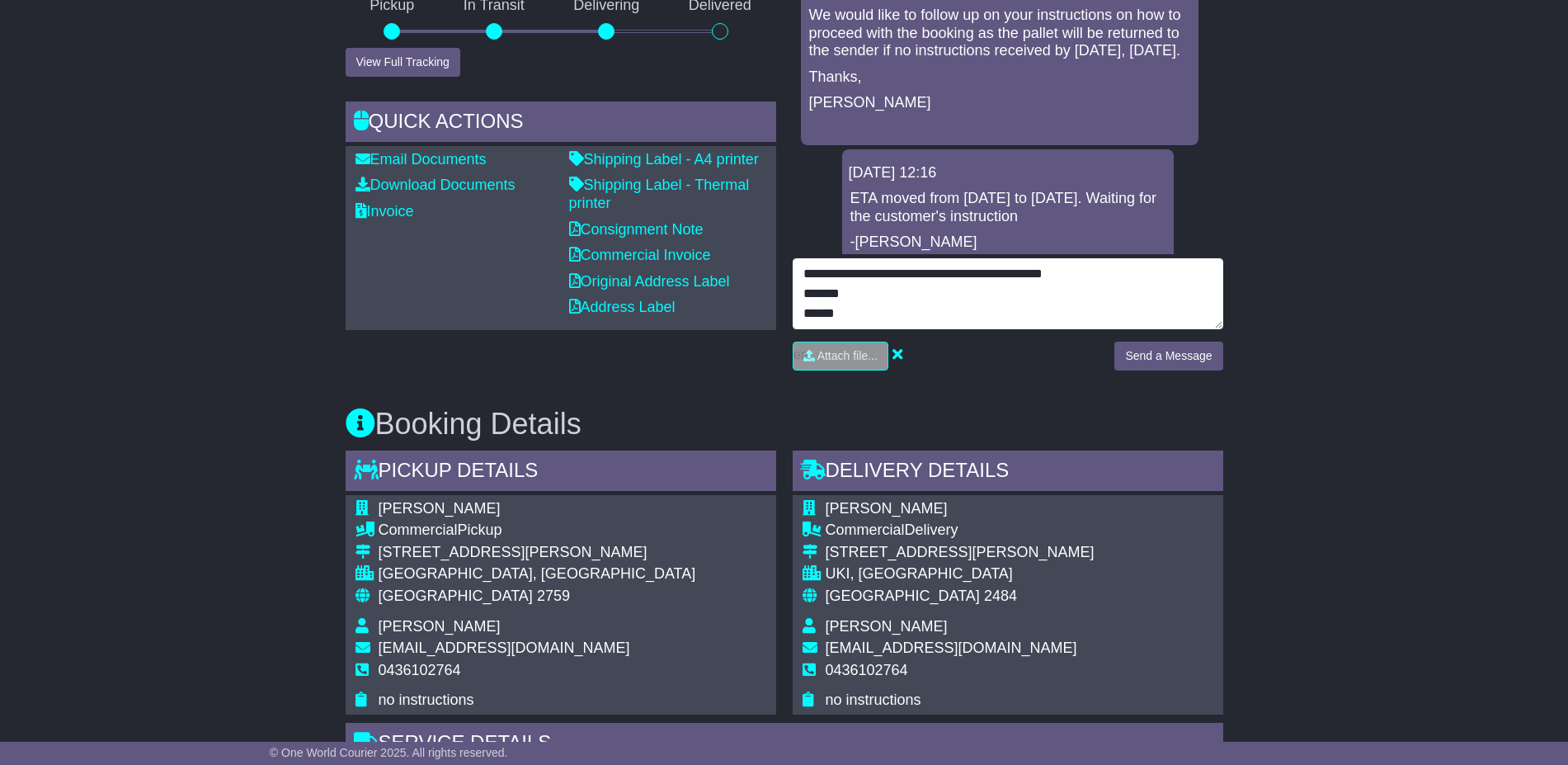
click at [995, 306] on textarea "**********" at bounding box center [1008, 294] width 430 height 71
click at [1129, 291] on textarea "**********" at bounding box center [1008, 294] width 430 height 71
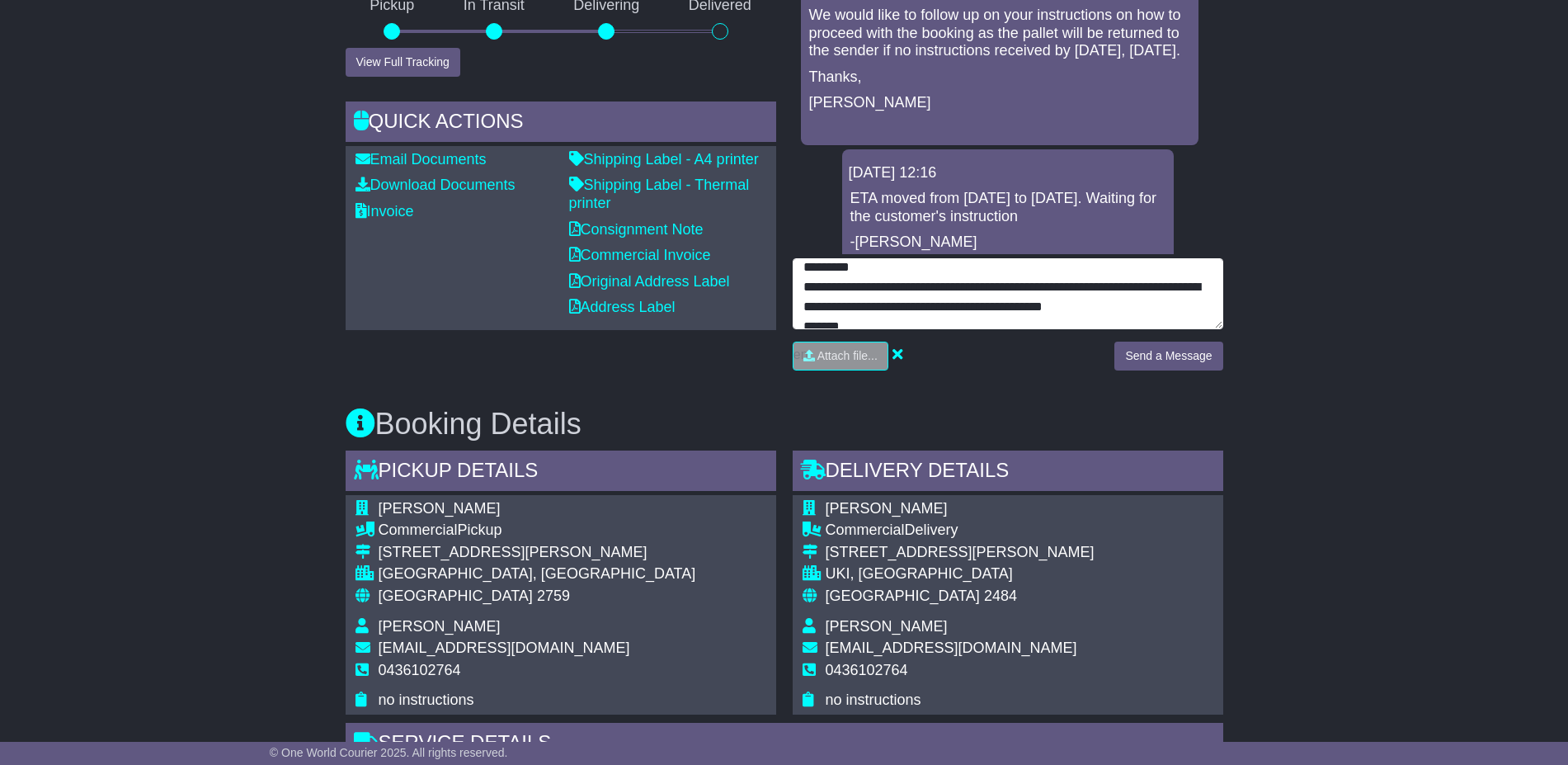
click at [919, 304] on textarea "**********" at bounding box center [1008, 294] width 430 height 71
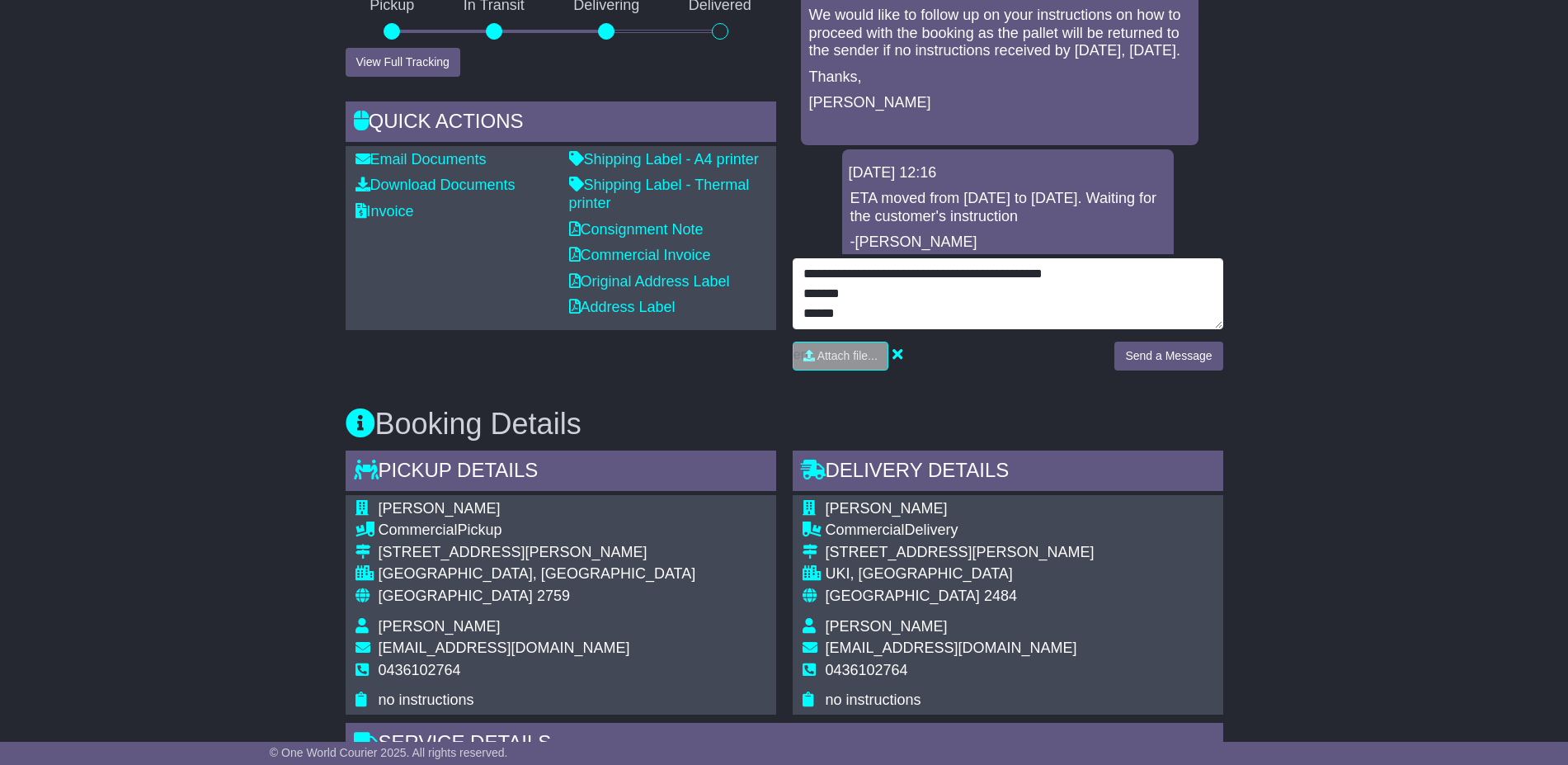
scroll to position [0, 0]
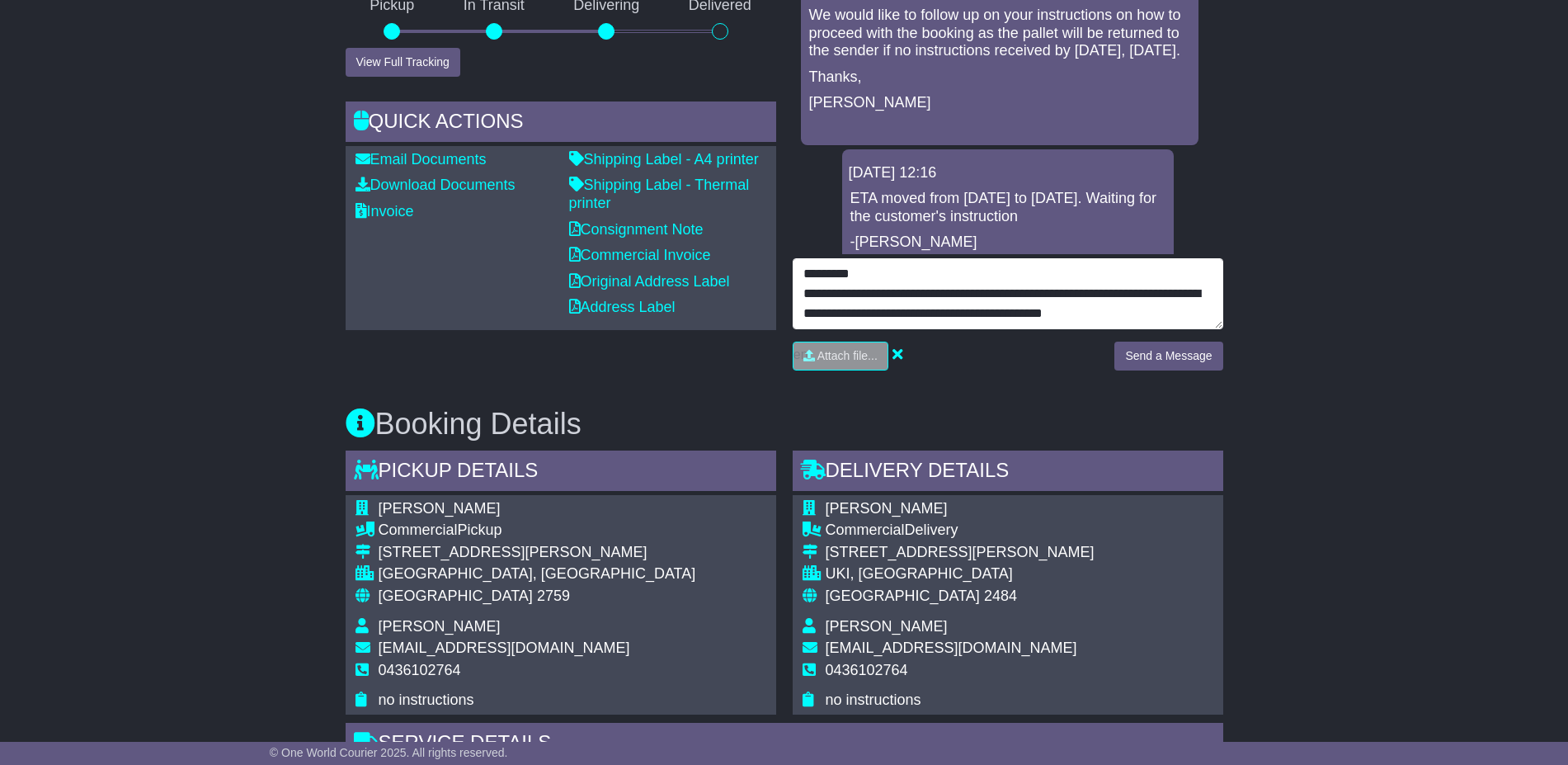
drag, startPoint x: 921, startPoint y: 304, endPoint x: 507, endPoint y: 199, distance: 427.1
click at [507, 199] on div "Email Download Tracking Pricing Insurance" at bounding box center [784, 726] width 894 height 1898
type textarea "**********"
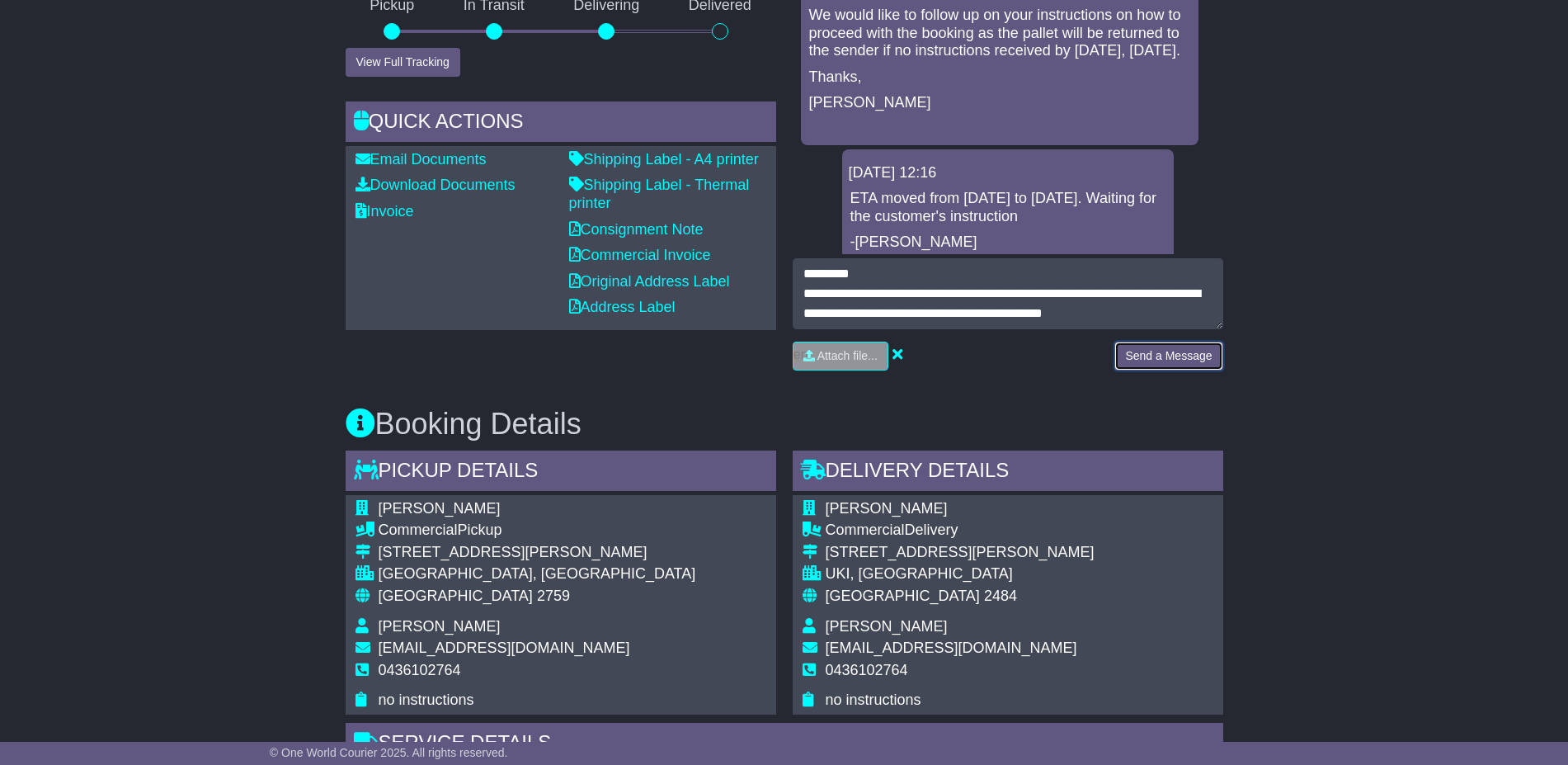
click at [1137, 361] on button "Send a Message" at bounding box center [1168, 355] width 108 height 29
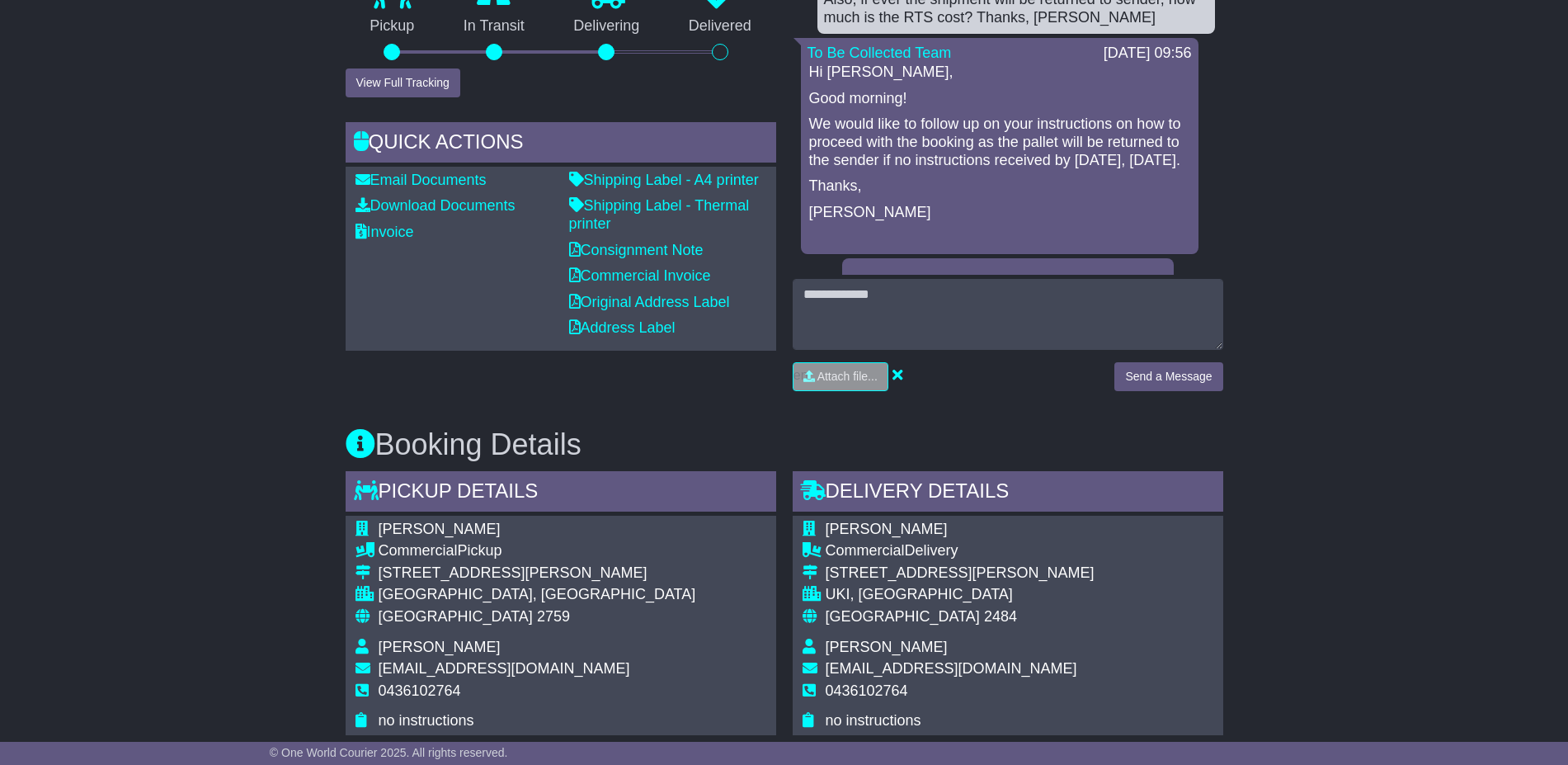
scroll to position [103, 0]
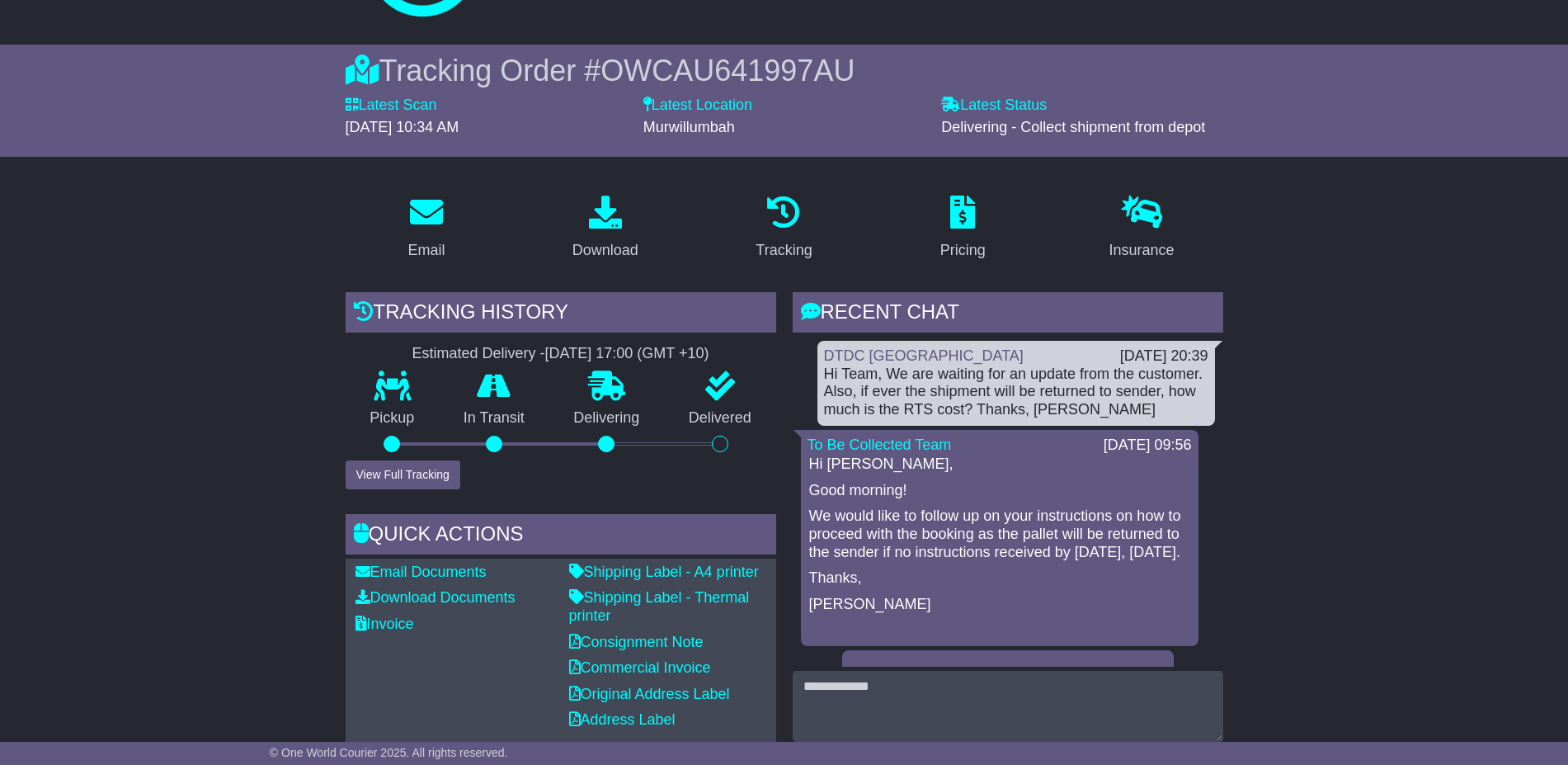
click at [744, 73] on span "OWCAU641997AU" at bounding box center [727, 71] width 254 height 33
copy span "OWCAU641997AU"
